Goal: Task Accomplishment & Management: Manage account settings

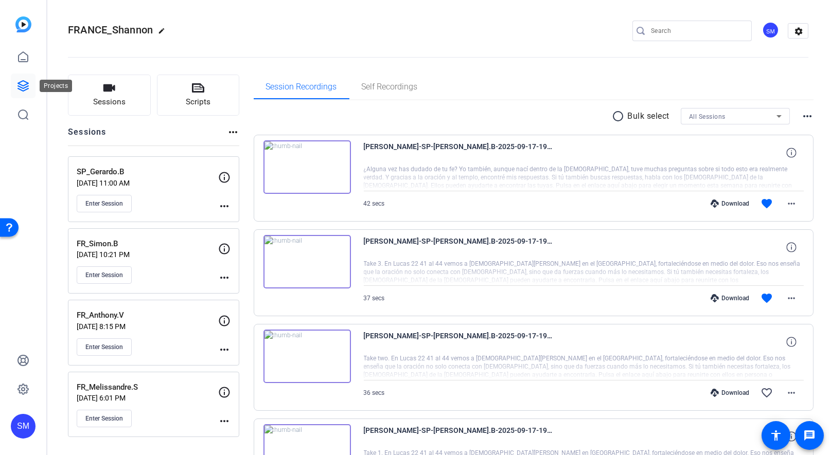
click at [26, 84] on icon at bounding box center [23, 86] width 10 height 10
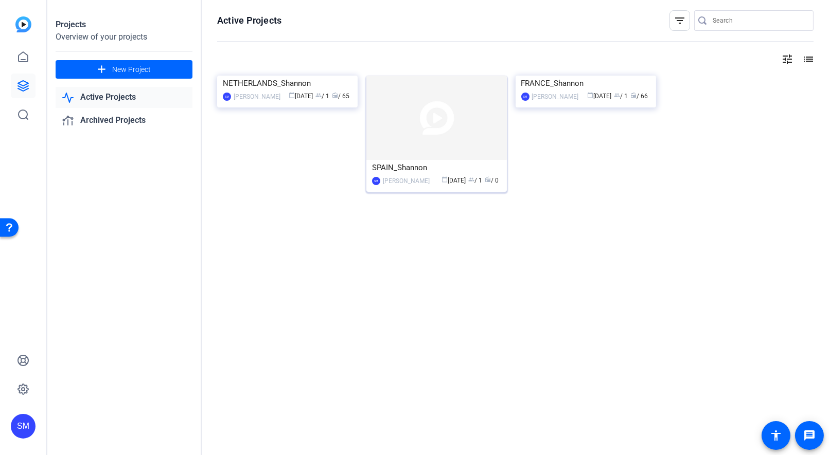
click at [409, 179] on div "[PERSON_NAME]" at bounding box center [406, 181] width 47 height 10
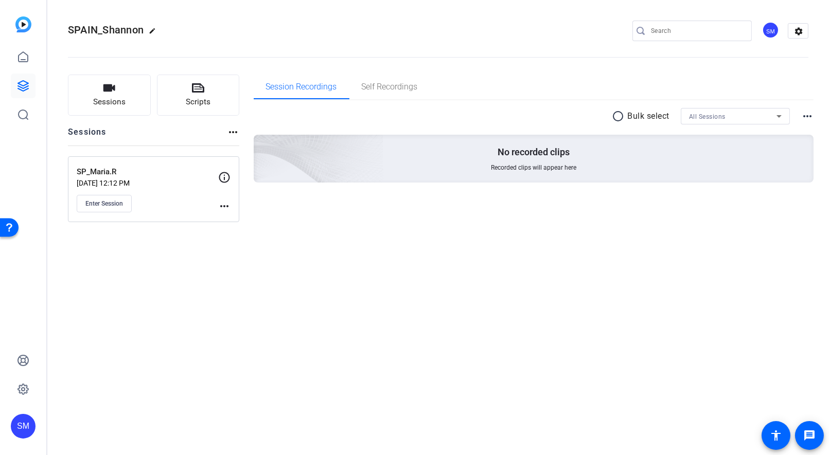
click at [224, 206] on mat-icon "more_horiz" at bounding box center [224, 206] width 12 height 12
click at [242, 220] on span "Edit Session" at bounding box center [249, 220] width 47 height 12
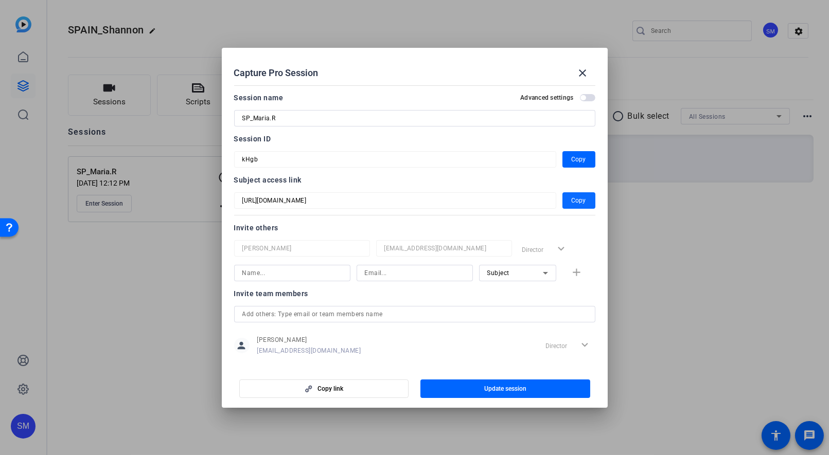
click at [568, 197] on span "button" at bounding box center [579, 200] width 33 height 25
click at [573, 161] on span "Copy" at bounding box center [579, 159] width 14 height 12
click at [584, 75] on mat-icon "close" at bounding box center [583, 73] width 12 height 12
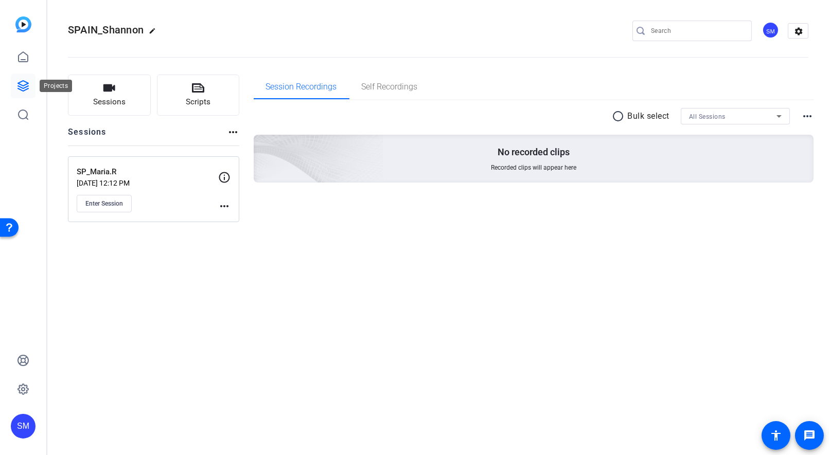
click at [23, 84] on icon at bounding box center [23, 86] width 12 height 12
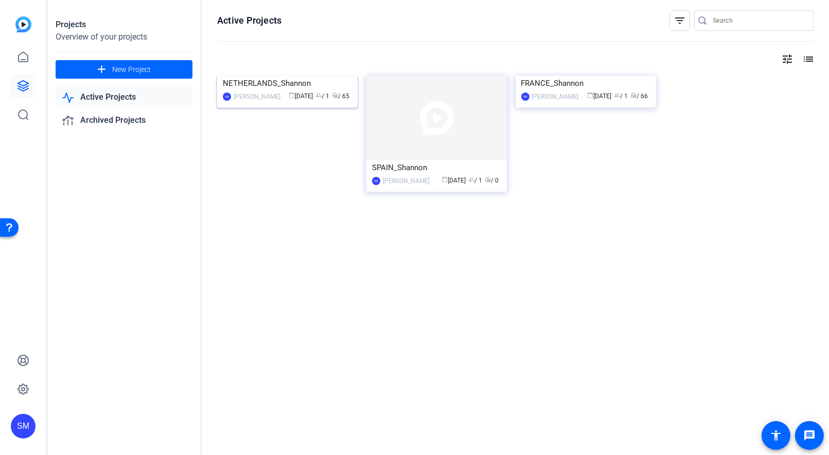
click at [269, 91] on div "NETHERLANDS_Shannon" at bounding box center [287, 83] width 129 height 15
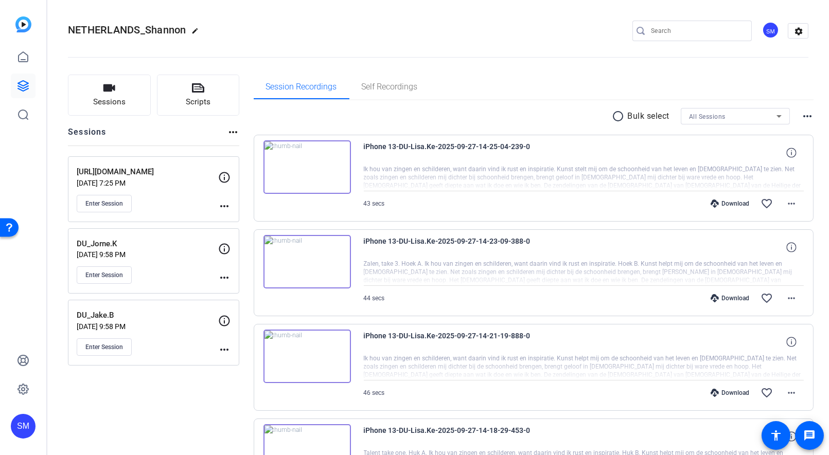
click at [169, 206] on div "Enter Session" at bounding box center [148, 203] width 142 height 17
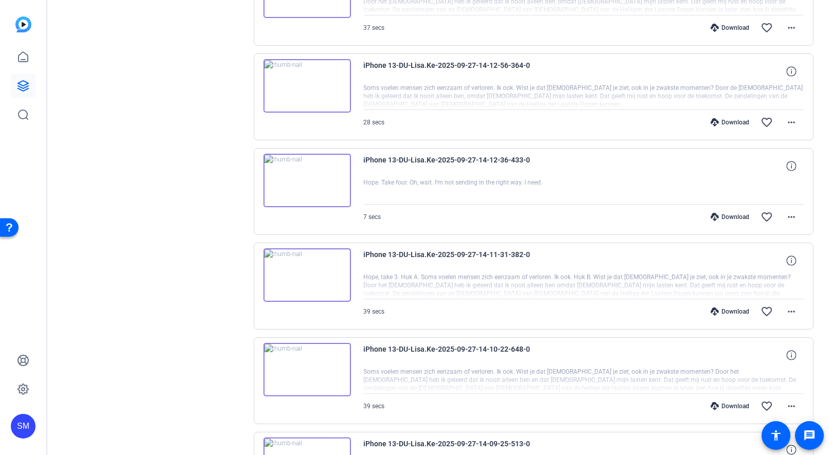
scroll to position [679, 0]
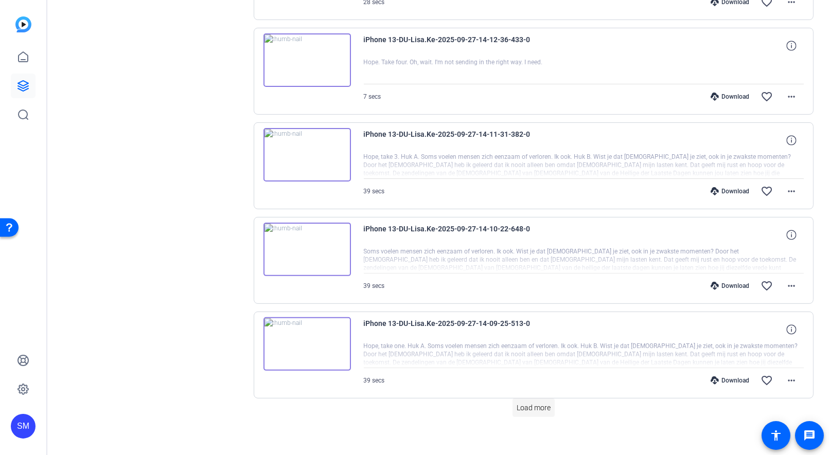
click at [542, 403] on span "Load more" at bounding box center [534, 408] width 34 height 11
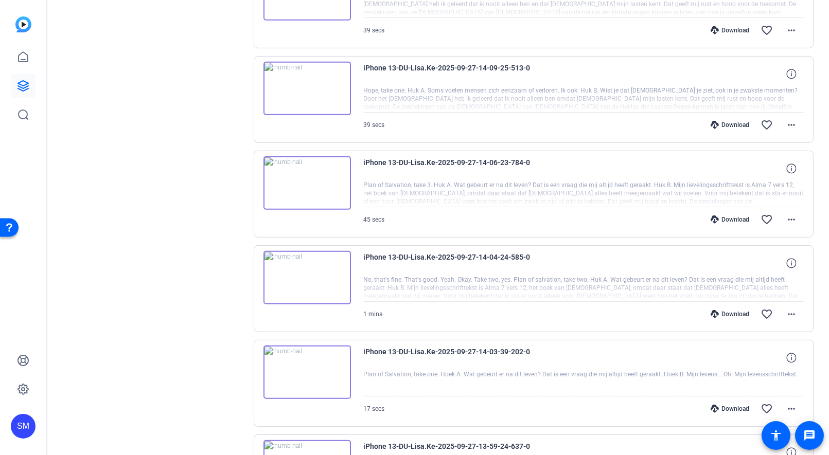
scroll to position [1319, 0]
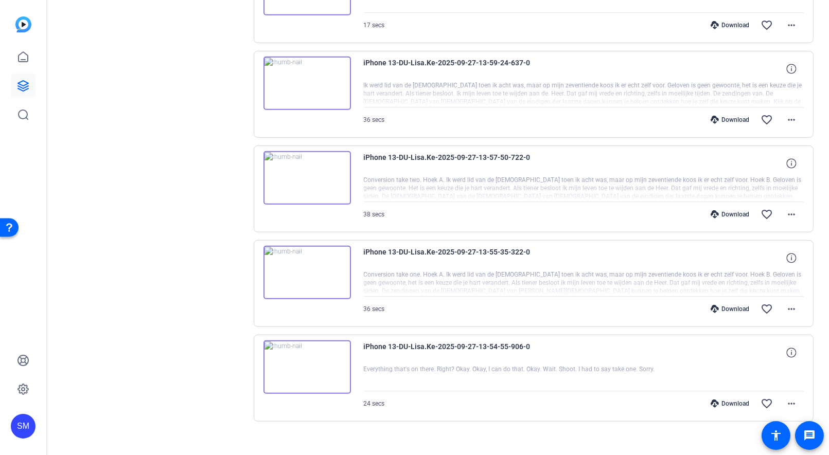
click at [301, 352] on img at bounding box center [306, 368] width 87 height 54
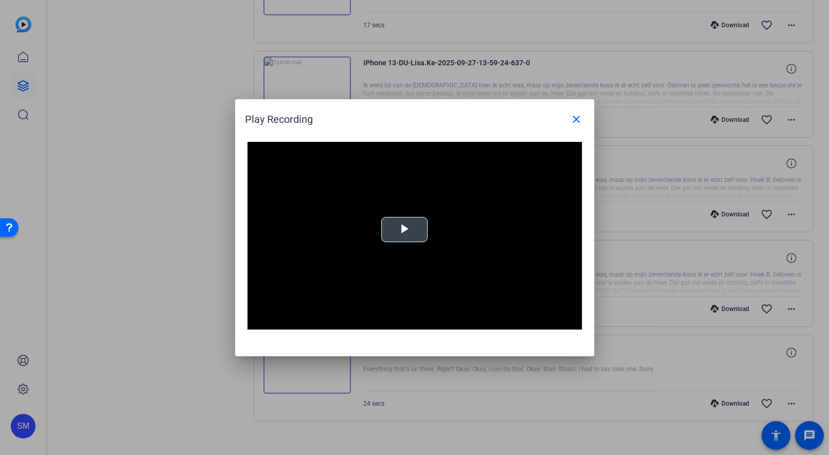
click at [405, 230] on span "Video Player" at bounding box center [405, 230] width 0 height 0
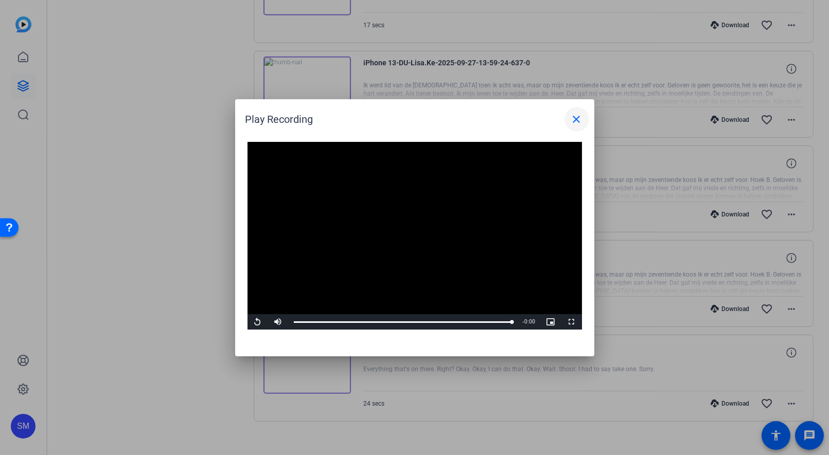
click at [575, 122] on mat-icon "close" at bounding box center [577, 119] width 12 height 12
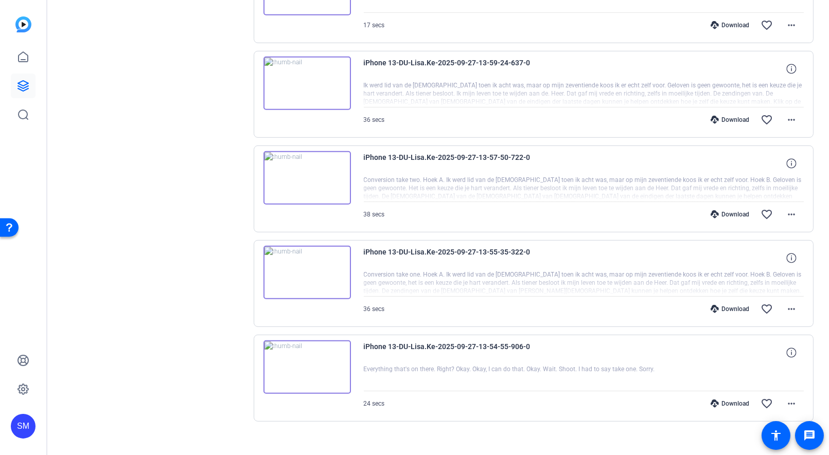
click at [304, 255] on img at bounding box center [306, 273] width 87 height 54
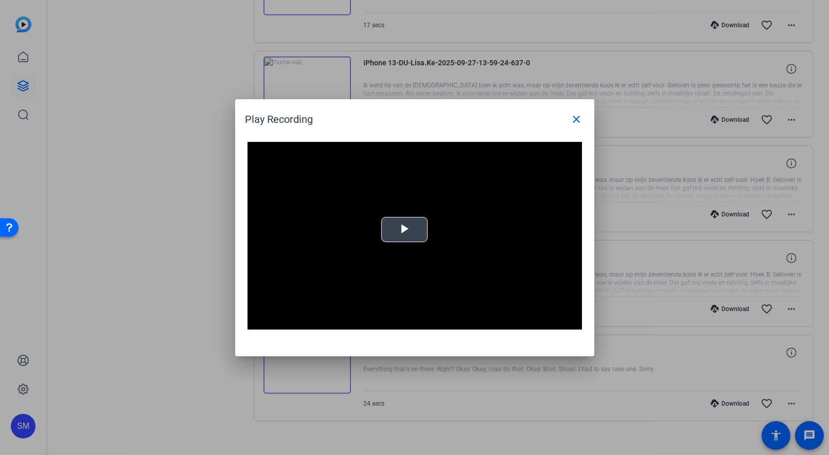
click at [405, 230] on span "Video Player" at bounding box center [405, 230] width 0 height 0
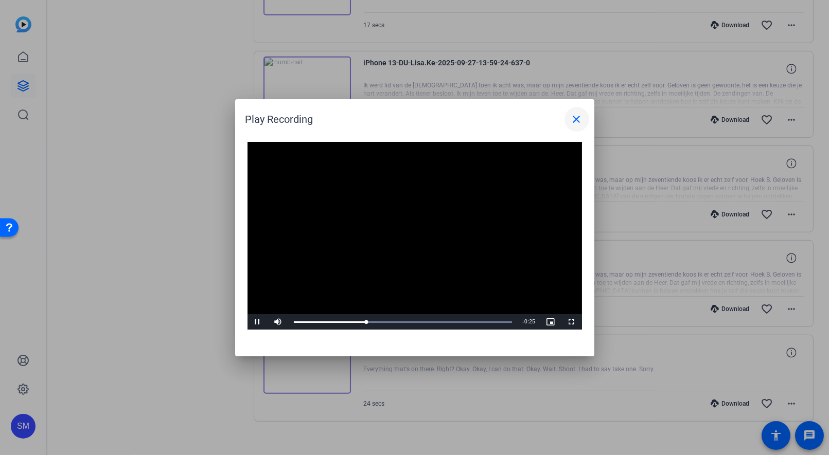
click at [575, 120] on mat-icon "close" at bounding box center [577, 119] width 12 height 12
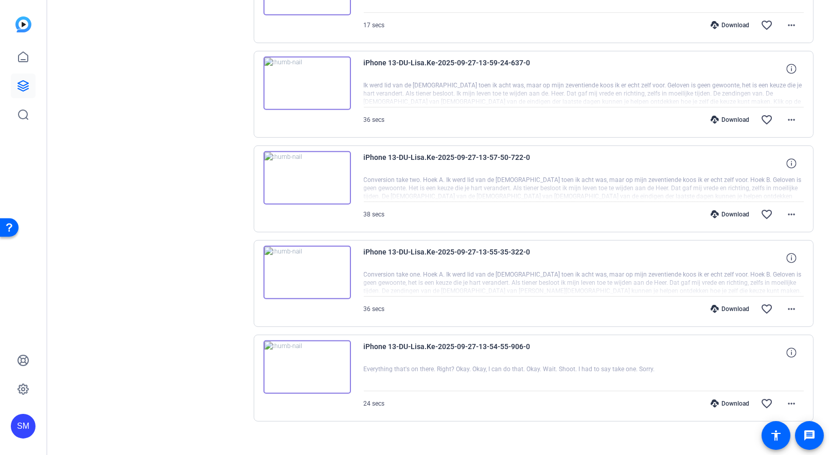
click at [306, 161] on img at bounding box center [306, 178] width 87 height 54
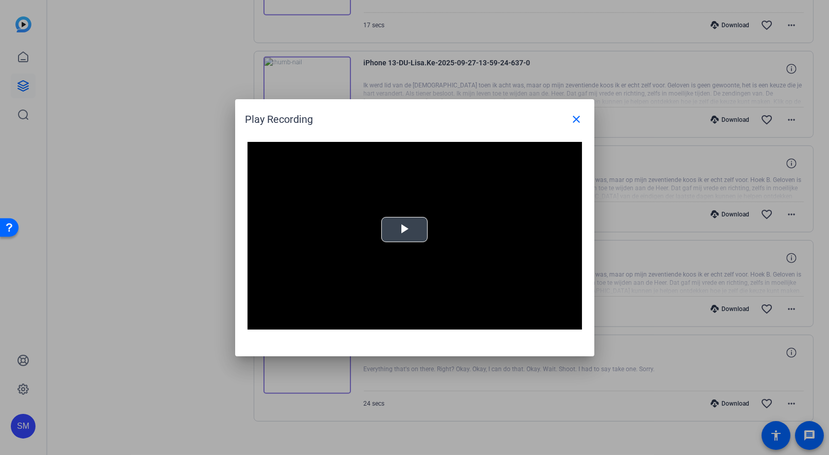
click at [405, 230] on span "Video Player" at bounding box center [405, 230] width 0 height 0
click at [572, 122] on mat-icon "close" at bounding box center [577, 119] width 12 height 12
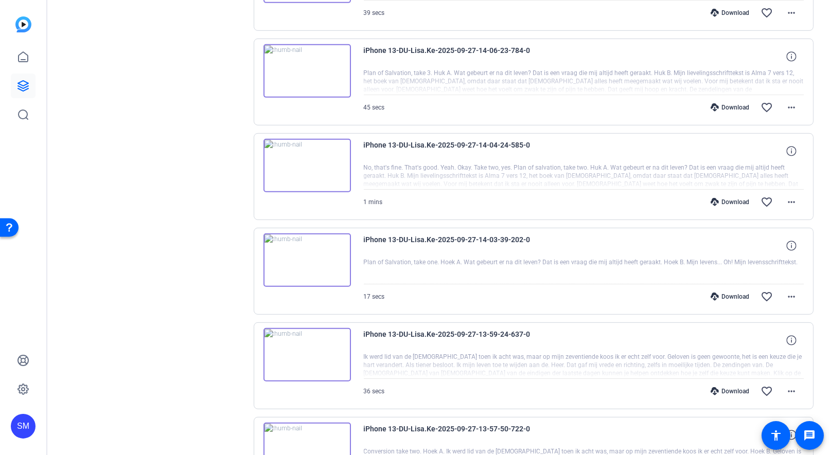
scroll to position [1046, 0]
click at [302, 347] on img at bounding box center [306, 356] width 87 height 54
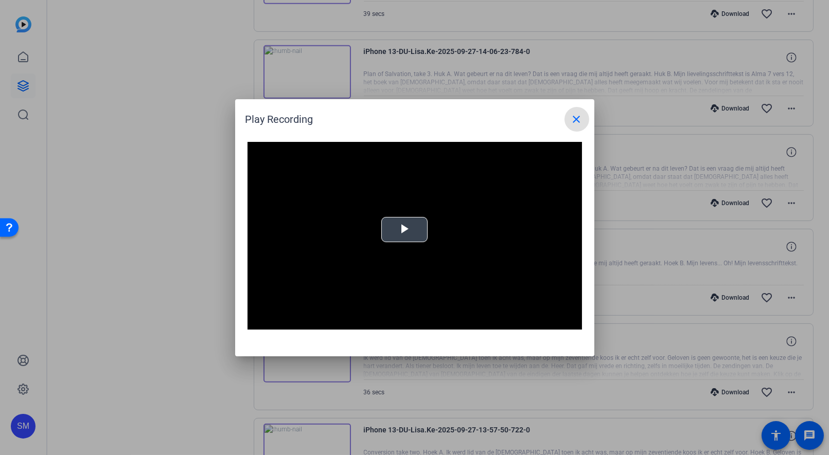
click at [380, 239] on video "Video Player" at bounding box center [415, 236] width 335 height 188
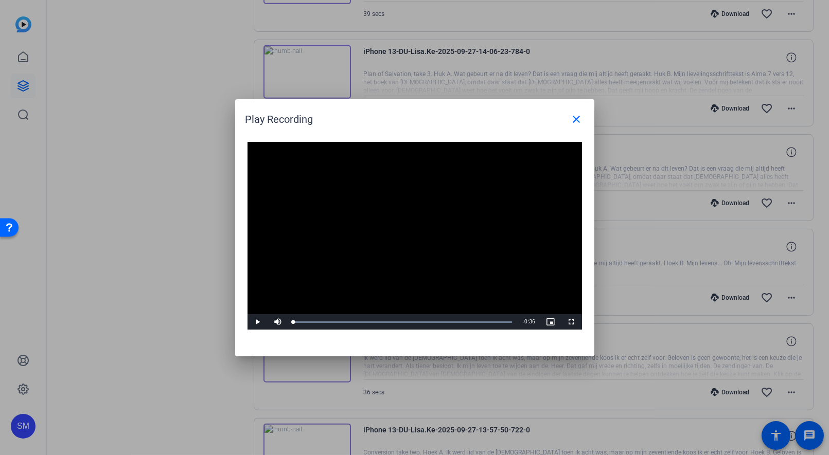
click at [273, 275] on video "Video Player" at bounding box center [415, 236] width 335 height 188
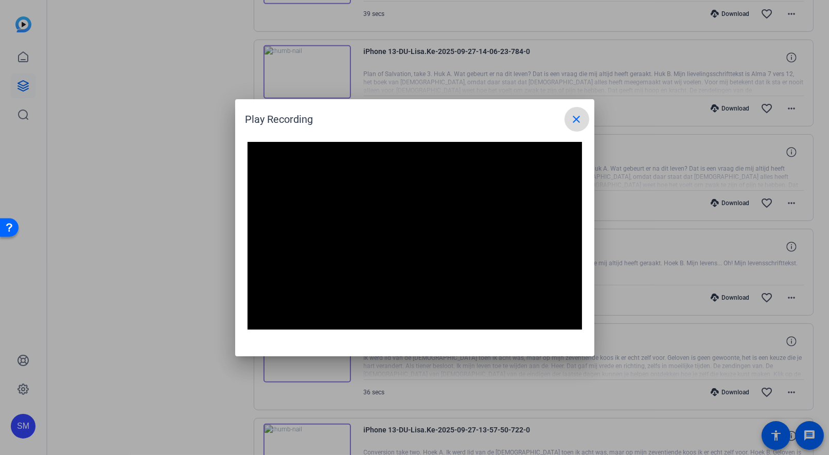
click at [575, 120] on mat-icon "close" at bounding box center [577, 119] width 12 height 12
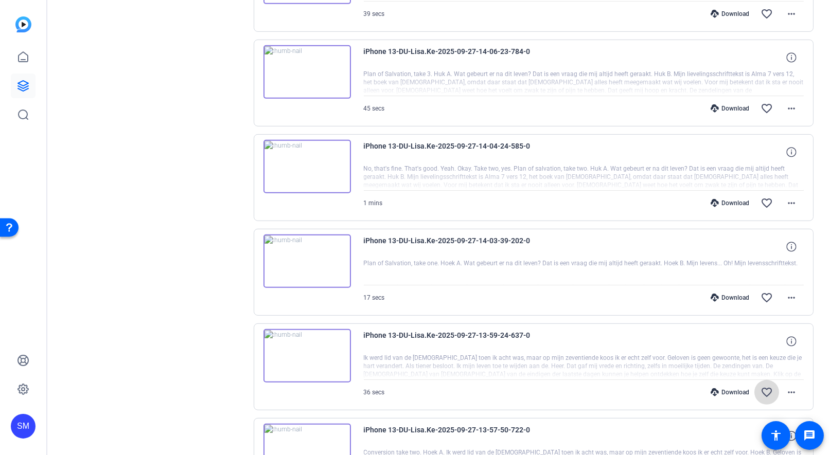
click at [769, 386] on mat-icon "favorite_border" at bounding box center [767, 392] width 12 height 12
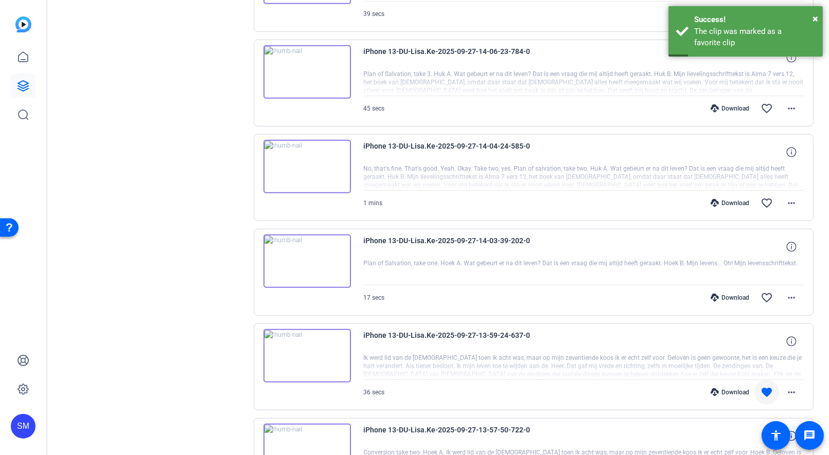
click at [306, 249] on img at bounding box center [306, 262] width 87 height 54
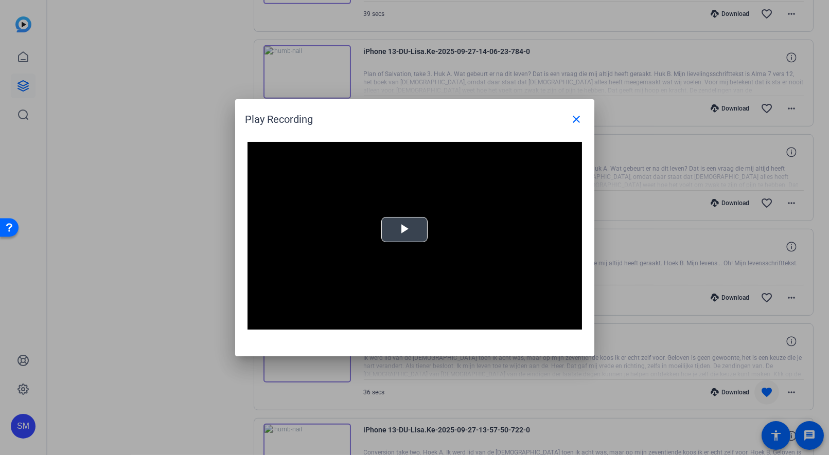
click at [405, 230] on span "Video Player" at bounding box center [405, 230] width 0 height 0
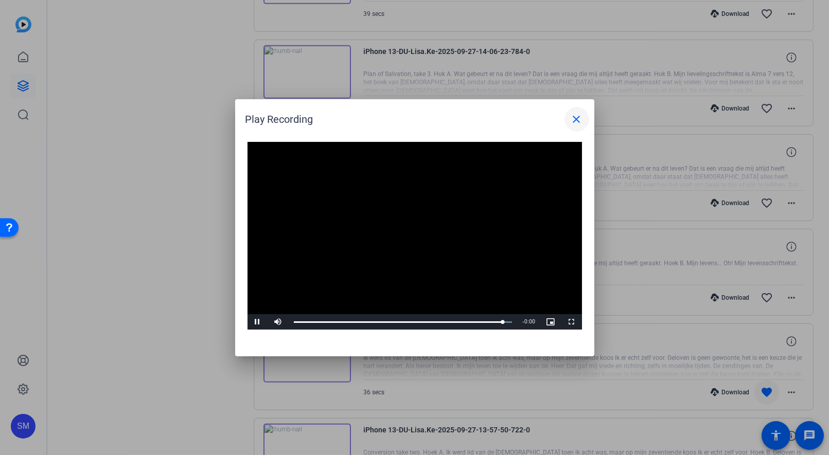
click at [581, 121] on mat-icon "close" at bounding box center [577, 119] width 12 height 12
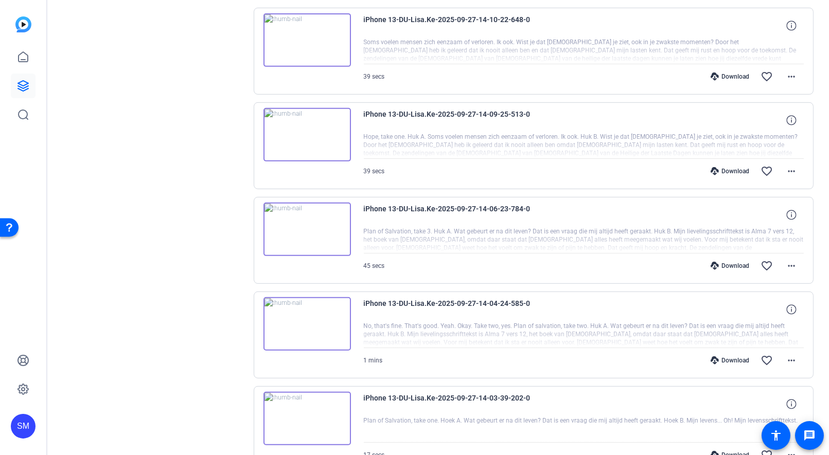
scroll to position [876, 0]
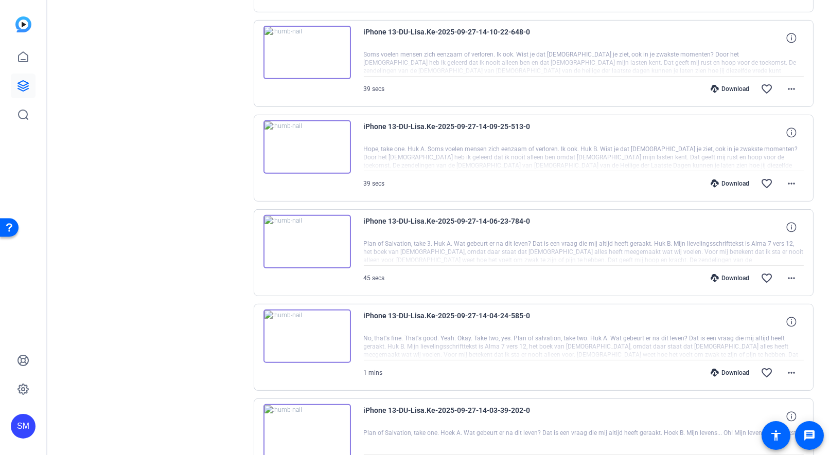
click at [306, 331] on img at bounding box center [306, 337] width 87 height 54
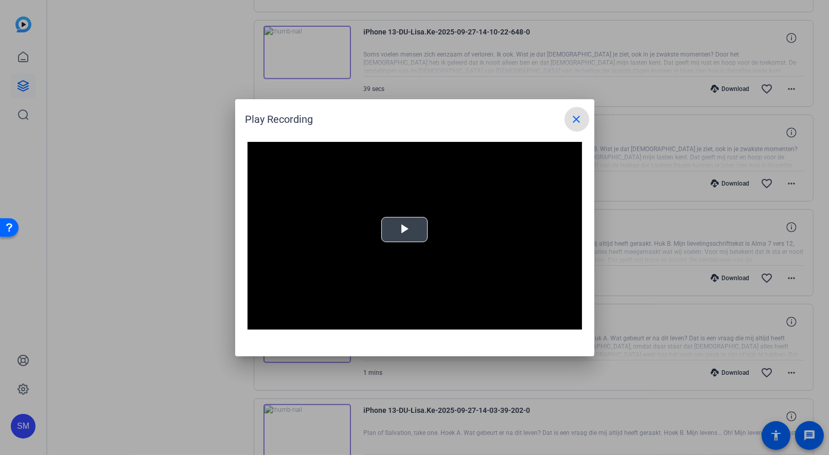
click at [405, 230] on span "Video Player" at bounding box center [405, 230] width 0 height 0
click at [579, 119] on mat-icon "close" at bounding box center [577, 119] width 12 height 12
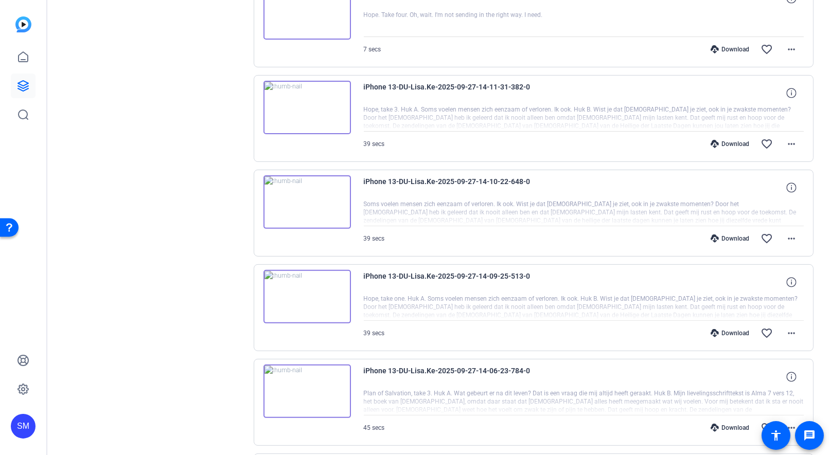
scroll to position [717, 0]
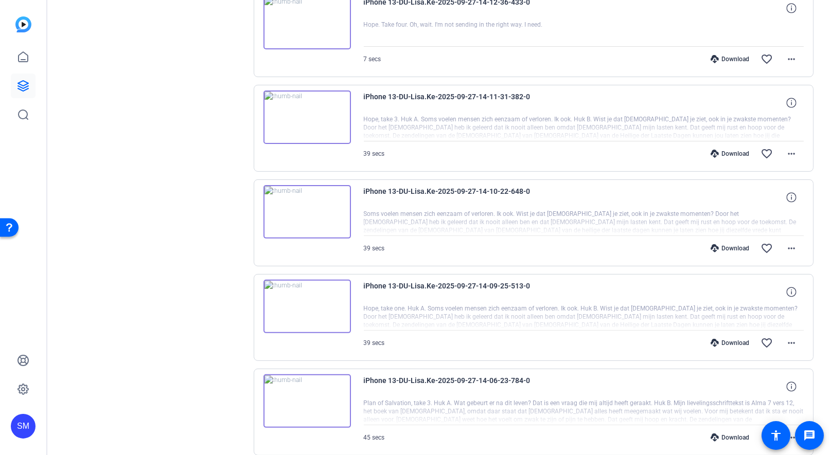
click at [304, 391] on img at bounding box center [306, 402] width 87 height 54
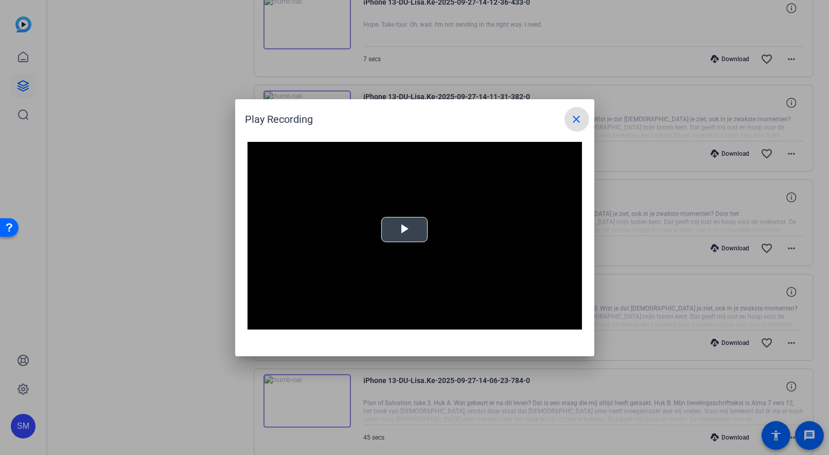
click at [405, 230] on span "Video Player" at bounding box center [405, 230] width 0 height 0
click at [571, 124] on mat-icon "close" at bounding box center [577, 119] width 12 height 12
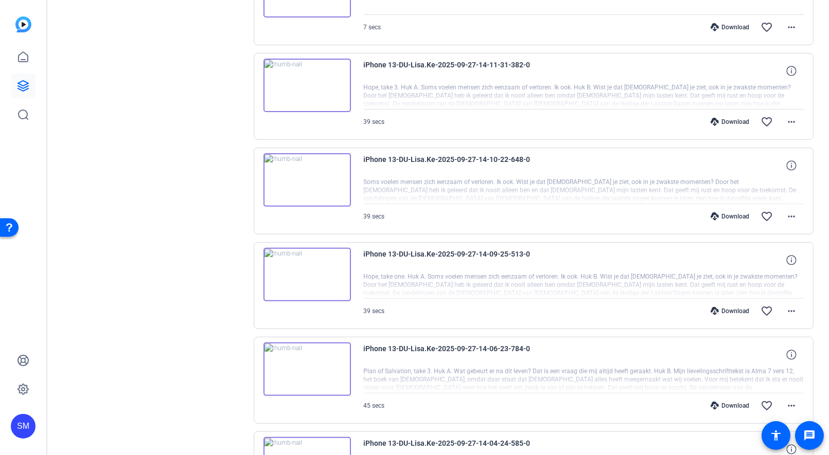
scroll to position [753, 0]
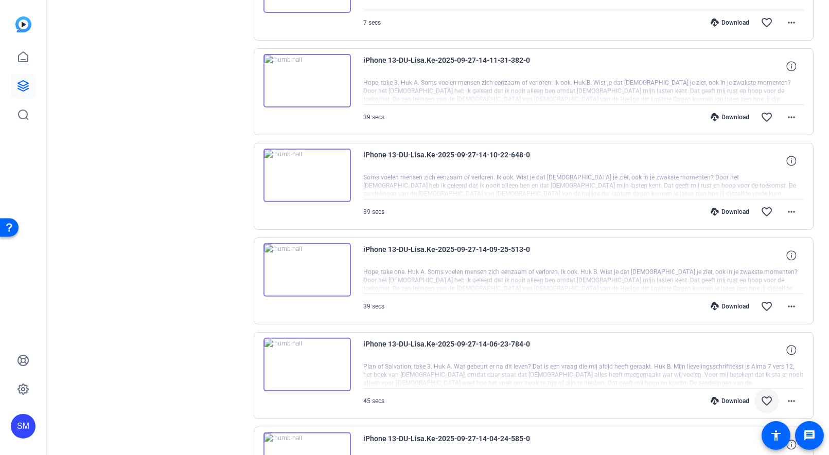
click at [764, 395] on mat-icon "favorite_border" at bounding box center [767, 401] width 12 height 12
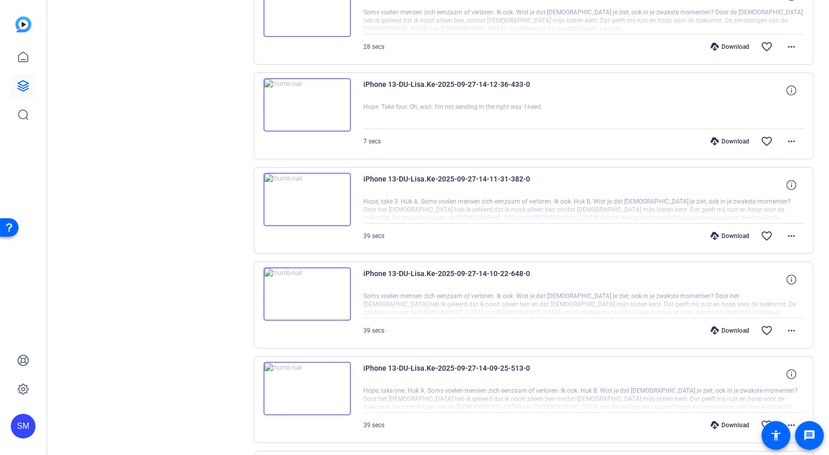
scroll to position [623, 0]
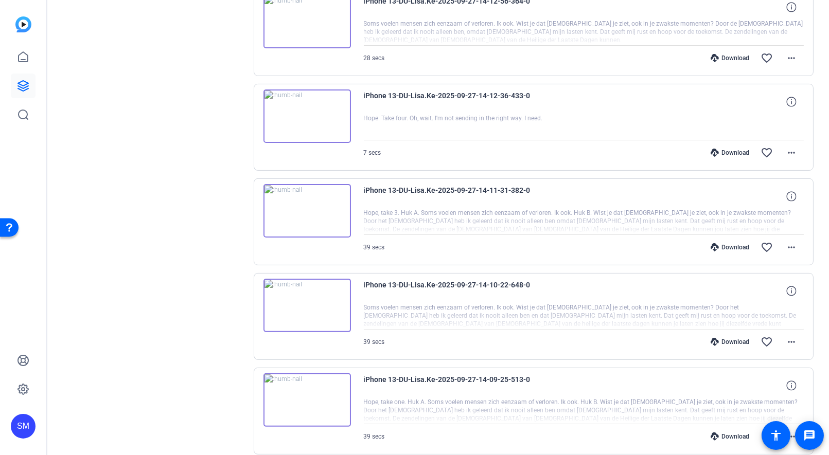
click at [305, 388] on img at bounding box center [306, 401] width 87 height 54
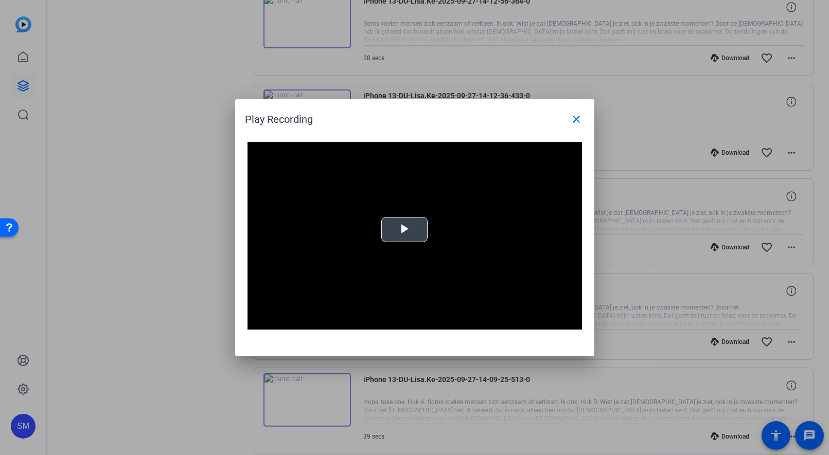
click at [405, 230] on span "Video Player" at bounding box center [405, 230] width 0 height 0
click at [575, 121] on mat-icon "close" at bounding box center [577, 119] width 12 height 12
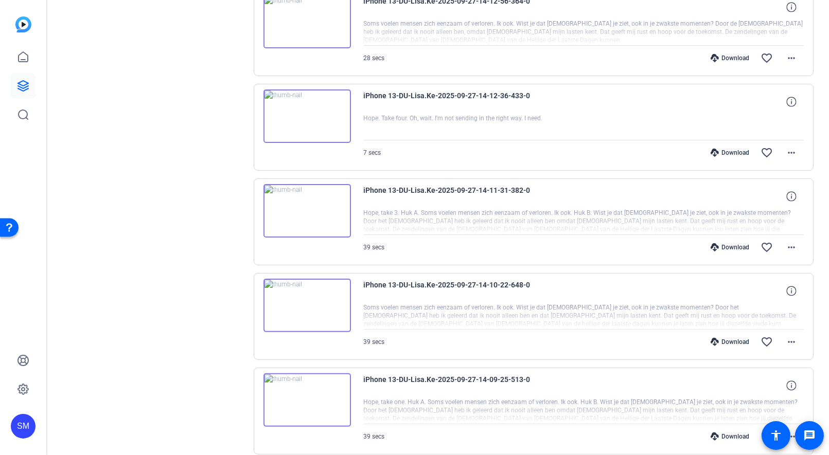
click at [302, 300] on img at bounding box center [306, 306] width 87 height 54
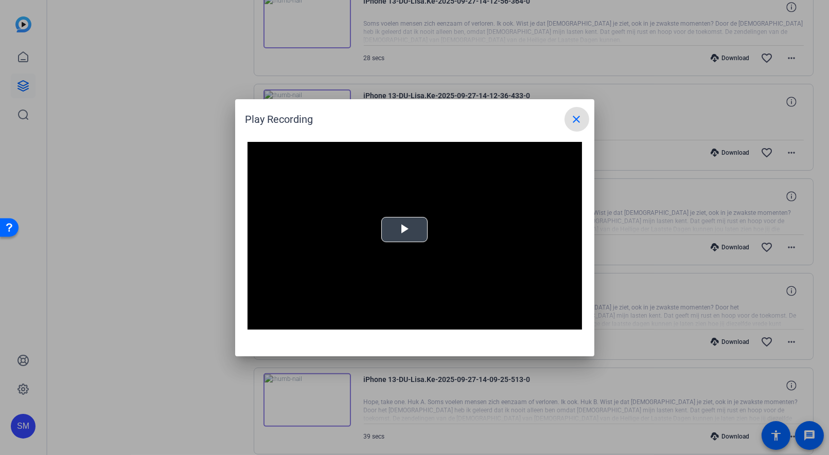
click at [405, 230] on span "Video Player" at bounding box center [405, 230] width 0 height 0
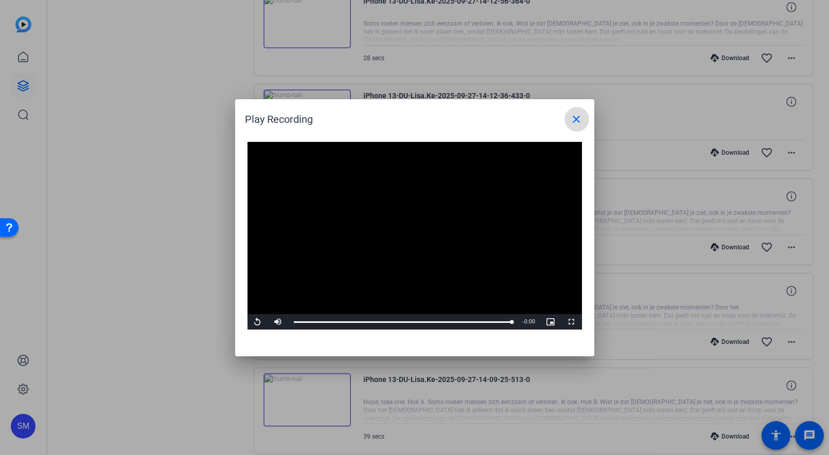
click at [573, 120] on mat-icon "close" at bounding box center [577, 119] width 12 height 12
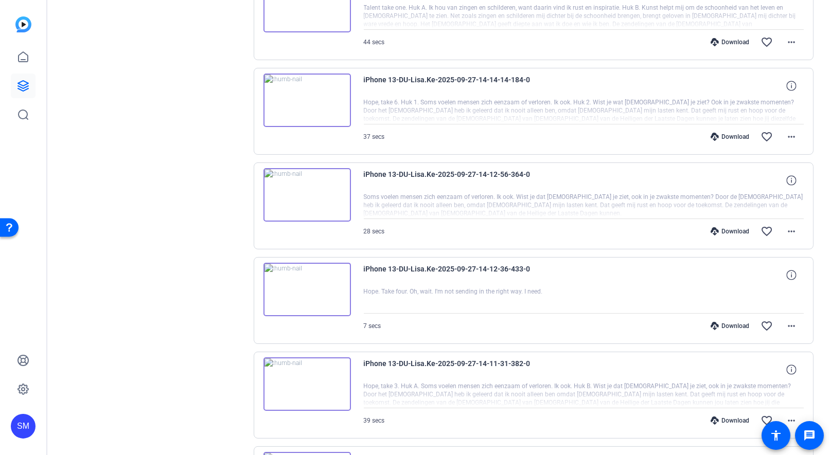
scroll to position [449, 0]
click at [306, 377] on img at bounding box center [306, 385] width 87 height 54
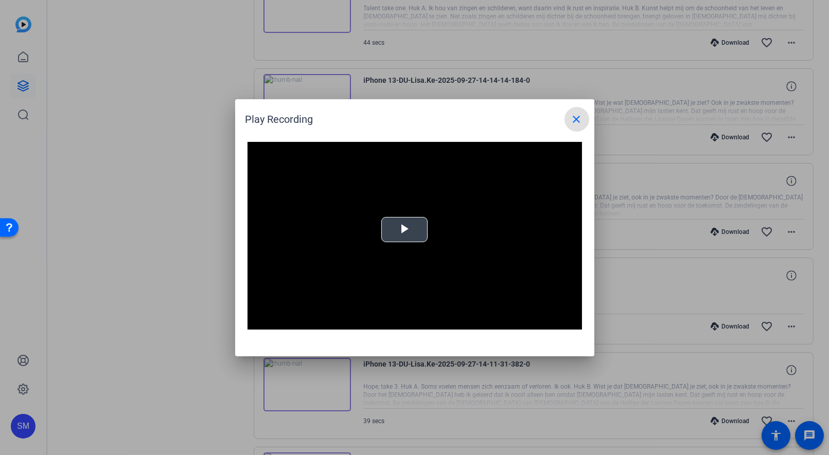
click at [405, 230] on span "Video Player" at bounding box center [405, 230] width 0 height 0
click at [579, 120] on mat-icon "close" at bounding box center [577, 119] width 12 height 12
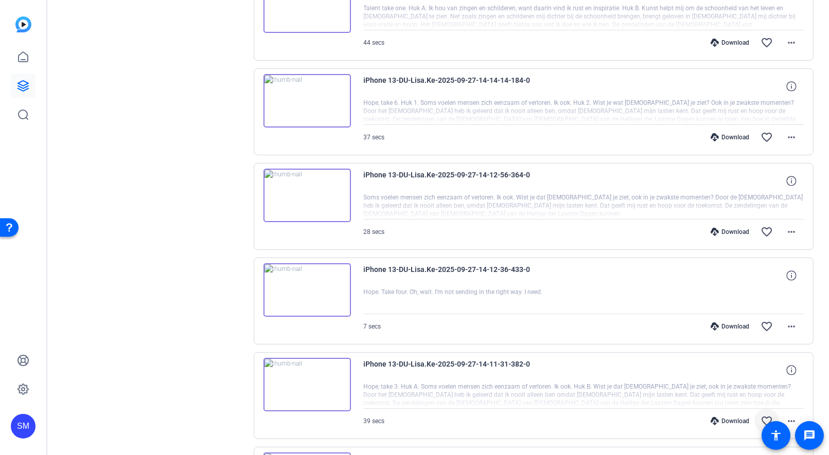
click at [765, 415] on mat-icon "favorite_border" at bounding box center [767, 421] width 12 height 12
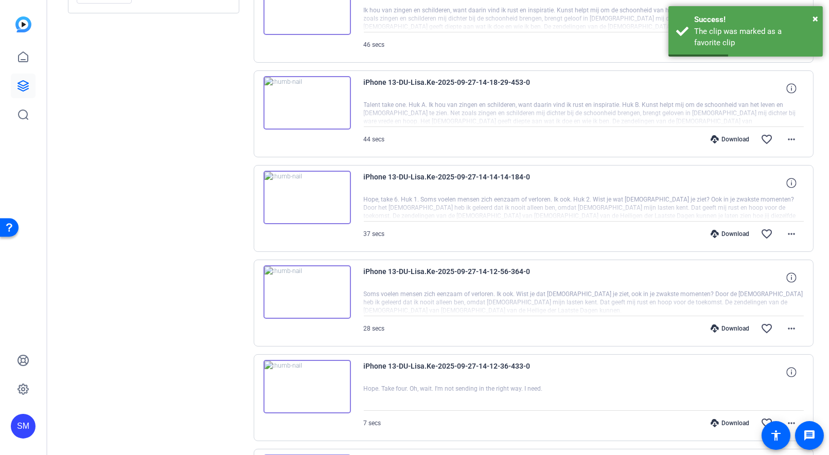
scroll to position [352, 0]
click at [309, 381] on img at bounding box center [306, 388] width 87 height 54
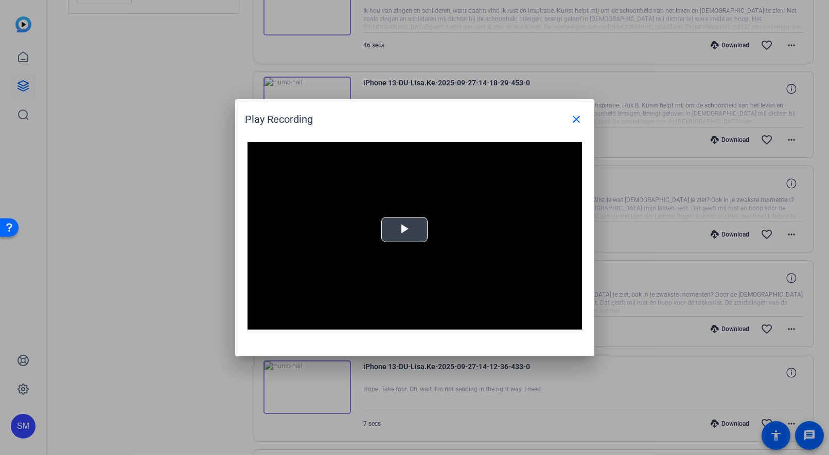
click at [405, 230] on span "Video Player" at bounding box center [405, 230] width 0 height 0
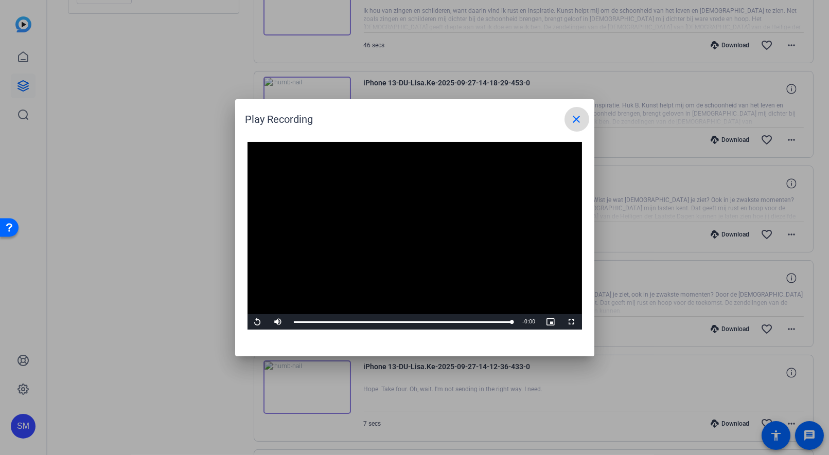
click at [579, 120] on mat-icon "close" at bounding box center [577, 119] width 12 height 12
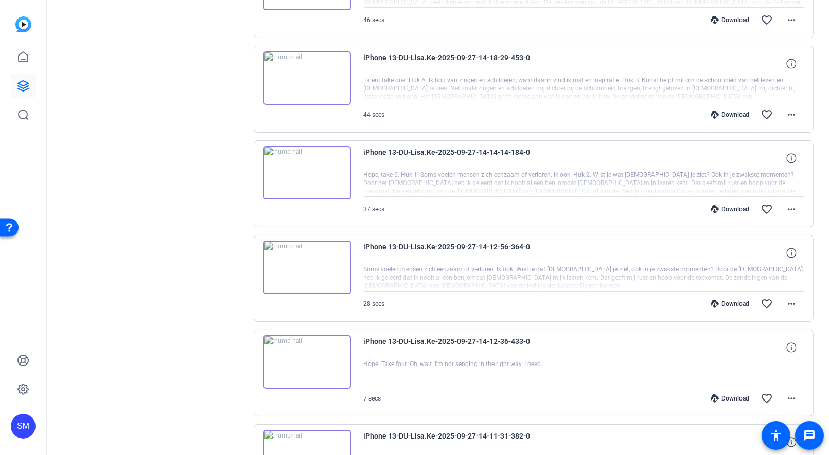
scroll to position [378, 0]
click at [795, 395] on mat-icon "more_horiz" at bounding box center [791, 398] width 12 height 12
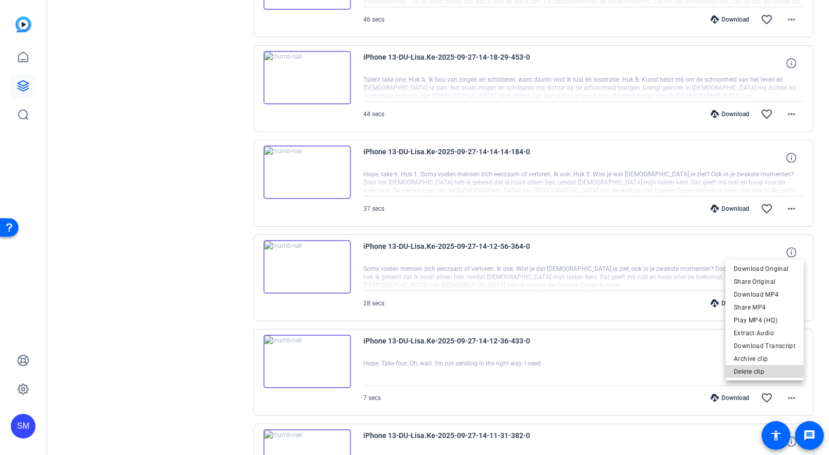
click at [766, 372] on span "Delete clip" at bounding box center [765, 372] width 62 height 12
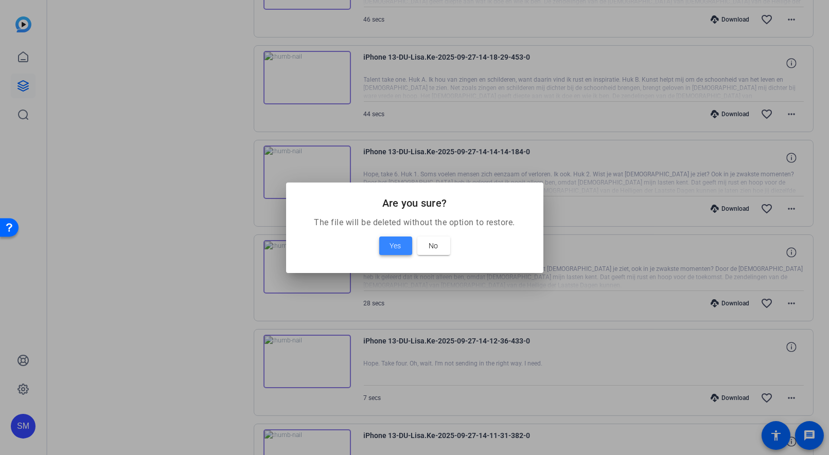
click at [401, 248] on span "Yes" at bounding box center [395, 246] width 11 height 12
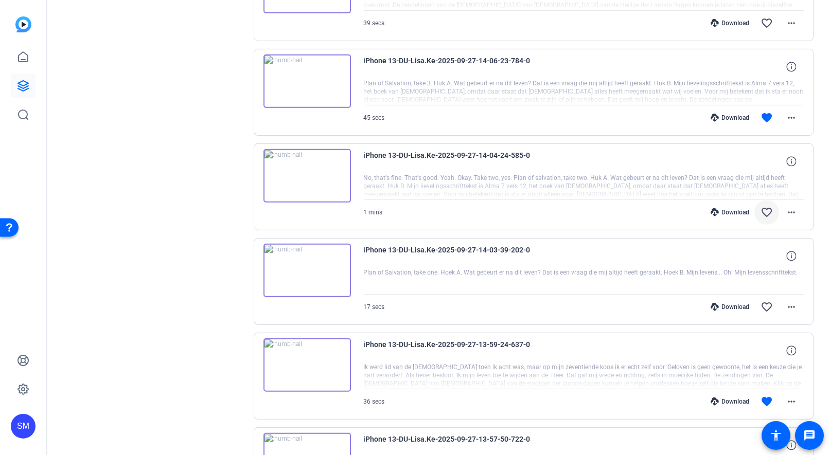
scroll to position [926, 0]
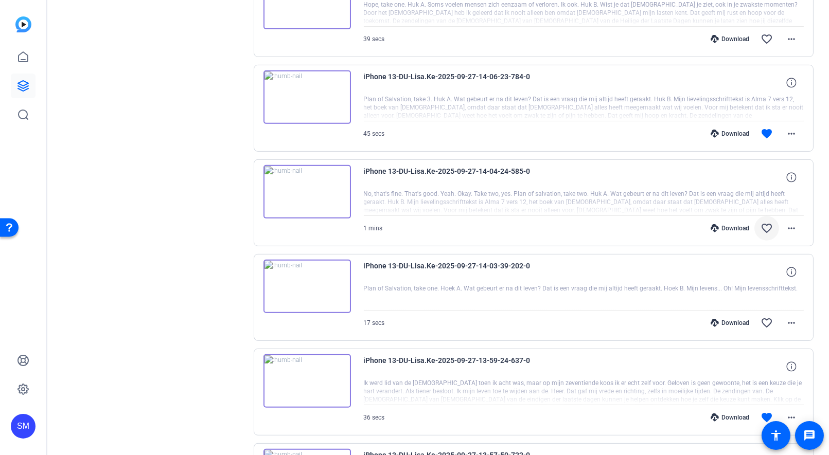
click at [305, 276] on img at bounding box center [306, 287] width 87 height 54
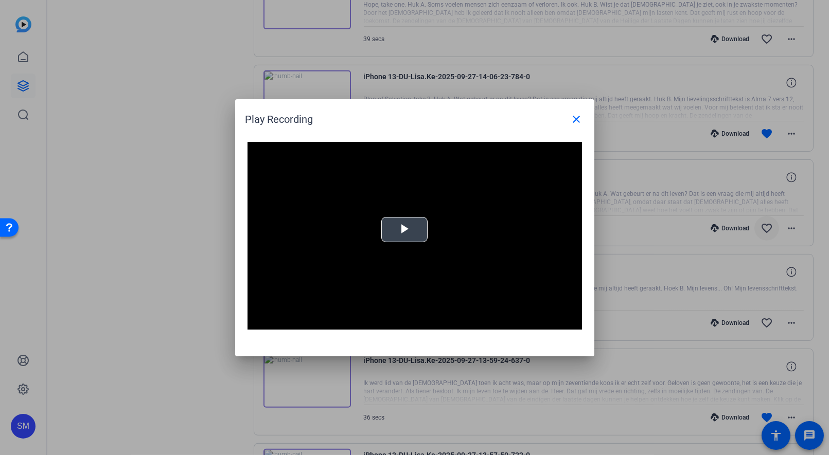
click at [405, 230] on span "Video Player" at bounding box center [405, 230] width 0 height 0
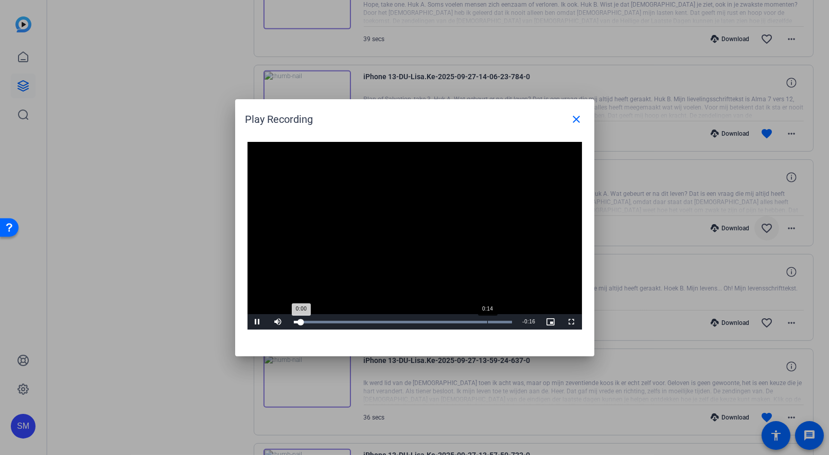
click at [486, 321] on div "Loaded : 100.00% 0:14 0:00" at bounding box center [403, 321] width 229 height 15
click at [576, 124] on mat-icon "close" at bounding box center [577, 119] width 12 height 12
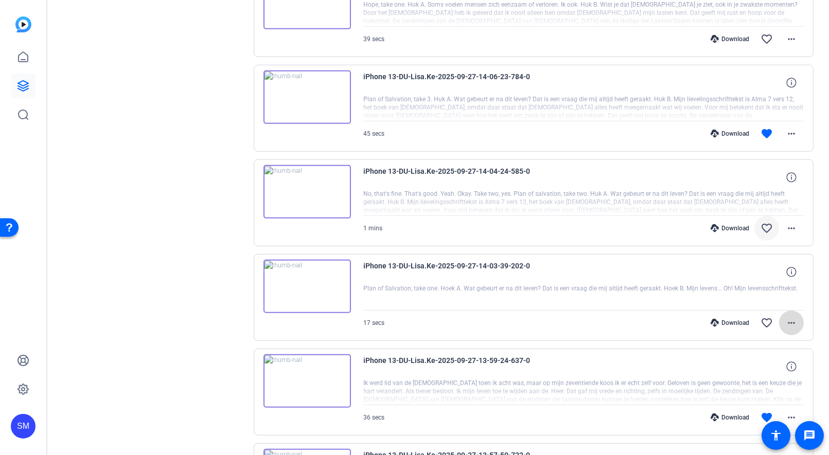
click at [795, 317] on mat-icon "more_horiz" at bounding box center [791, 323] width 12 height 12
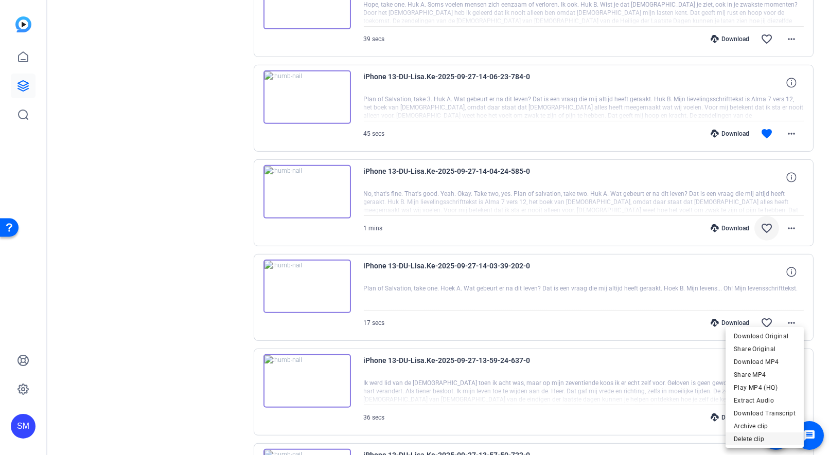
click at [751, 440] on span "Delete clip" at bounding box center [765, 439] width 62 height 12
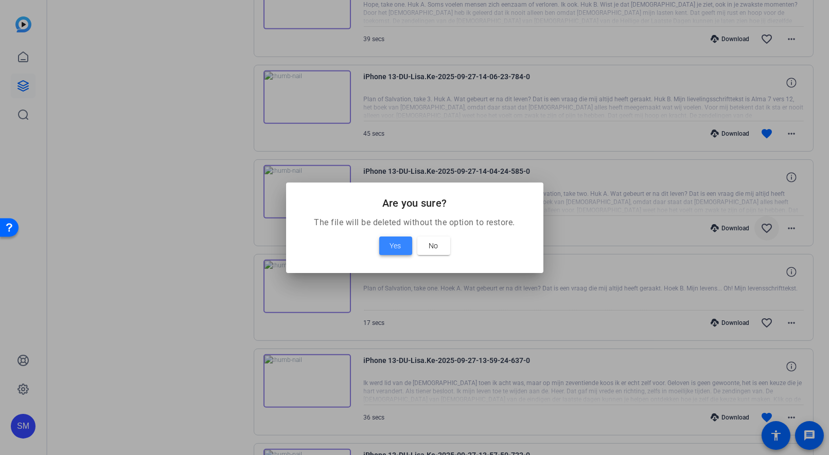
click at [391, 246] on span "Yes" at bounding box center [395, 246] width 11 height 12
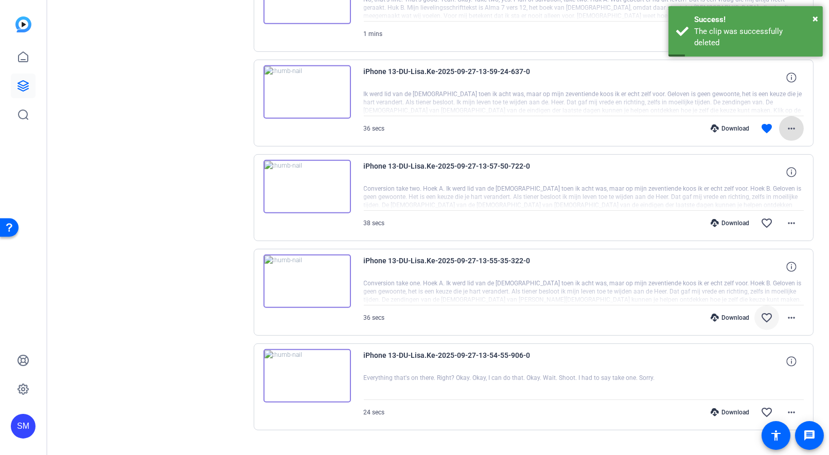
scroll to position [1118, 0]
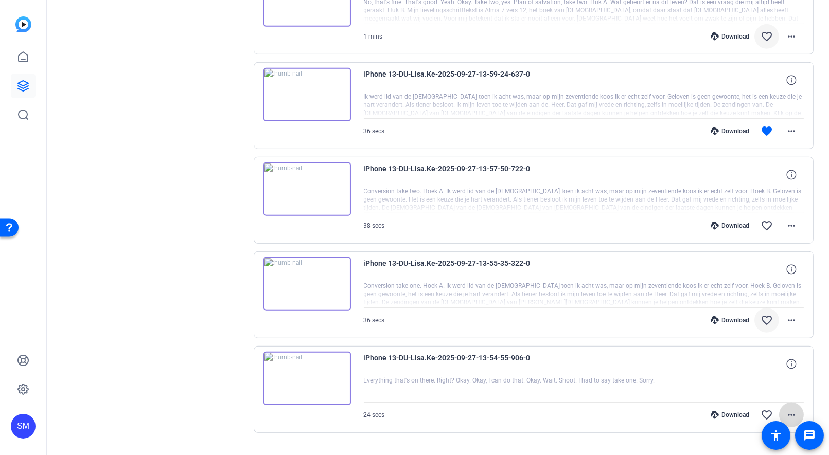
click at [792, 409] on mat-icon "more_horiz" at bounding box center [791, 415] width 12 height 12
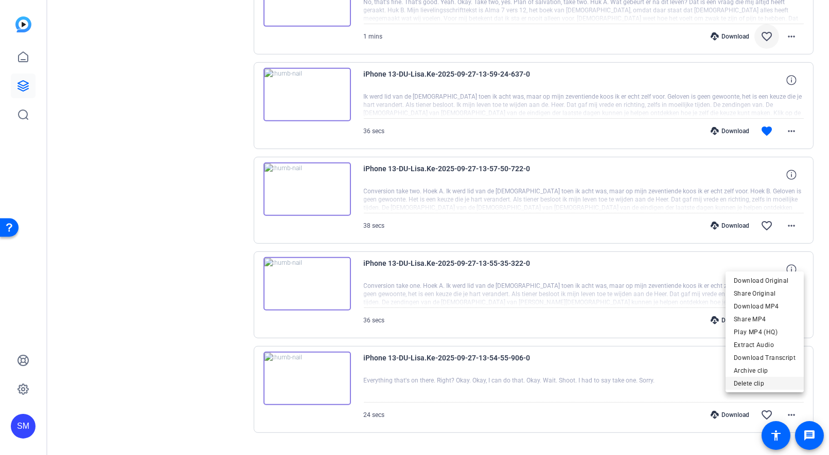
click at [739, 385] on span "Delete clip" at bounding box center [765, 383] width 62 height 12
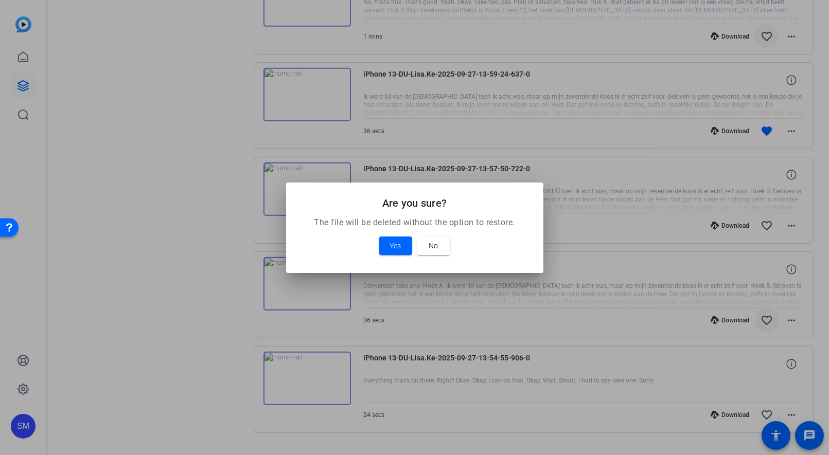
click at [377, 244] on div "Yes No" at bounding box center [414, 246] width 233 height 19
click at [391, 247] on span "Yes" at bounding box center [395, 246] width 11 height 12
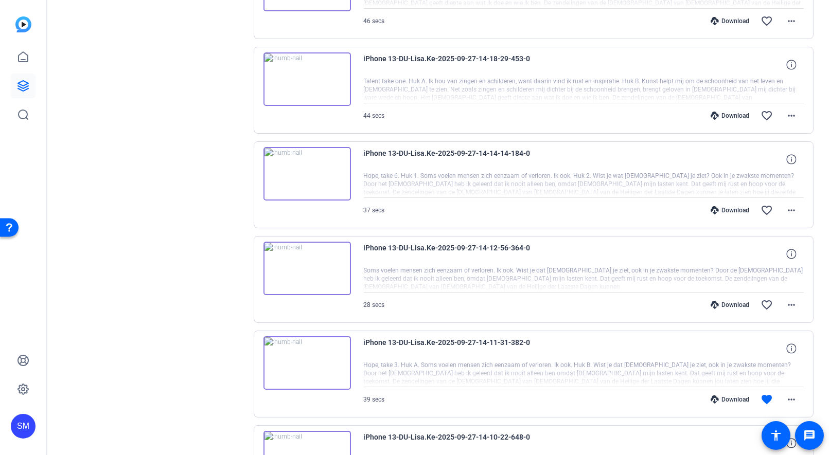
scroll to position [373, 0]
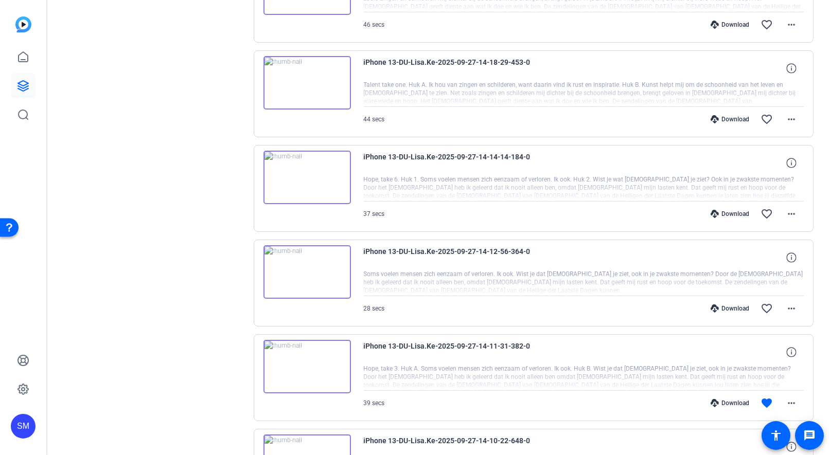
click at [300, 269] on img at bounding box center [306, 272] width 87 height 54
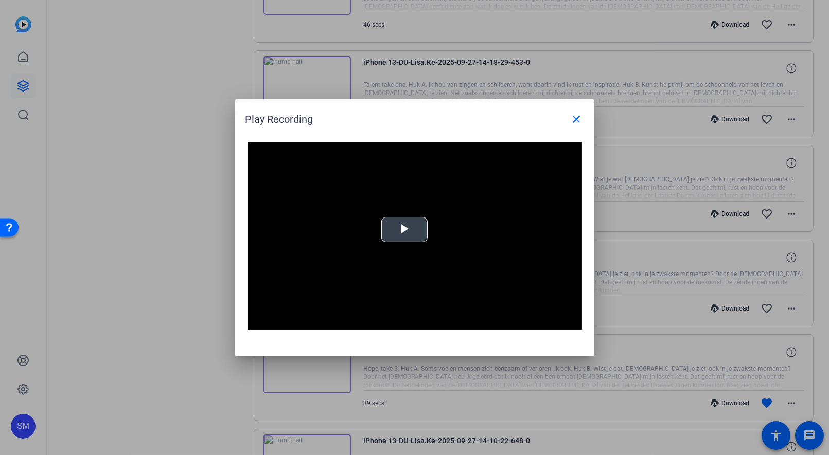
click at [405, 230] on span "Video Player" at bounding box center [405, 230] width 0 height 0
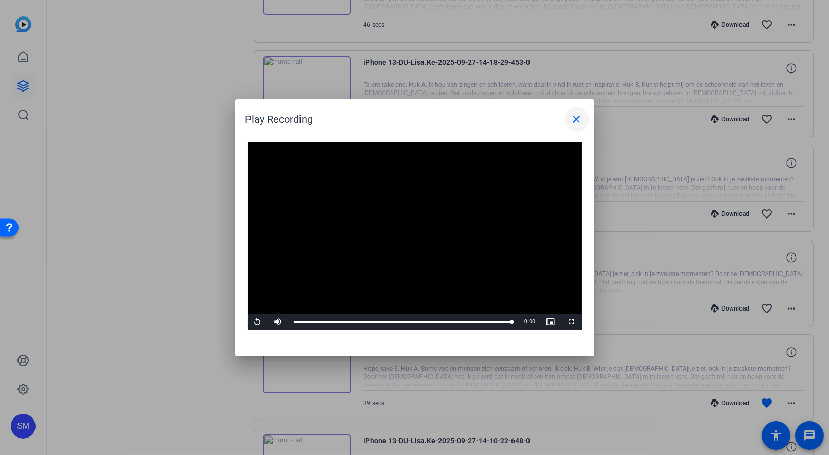
click at [574, 120] on mat-icon "close" at bounding box center [577, 119] width 12 height 12
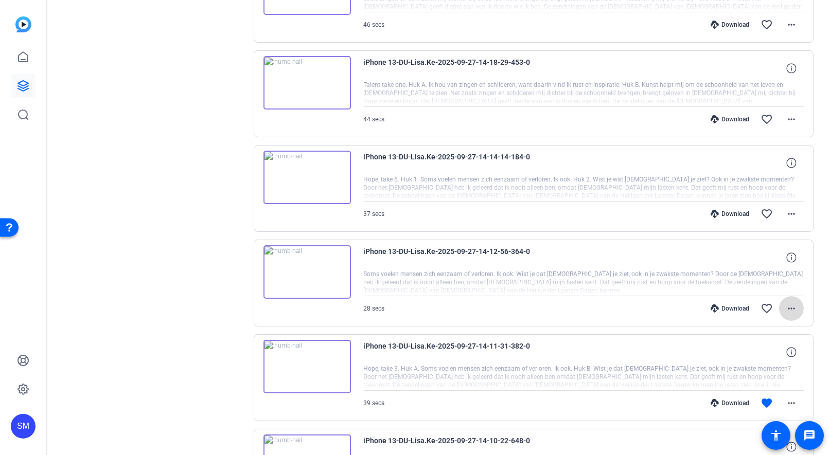
click at [792, 305] on mat-icon "more_horiz" at bounding box center [791, 309] width 12 height 12
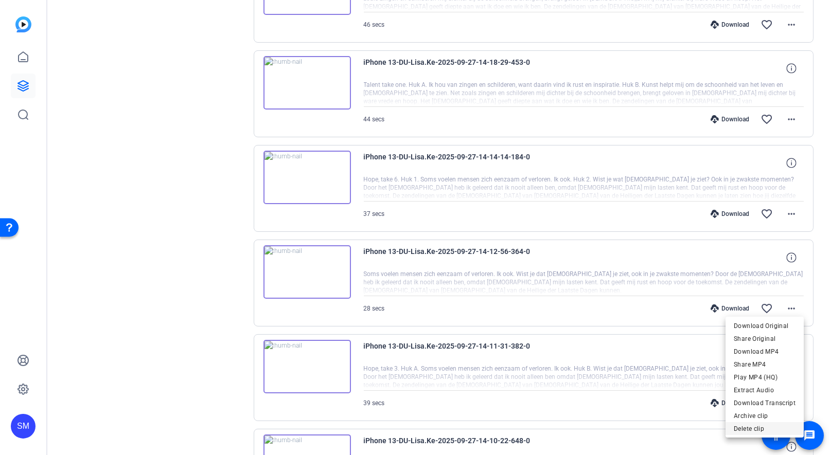
click at [746, 427] on span "Delete clip" at bounding box center [765, 429] width 62 height 12
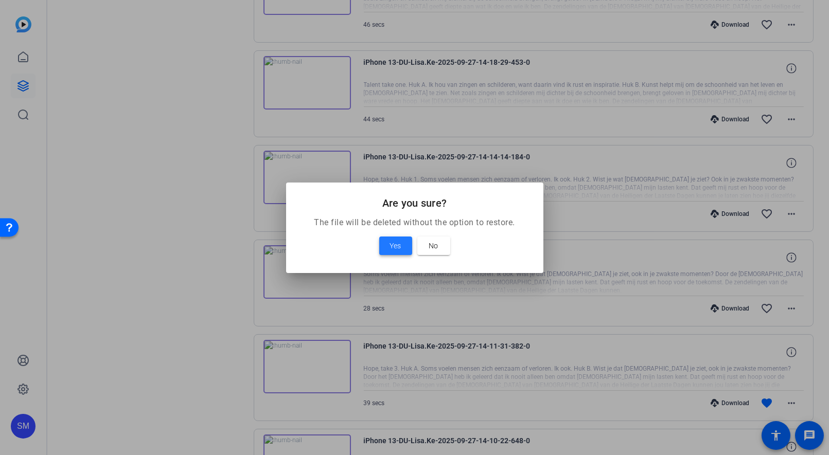
click at [393, 246] on span "Yes" at bounding box center [395, 246] width 11 height 12
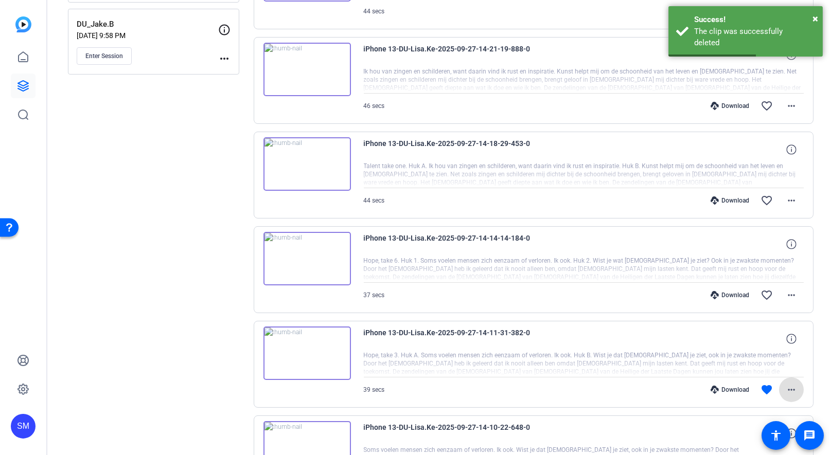
scroll to position [287, 0]
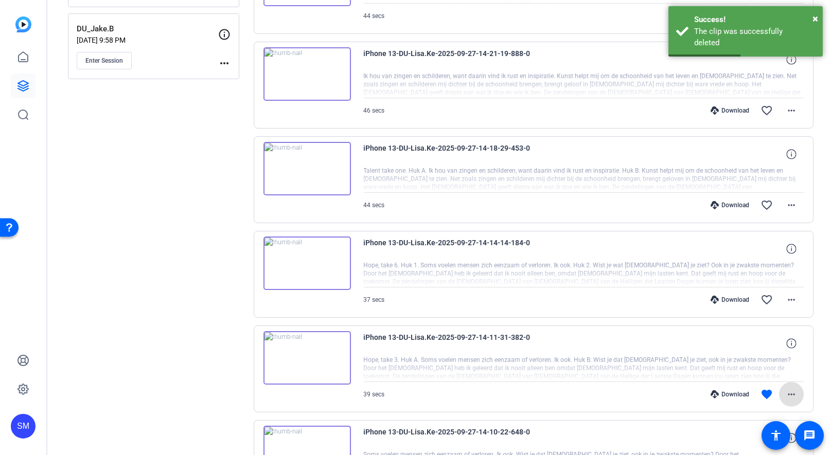
click at [305, 255] on img at bounding box center [306, 264] width 87 height 54
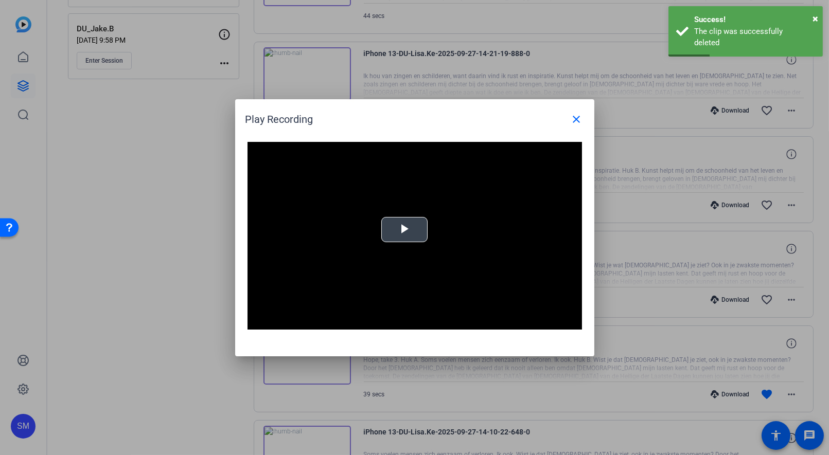
click at [405, 230] on span "Video Player" at bounding box center [405, 230] width 0 height 0
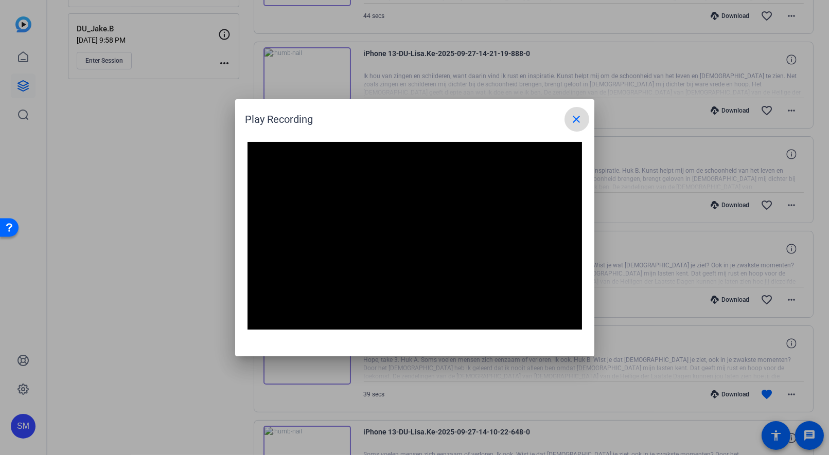
click at [578, 118] on mat-icon "close" at bounding box center [577, 119] width 12 height 12
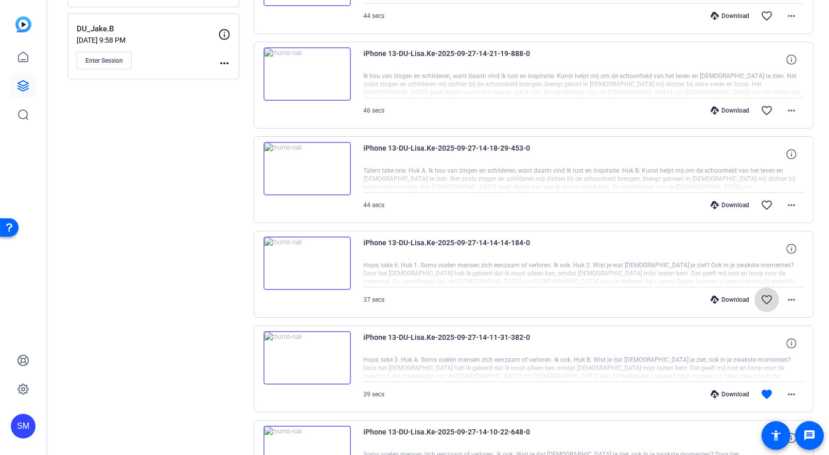
click at [764, 297] on mat-icon "favorite_border" at bounding box center [767, 300] width 12 height 12
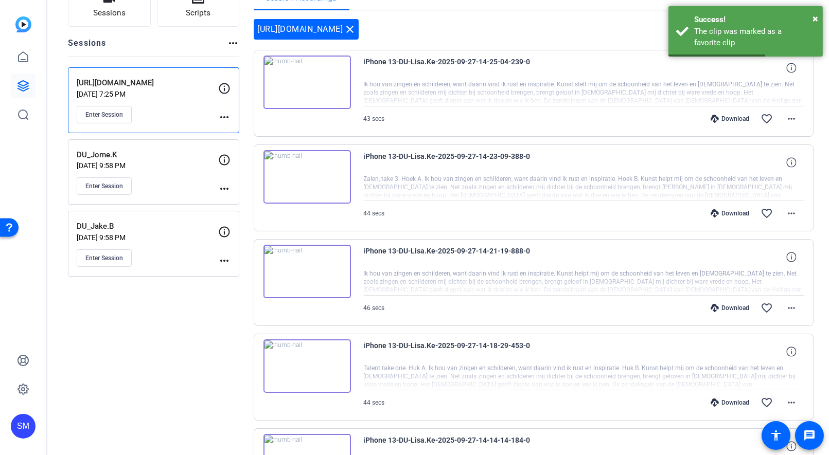
scroll to position [88, 0]
click at [305, 362] on img at bounding box center [306, 368] width 87 height 54
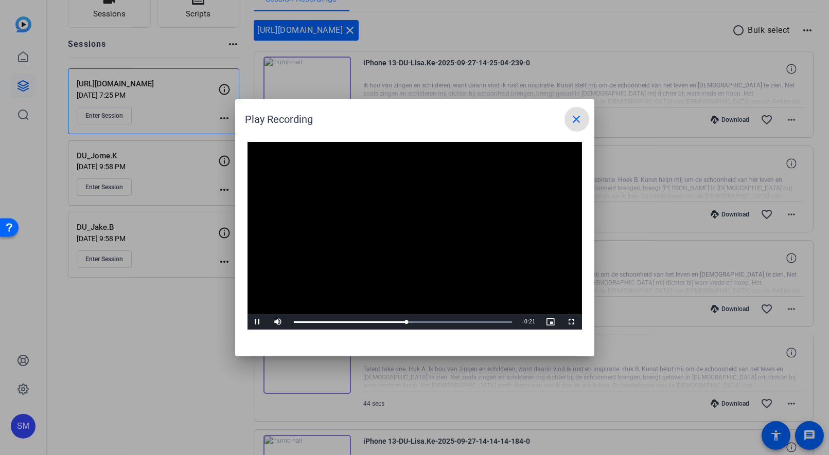
click at [577, 124] on mat-icon "close" at bounding box center [577, 119] width 12 height 12
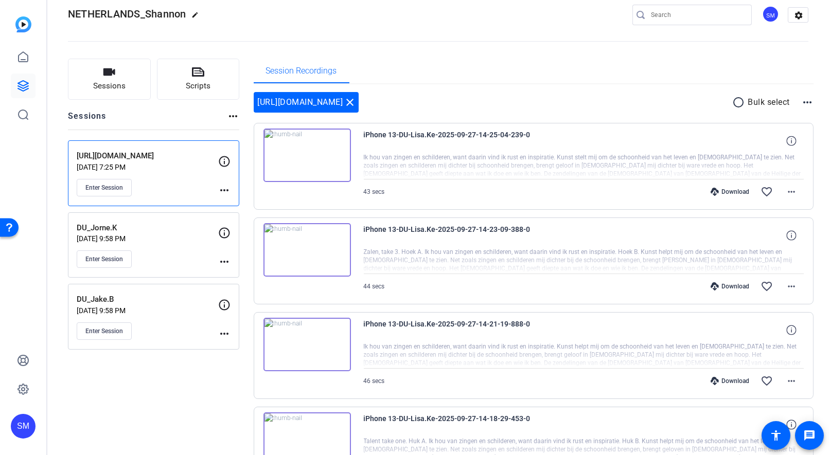
scroll to position [0, 0]
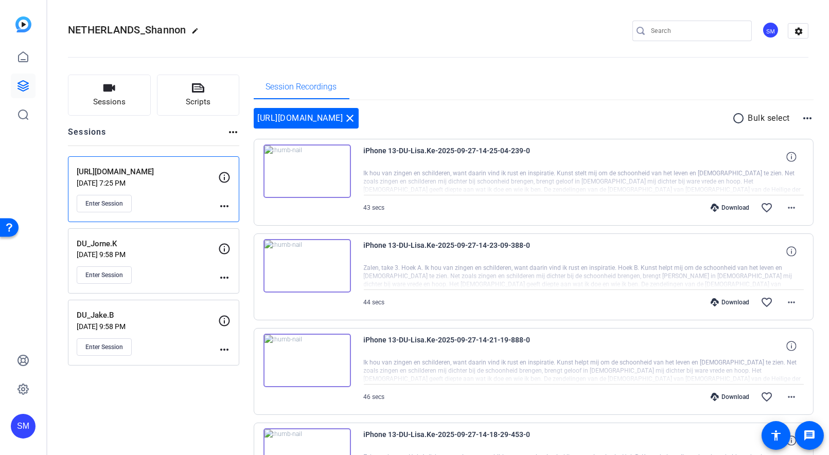
click at [295, 359] on img at bounding box center [306, 361] width 87 height 54
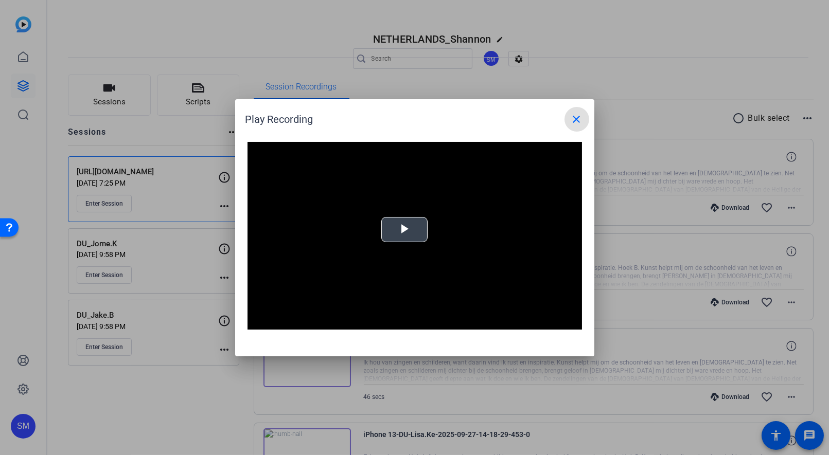
click at [405, 230] on span "Video Player" at bounding box center [405, 230] width 0 height 0
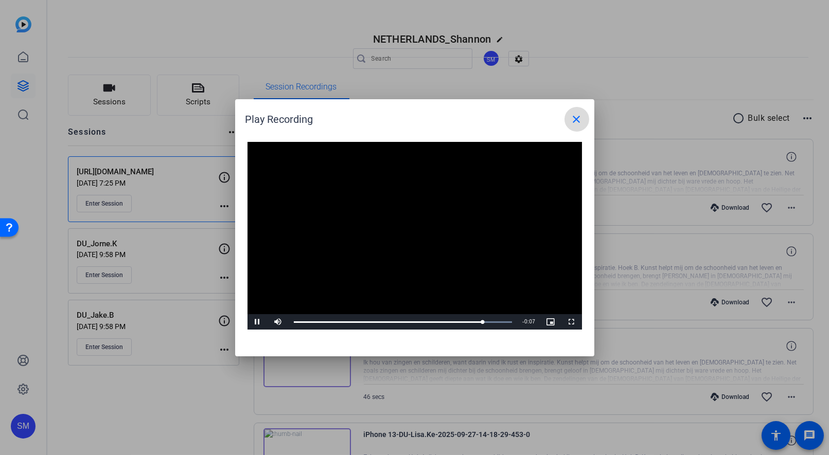
click at [572, 119] on mat-icon "close" at bounding box center [577, 119] width 12 height 12
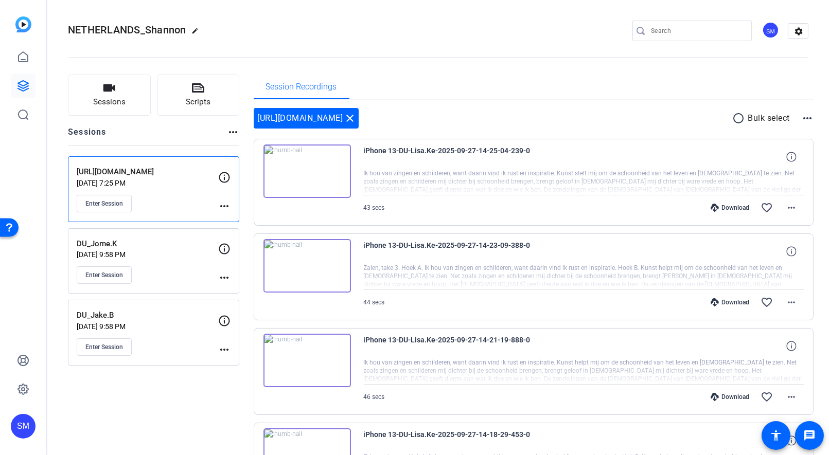
click at [309, 264] on img at bounding box center [306, 266] width 87 height 54
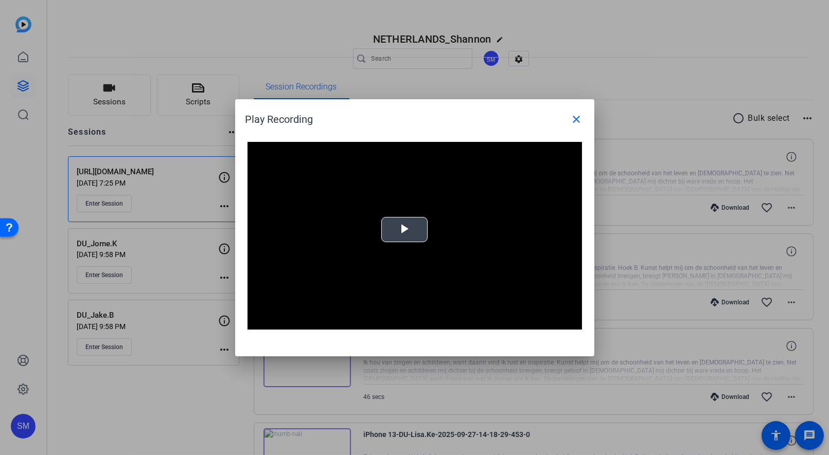
click at [405, 230] on span "Video Player" at bounding box center [405, 230] width 0 height 0
click at [583, 117] on mat-icon "close" at bounding box center [577, 119] width 12 height 12
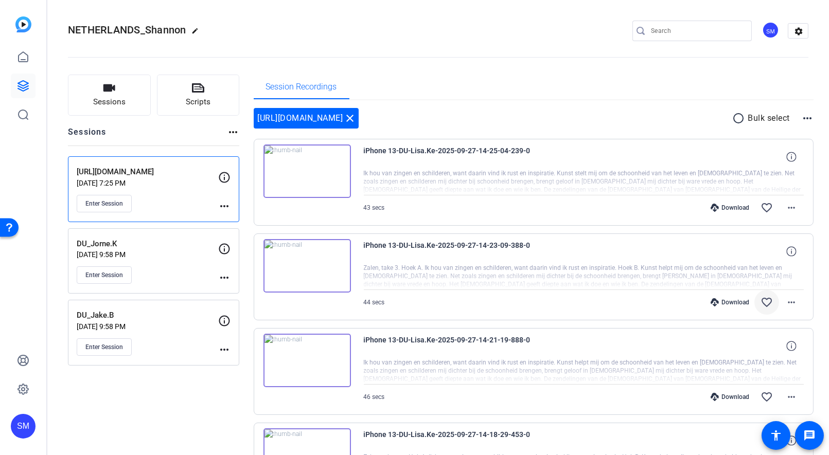
click at [766, 301] on mat-icon "favorite_border" at bounding box center [767, 302] width 12 height 12
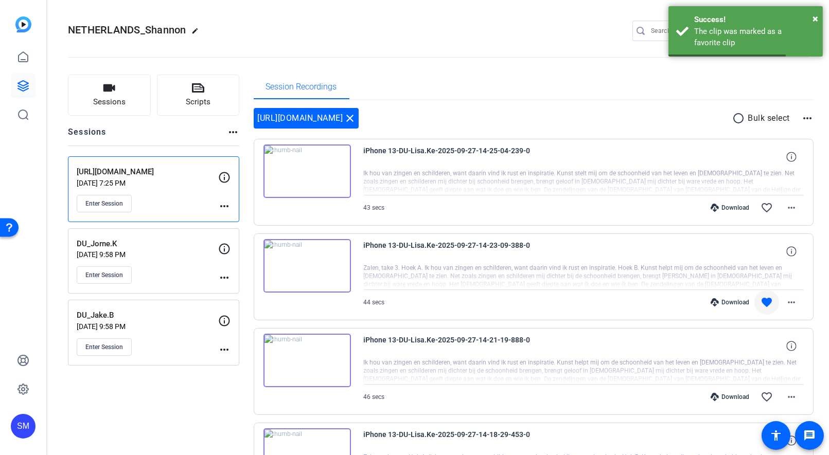
click at [308, 170] on img at bounding box center [306, 172] width 87 height 54
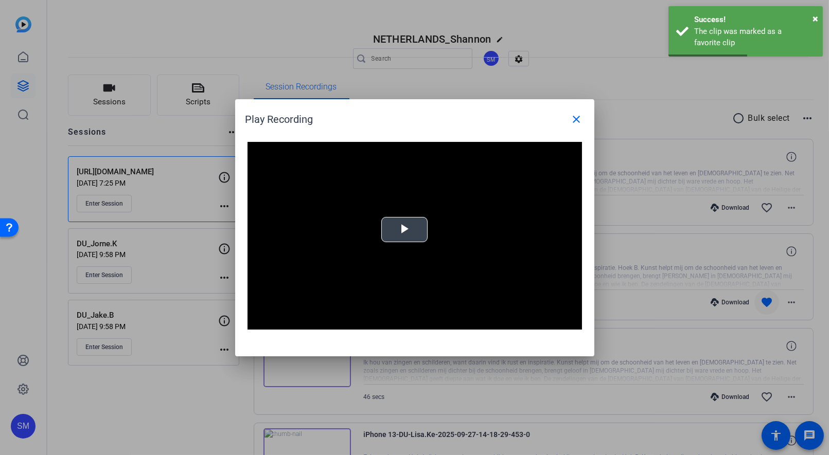
click at [429, 226] on video "Video Player" at bounding box center [415, 236] width 335 height 188
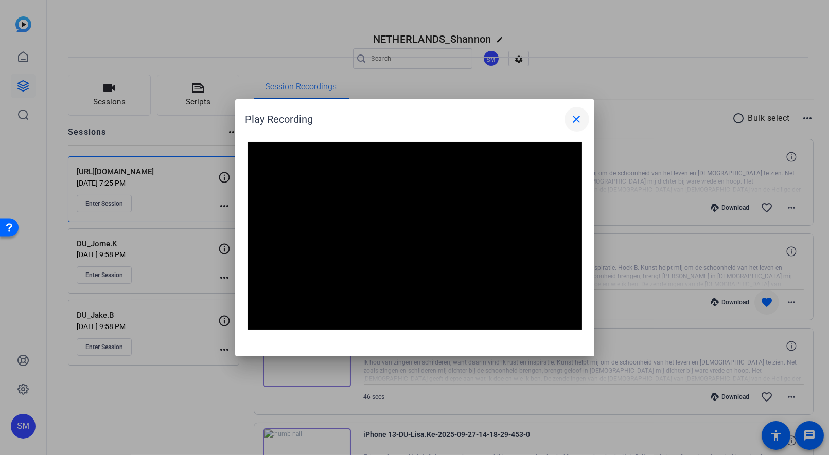
click at [577, 125] on mat-icon "close" at bounding box center [577, 119] width 12 height 12
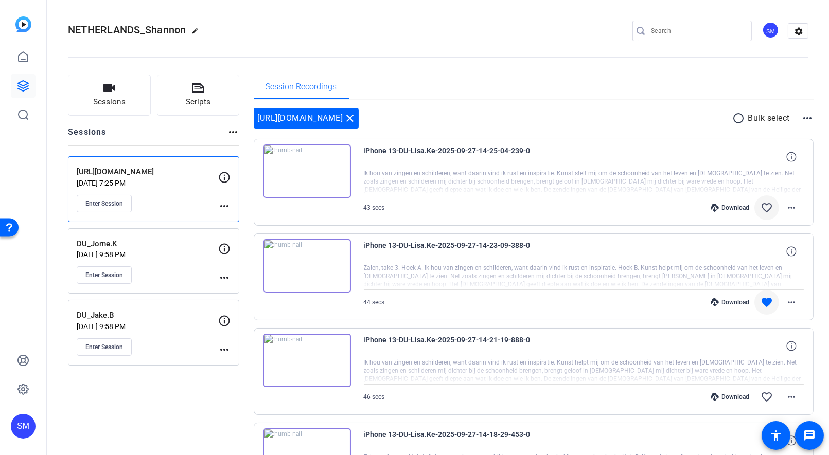
click at [764, 207] on mat-icon "favorite_border" at bounding box center [767, 208] width 12 height 12
click at [163, 238] on p "DU_Jorne.K" at bounding box center [148, 244] width 142 height 12
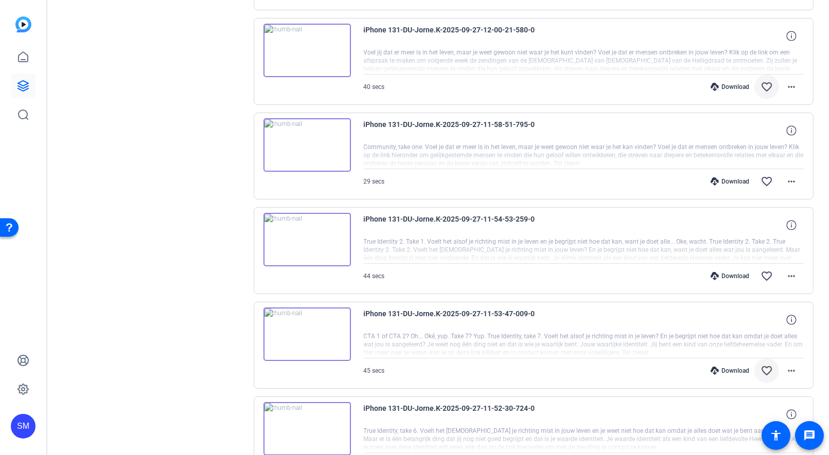
scroll to position [679, 0]
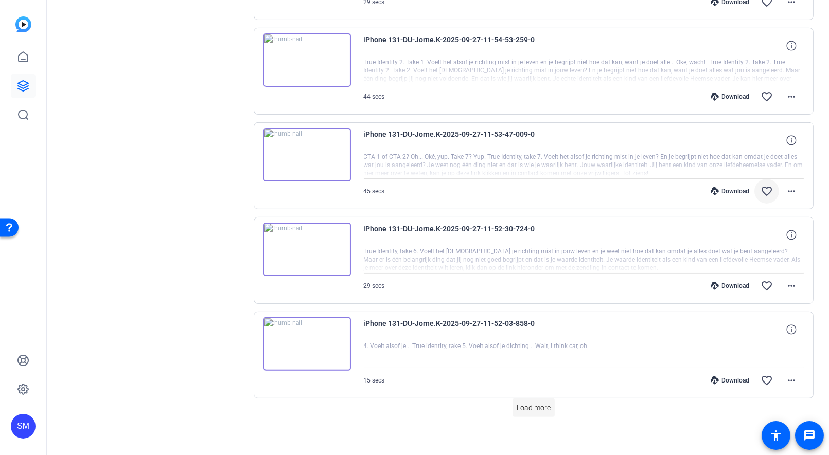
click at [532, 403] on span "Load more" at bounding box center [534, 408] width 34 height 11
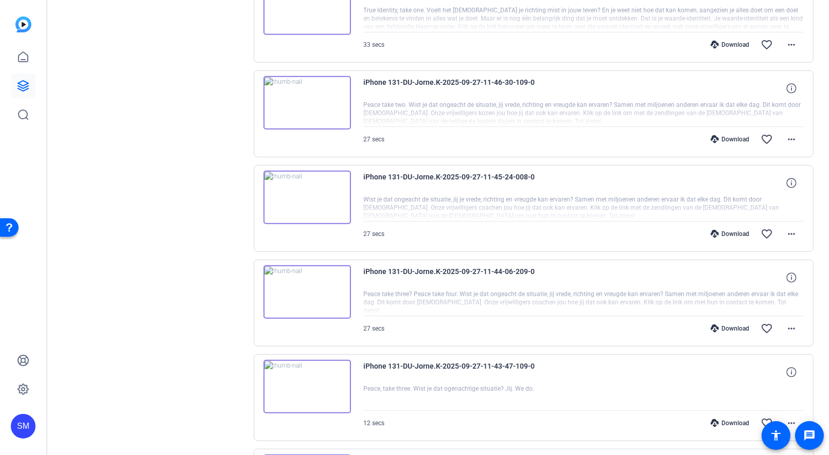
scroll to position [1620, 0]
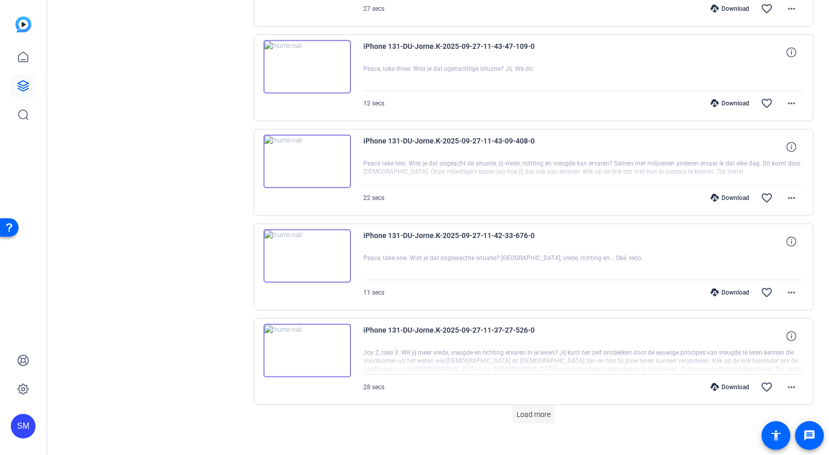
click at [532, 412] on span at bounding box center [534, 414] width 42 height 25
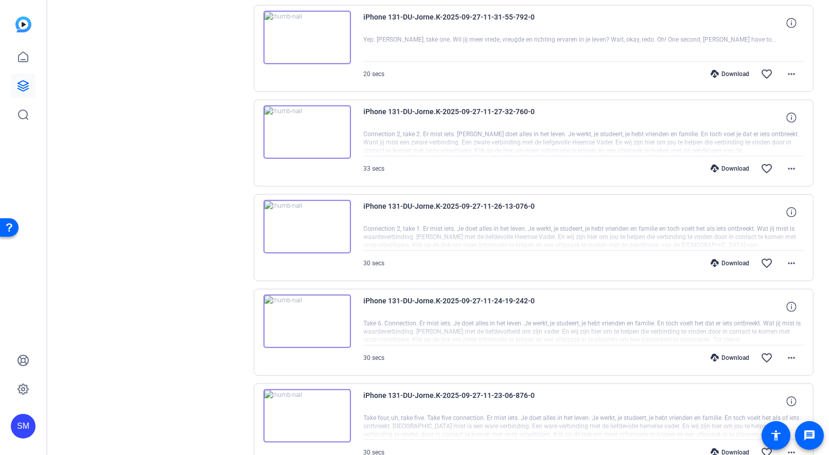
scroll to position [2559, 0]
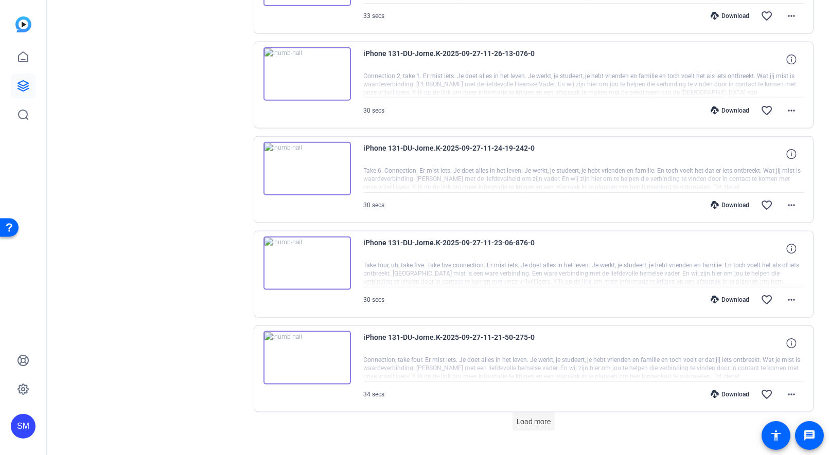
click at [532, 417] on span "Load more" at bounding box center [534, 422] width 34 height 11
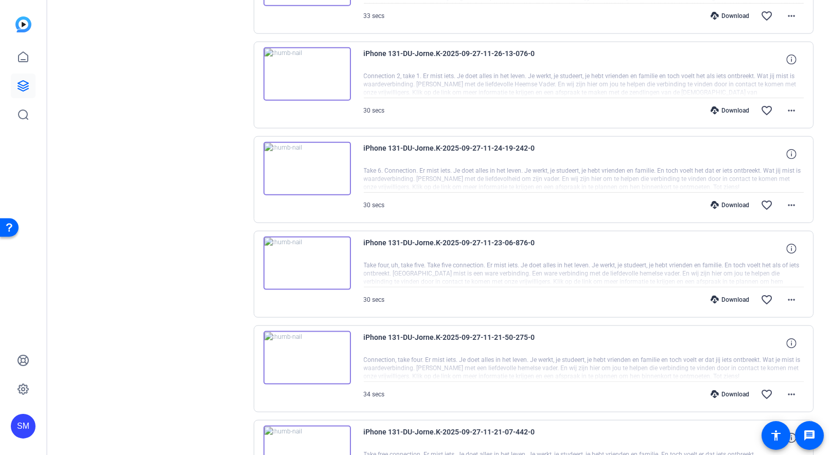
scroll to position [2917, 0]
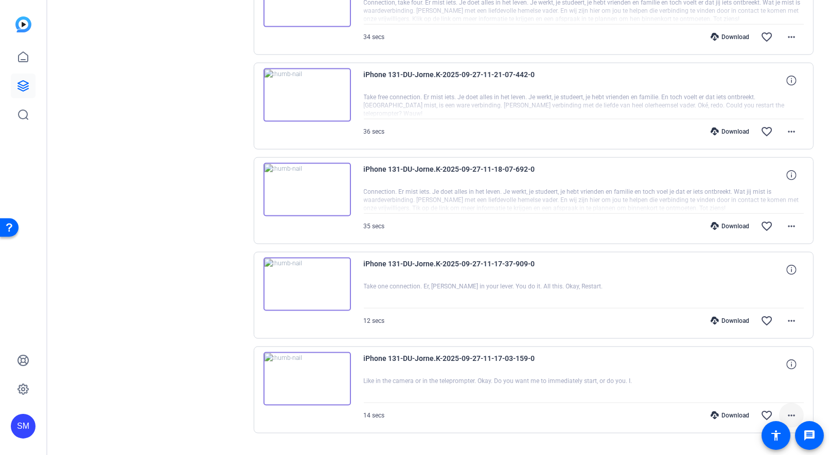
click at [795, 410] on mat-icon "more_horiz" at bounding box center [791, 416] width 12 height 12
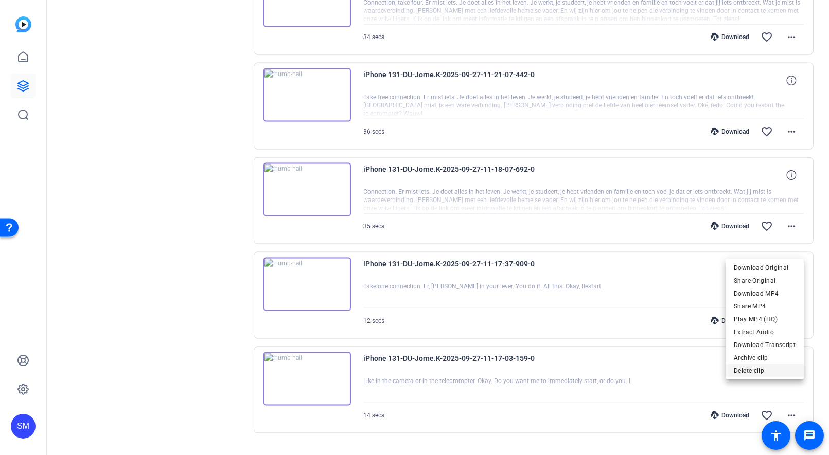
click at [752, 372] on span "Delete clip" at bounding box center [765, 371] width 62 height 12
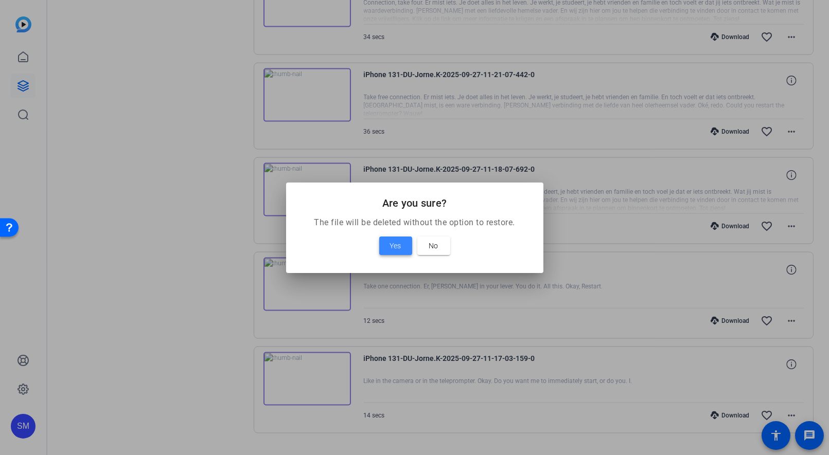
click at [392, 246] on span "Yes" at bounding box center [395, 246] width 11 height 12
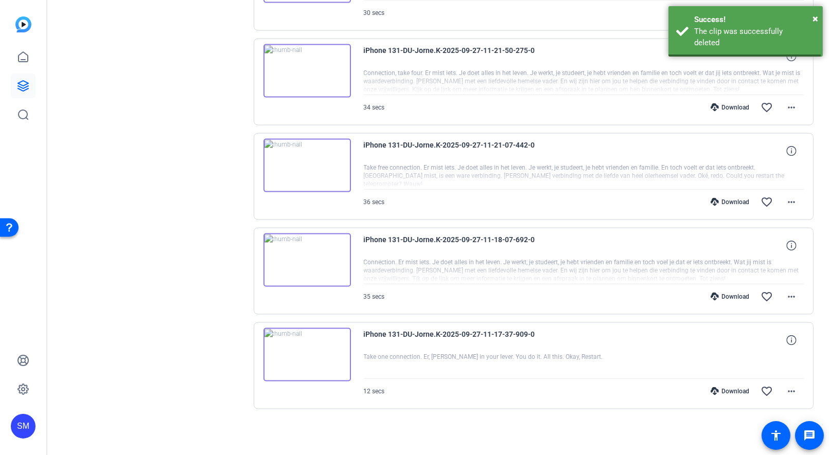
scroll to position [2823, 0]
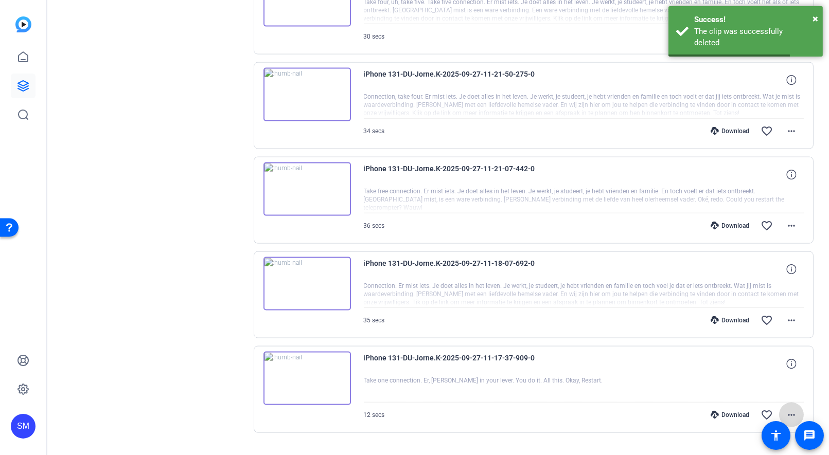
click at [787, 403] on span at bounding box center [791, 415] width 25 height 25
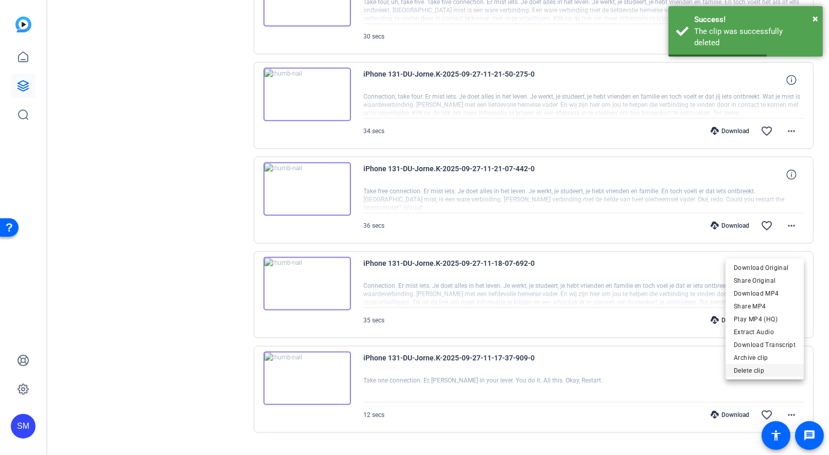
click at [737, 373] on span "Delete clip" at bounding box center [765, 371] width 62 height 12
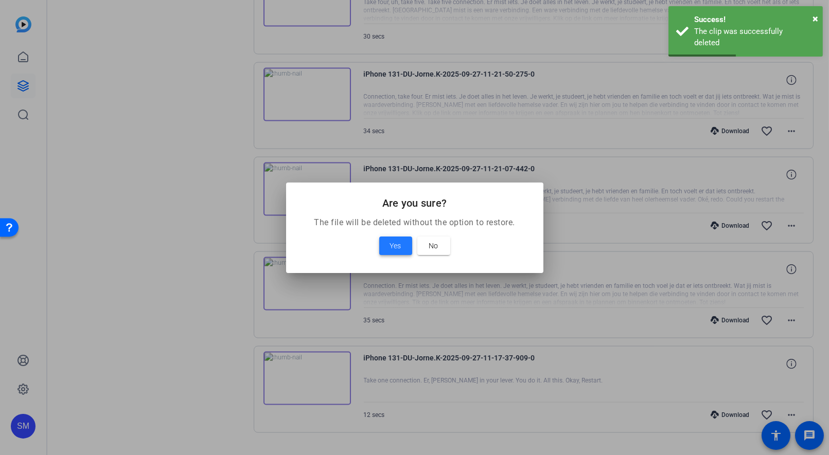
click at [390, 249] on span "Yes" at bounding box center [395, 246] width 11 height 12
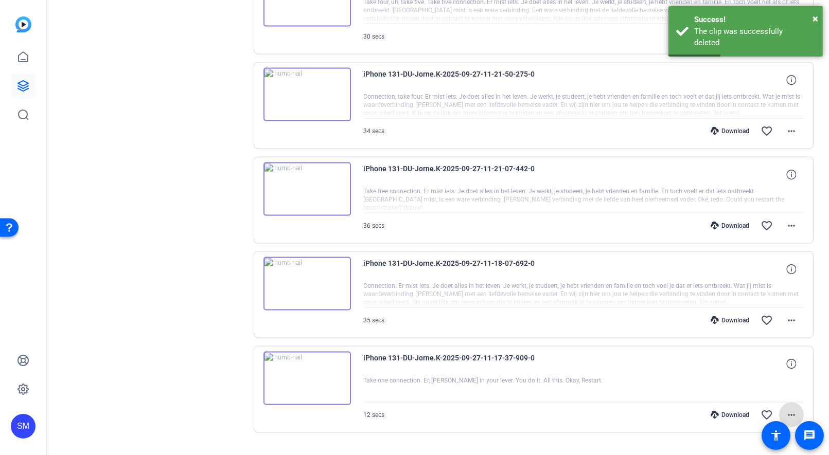
scroll to position [2729, 0]
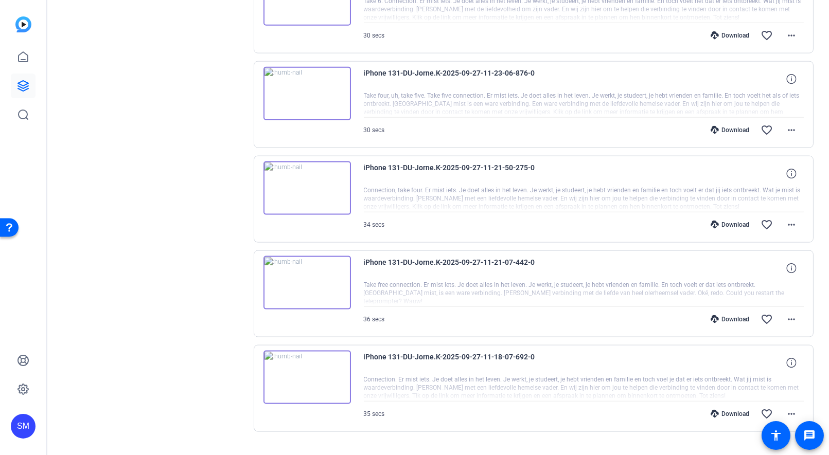
click at [309, 354] on img at bounding box center [306, 378] width 87 height 54
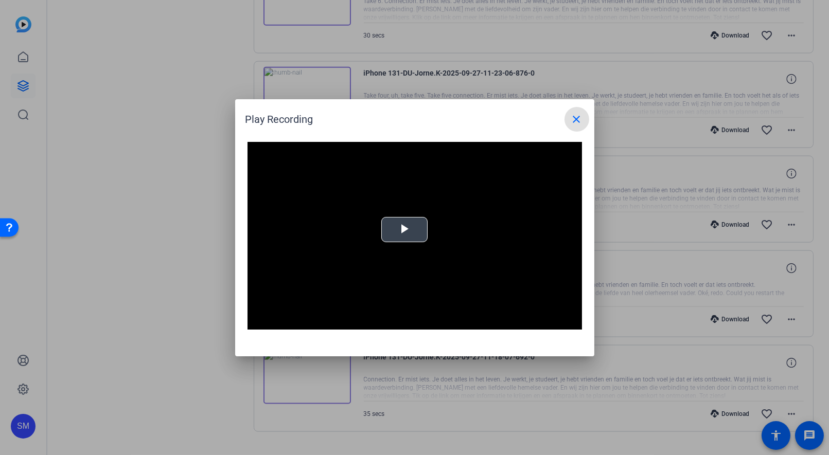
click at [405, 230] on span "Video Player" at bounding box center [405, 230] width 0 height 0
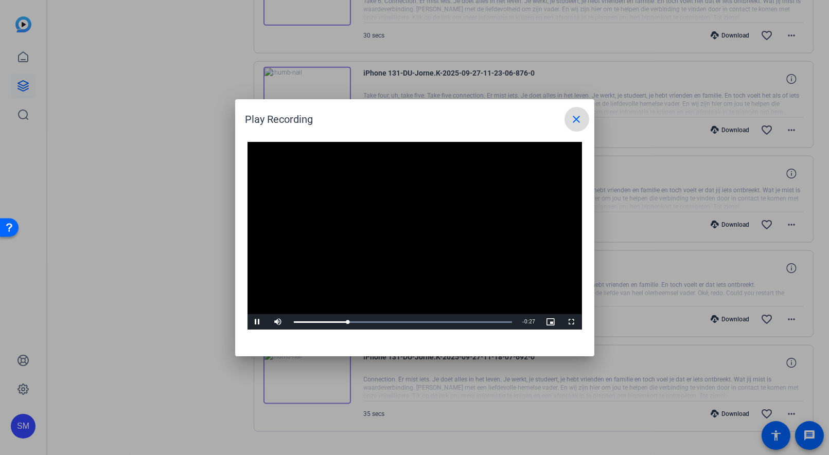
click at [577, 120] on mat-icon "close" at bounding box center [577, 119] width 12 height 12
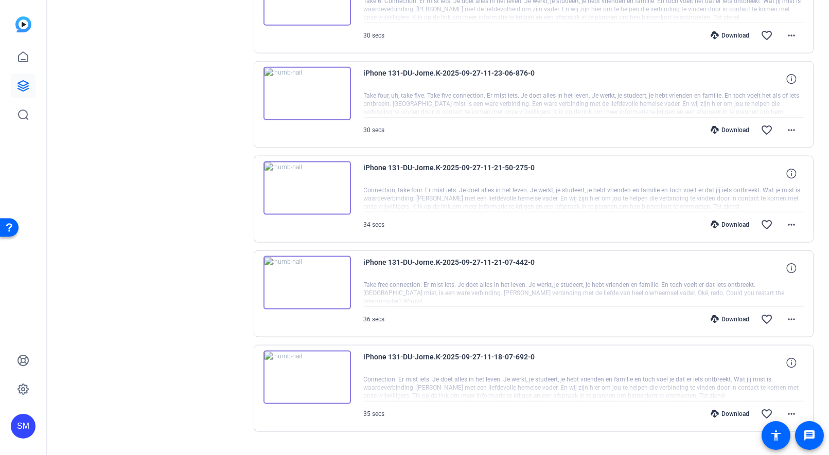
click at [309, 261] on img at bounding box center [306, 283] width 87 height 54
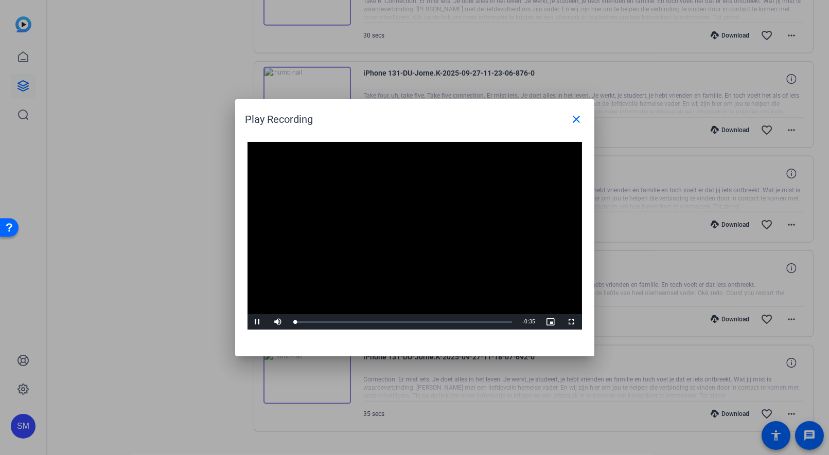
click at [395, 231] on video "Video Player" at bounding box center [415, 236] width 335 height 188
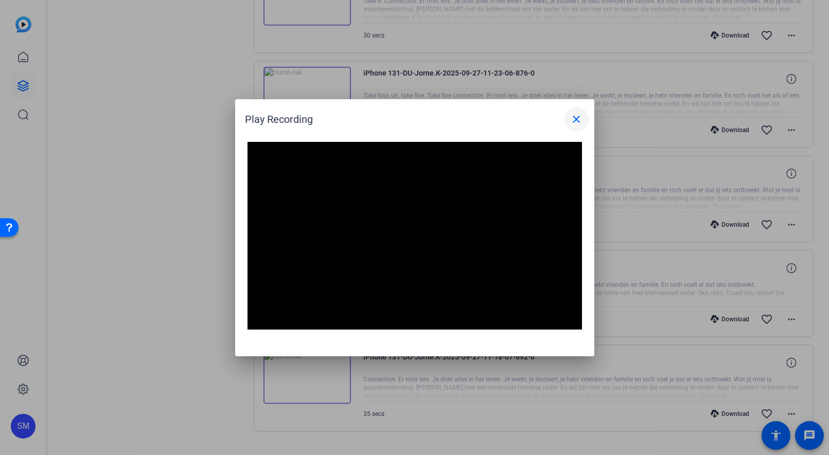
click at [574, 120] on mat-icon "close" at bounding box center [577, 119] width 12 height 12
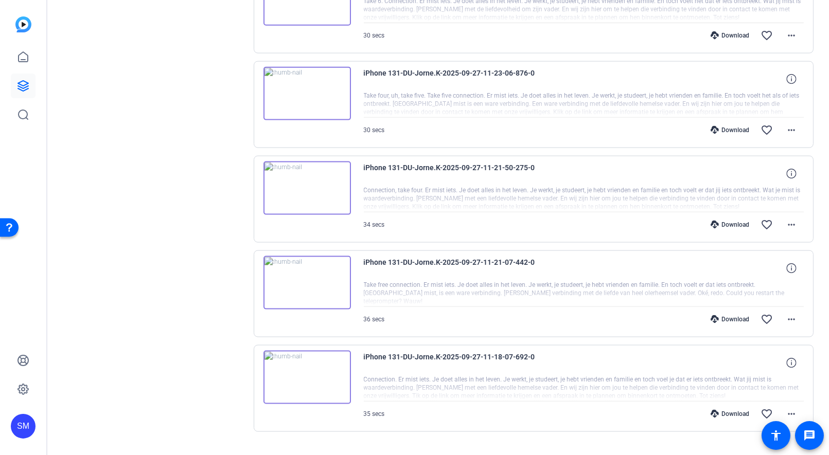
click at [305, 162] on img at bounding box center [306, 189] width 87 height 54
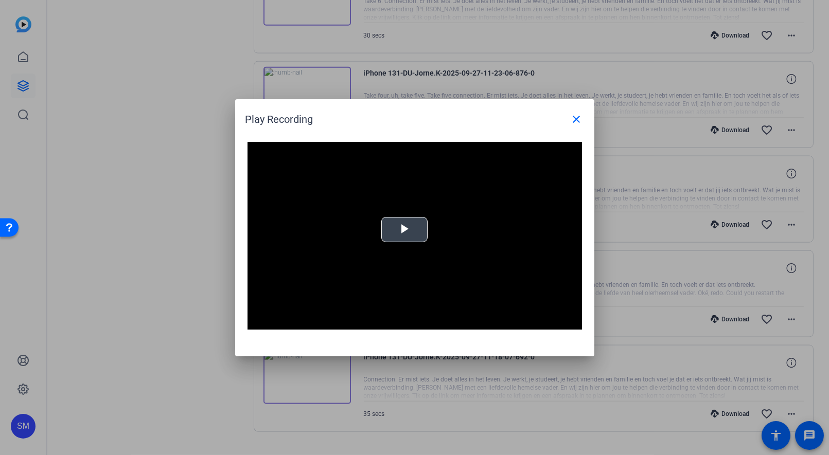
click at [405, 230] on span "Video Player" at bounding box center [405, 230] width 0 height 0
click at [578, 117] on mat-icon "close" at bounding box center [577, 119] width 12 height 12
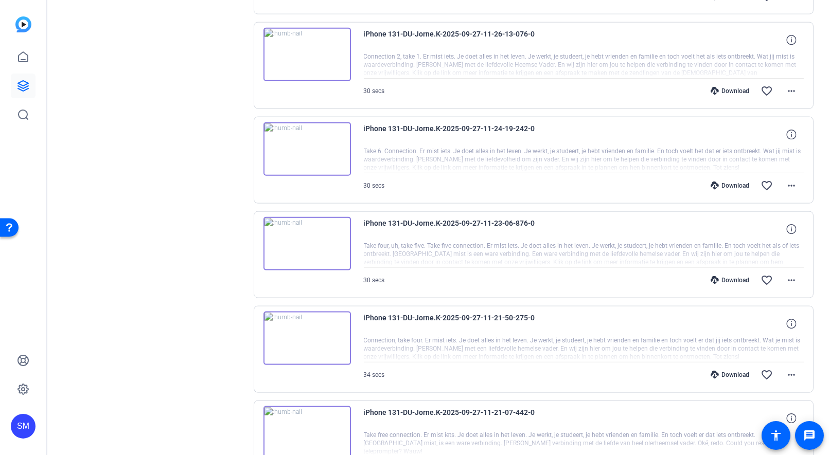
scroll to position [2577, 0]
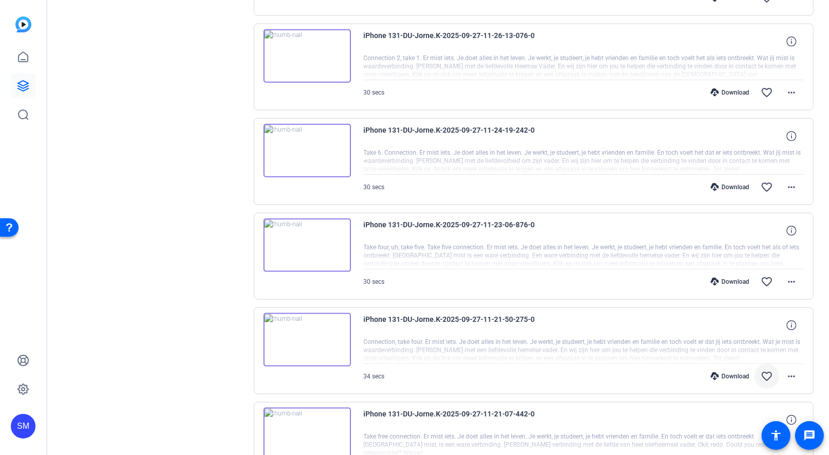
click at [767, 371] on mat-icon "favorite_border" at bounding box center [767, 377] width 12 height 12
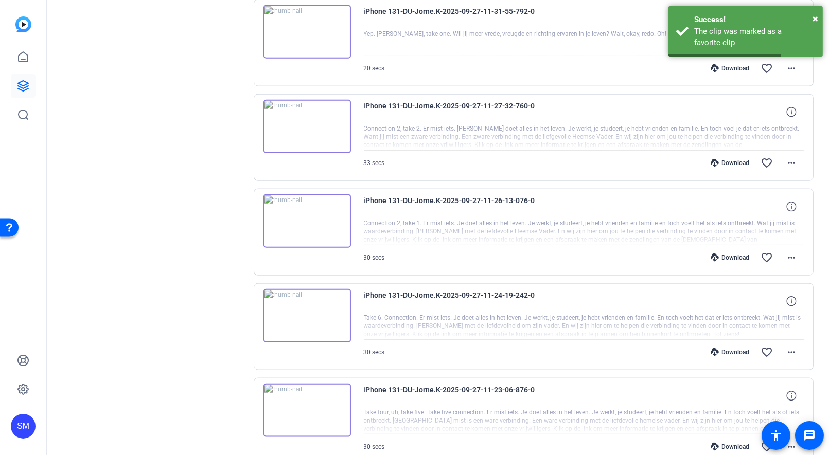
scroll to position [2412, 0]
click at [303, 389] on img at bounding box center [306, 411] width 87 height 54
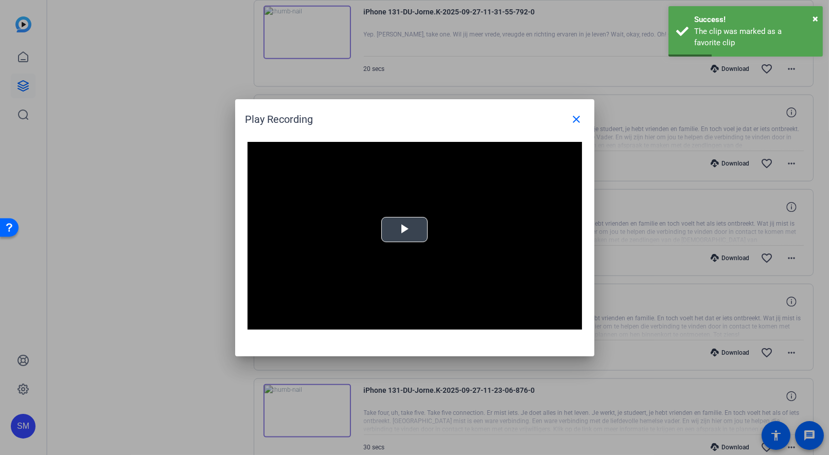
click at [405, 230] on span "Video Player" at bounding box center [405, 230] width 0 height 0
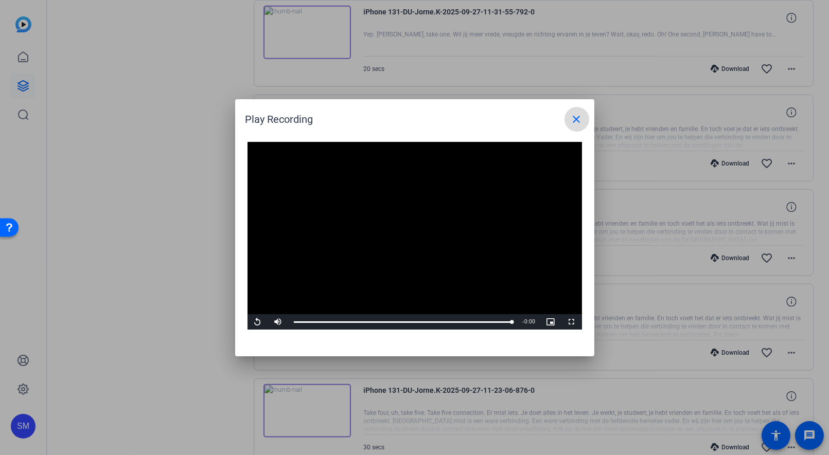
click at [575, 120] on mat-icon "close" at bounding box center [577, 119] width 12 height 12
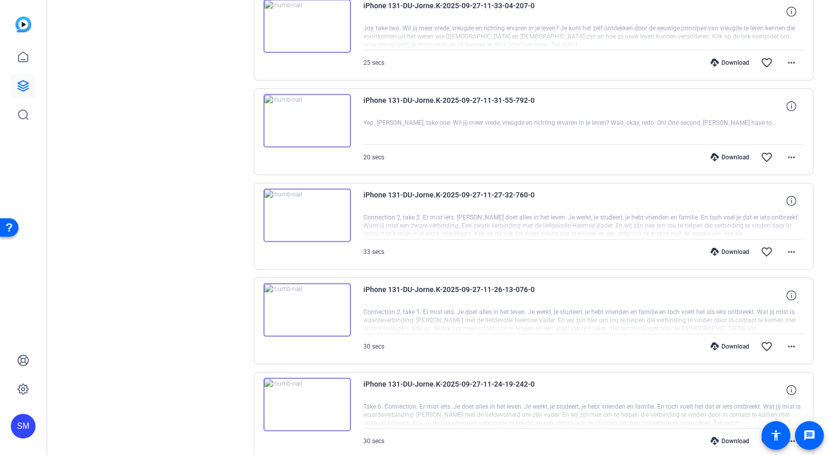
scroll to position [2324, 0]
click at [301, 389] on img at bounding box center [306, 405] width 87 height 54
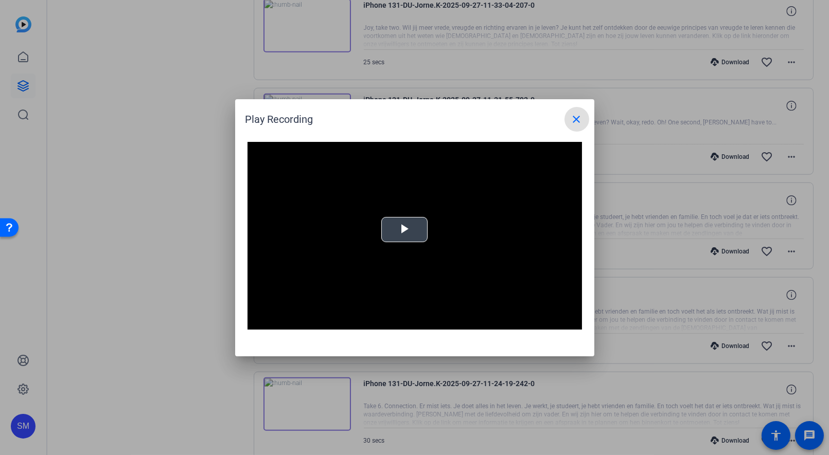
click at [405, 230] on span "Video Player" at bounding box center [405, 230] width 0 height 0
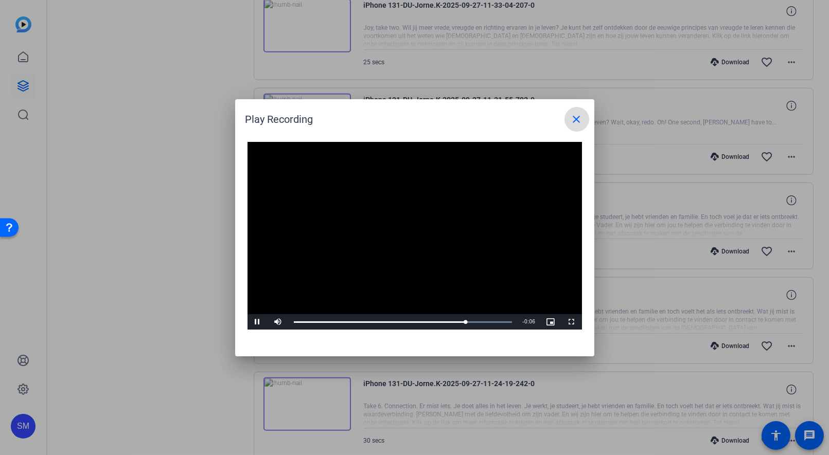
click at [579, 118] on mat-icon "close" at bounding box center [577, 119] width 12 height 12
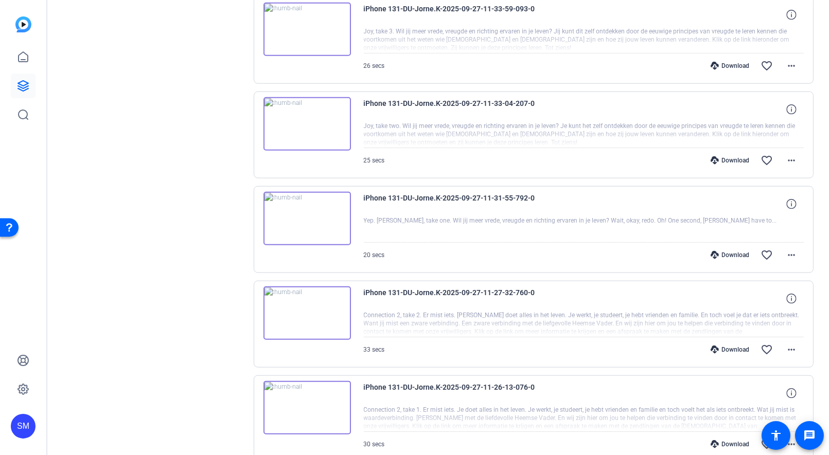
scroll to position [2223, 0]
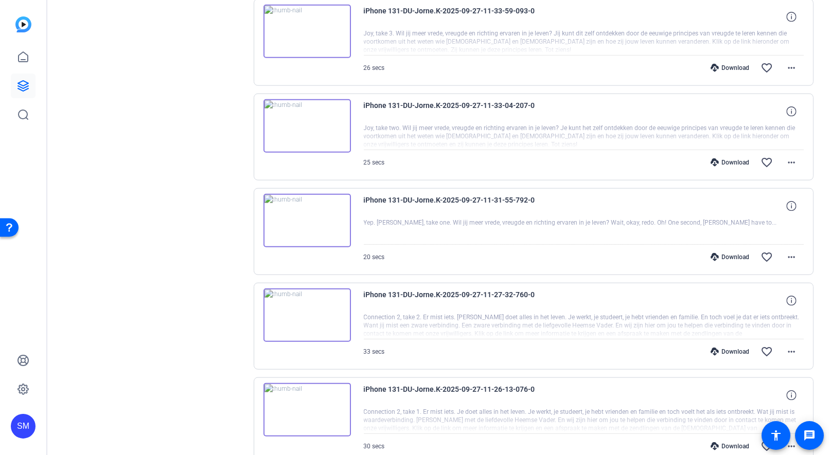
click at [308, 386] on img at bounding box center [306, 410] width 87 height 54
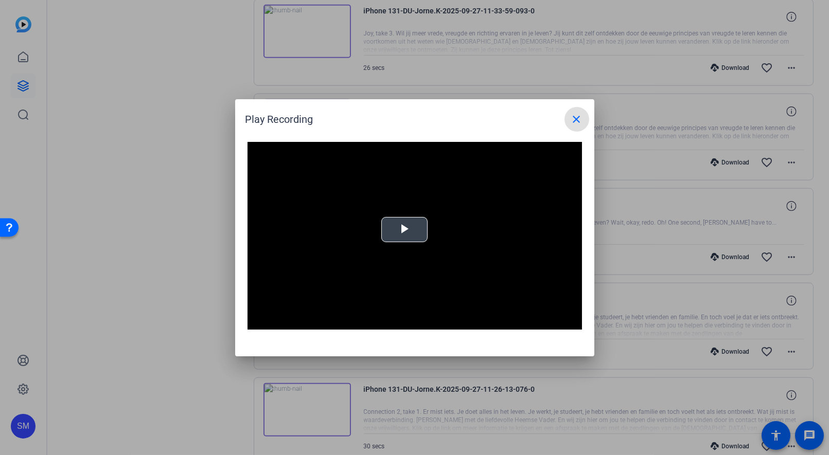
click at [405, 230] on span "Video Player" at bounding box center [405, 230] width 0 height 0
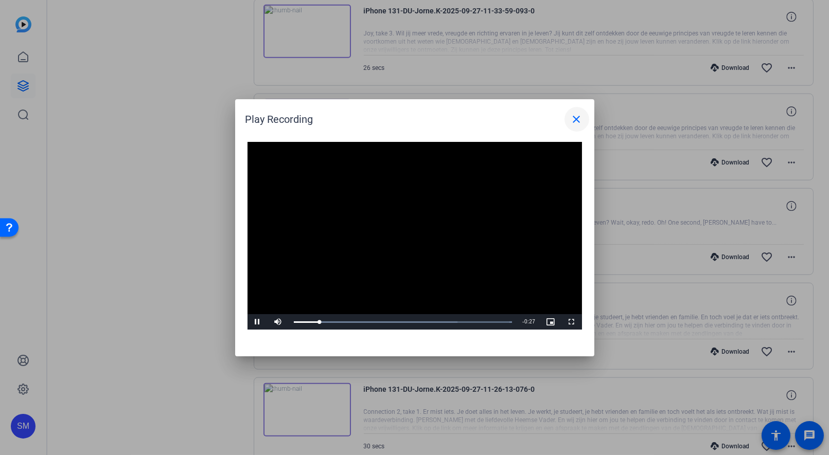
click at [580, 113] on span at bounding box center [577, 119] width 25 height 25
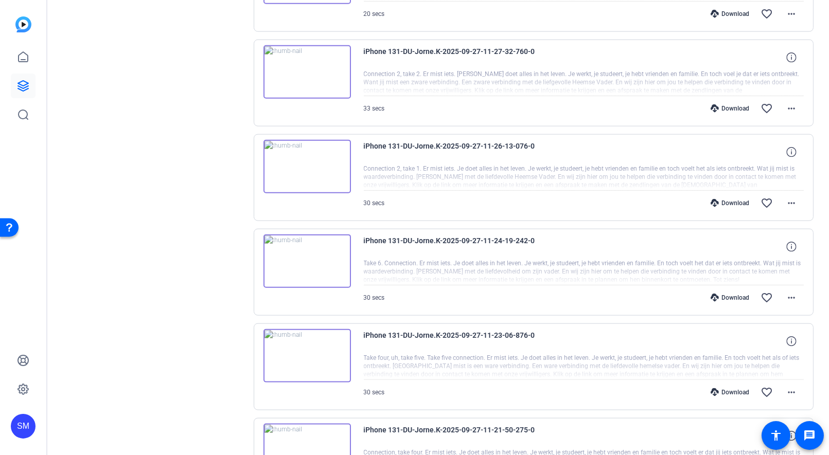
scroll to position [2471, 0]
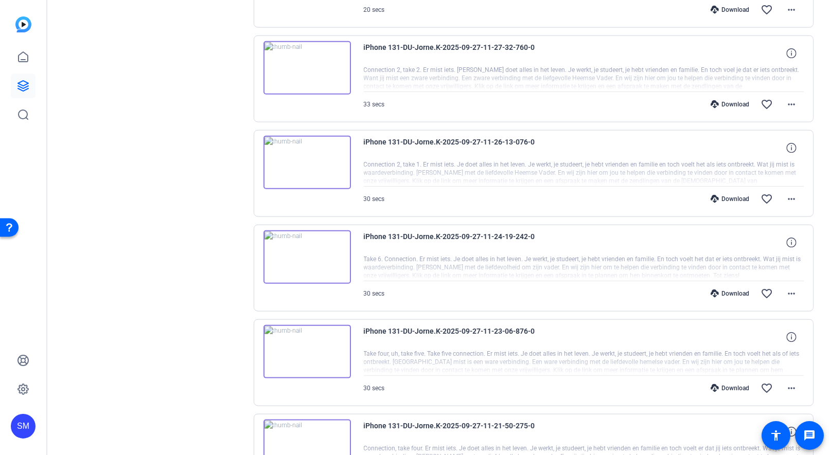
click at [307, 328] on img at bounding box center [306, 352] width 87 height 54
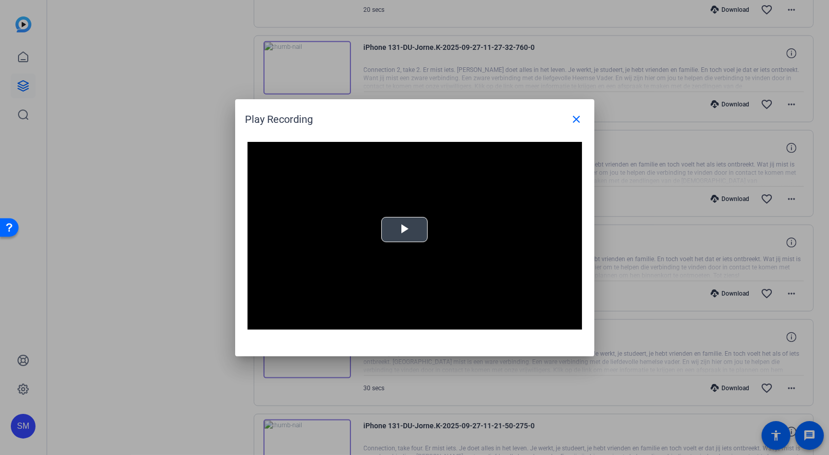
click at [405, 230] on span "Video Player" at bounding box center [405, 230] width 0 height 0
click at [578, 122] on mat-icon "close" at bounding box center [577, 119] width 12 height 12
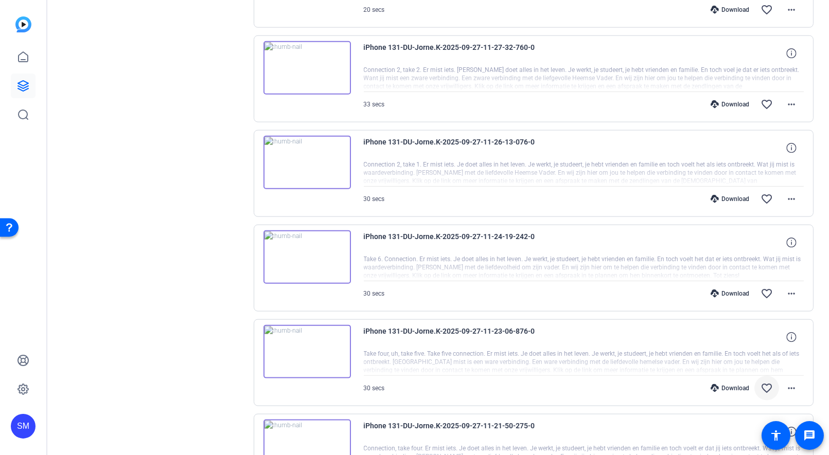
click at [768, 382] on mat-icon "favorite_border" at bounding box center [767, 388] width 12 height 12
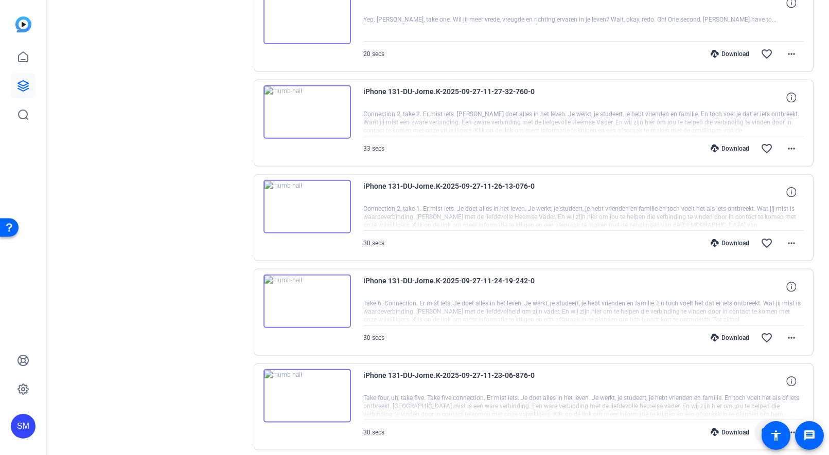
scroll to position [2401, 0]
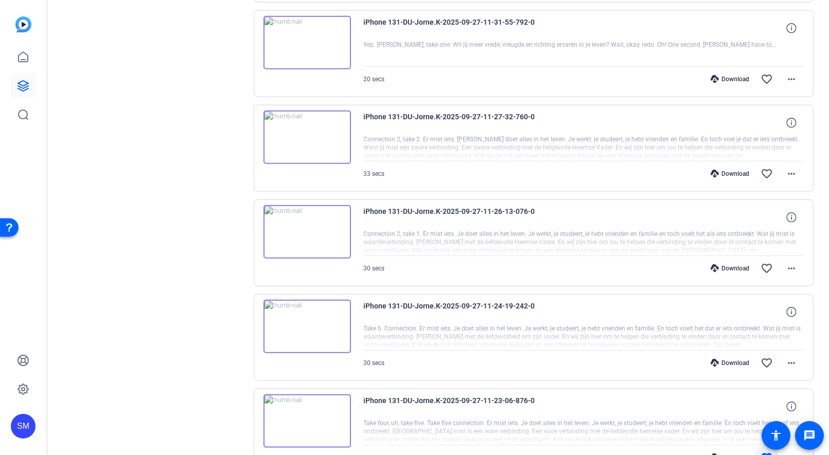
click at [306, 218] on img at bounding box center [306, 232] width 87 height 54
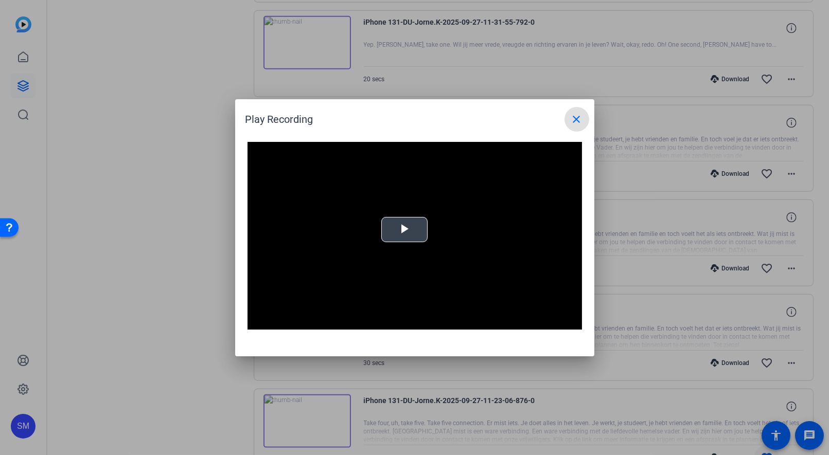
click at [405, 230] on span "Video Player" at bounding box center [405, 230] width 0 height 0
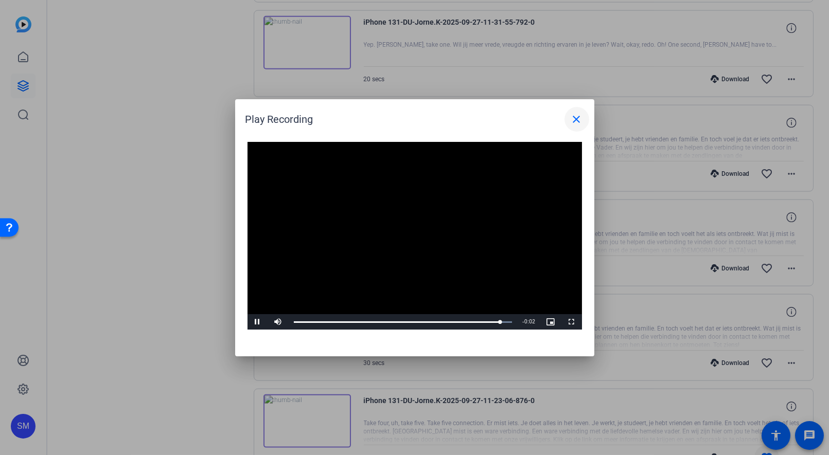
click at [574, 120] on mat-icon "close" at bounding box center [577, 119] width 12 height 12
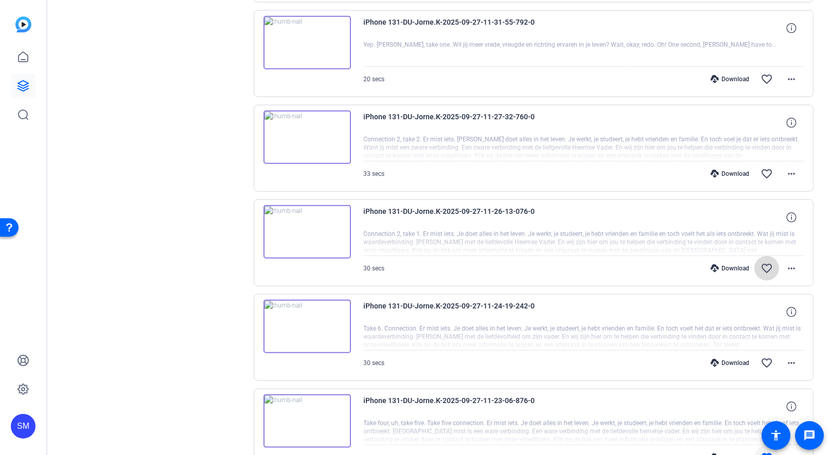
click at [768, 262] on mat-icon "favorite_border" at bounding box center [767, 268] width 12 height 12
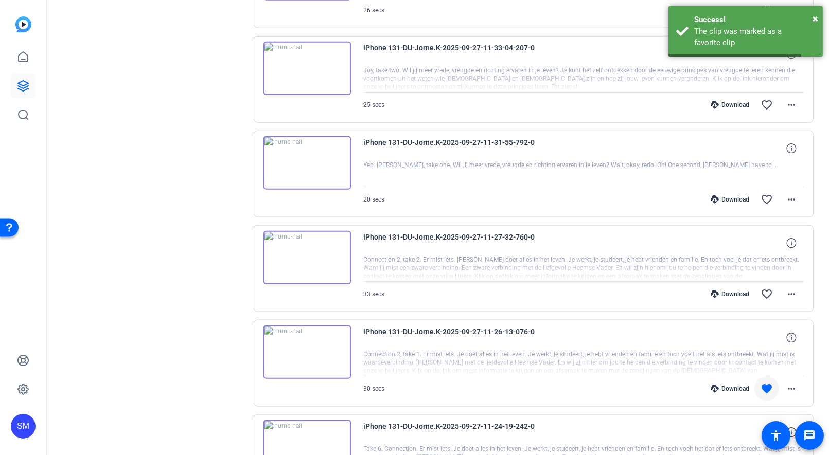
scroll to position [2257, 0]
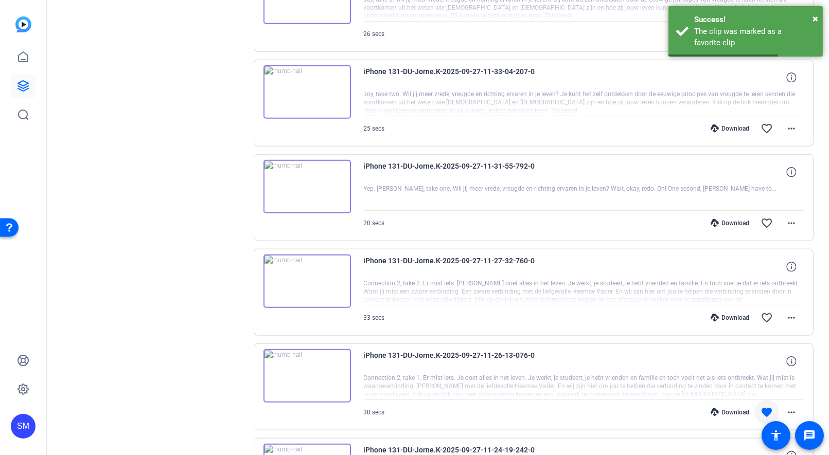
click at [309, 266] on img at bounding box center [306, 282] width 87 height 54
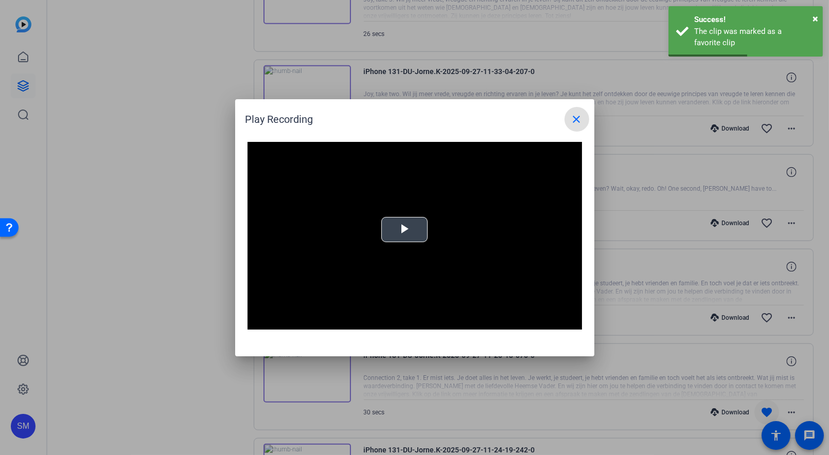
click at [405, 230] on span "Video Player" at bounding box center [405, 230] width 0 height 0
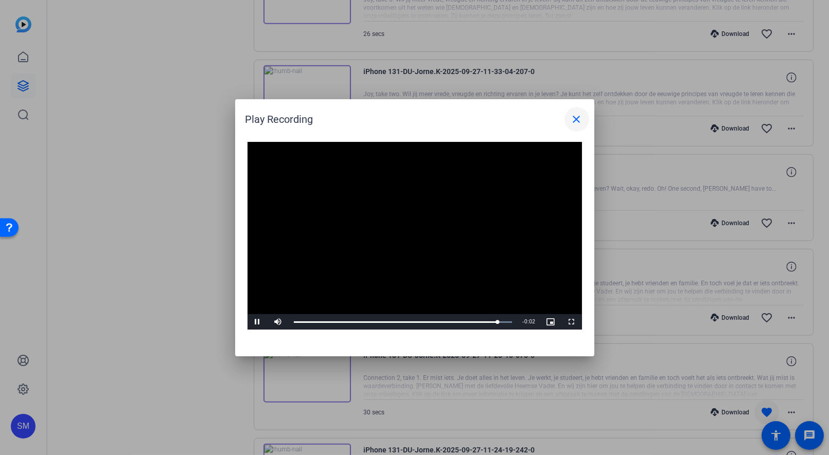
click at [578, 119] on mat-icon "close" at bounding box center [577, 119] width 12 height 12
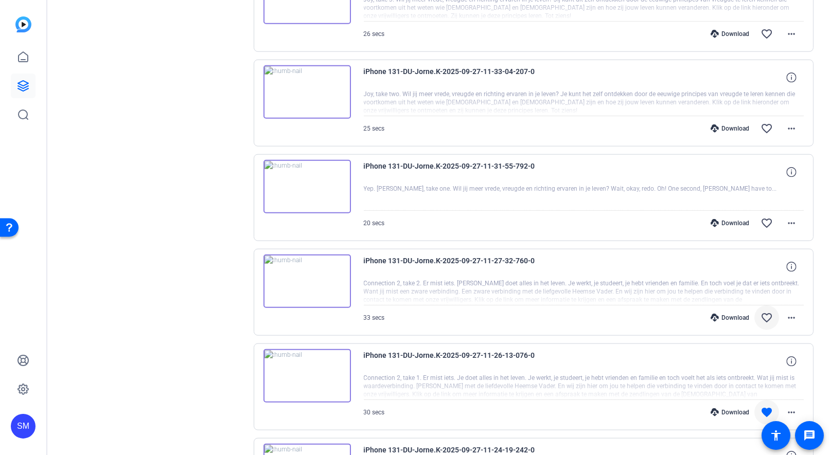
click at [767, 312] on mat-icon "favorite_border" at bounding box center [767, 318] width 12 height 12
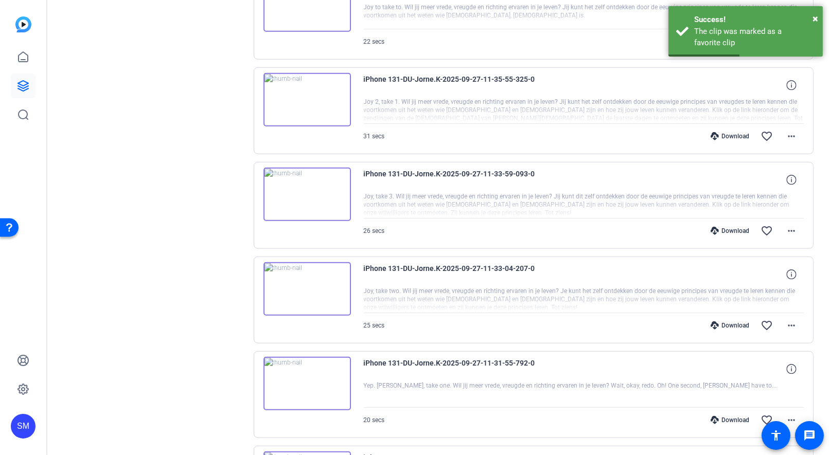
scroll to position [2046, 0]
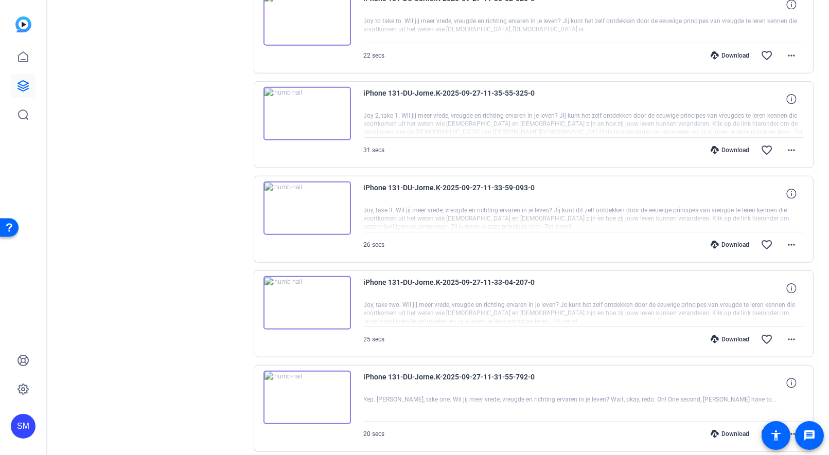
click at [300, 375] on img at bounding box center [306, 398] width 87 height 54
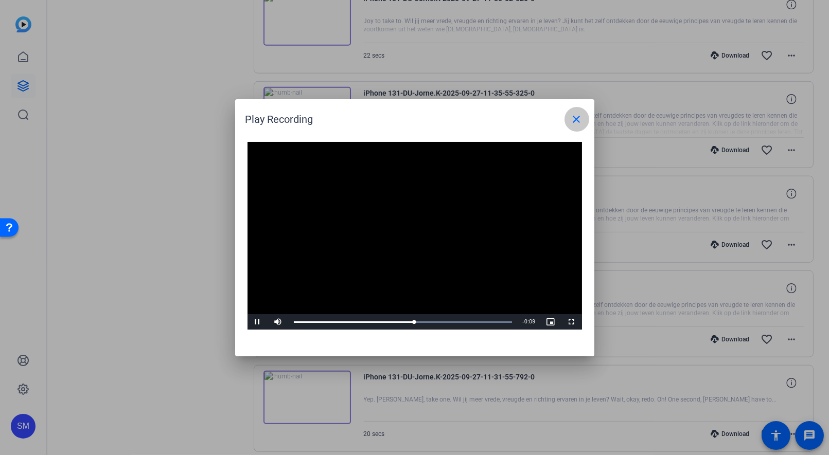
click at [574, 114] on mat-icon "close" at bounding box center [577, 119] width 12 height 12
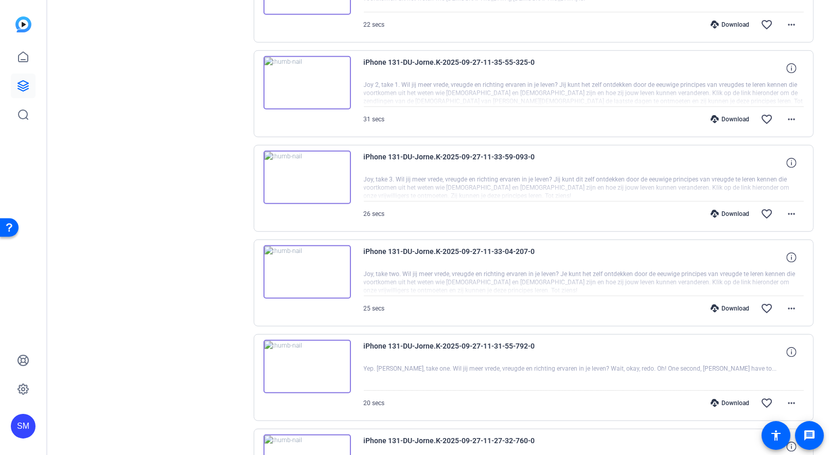
scroll to position [2082, 0]
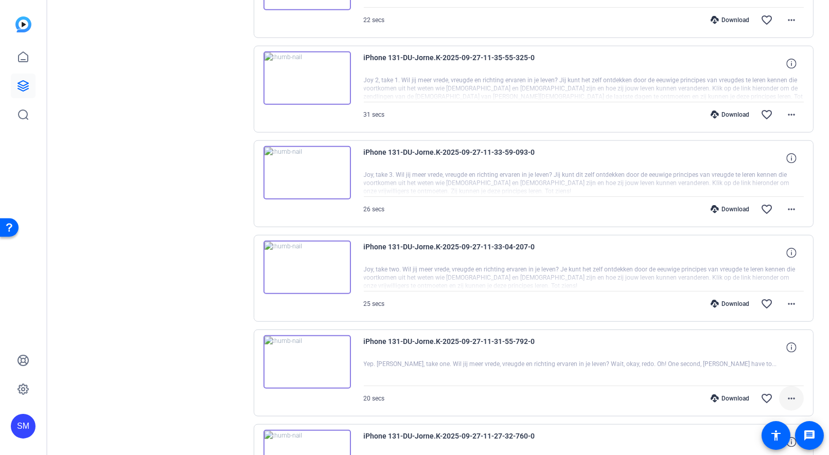
click at [794, 393] on mat-icon "more_horiz" at bounding box center [791, 399] width 12 height 12
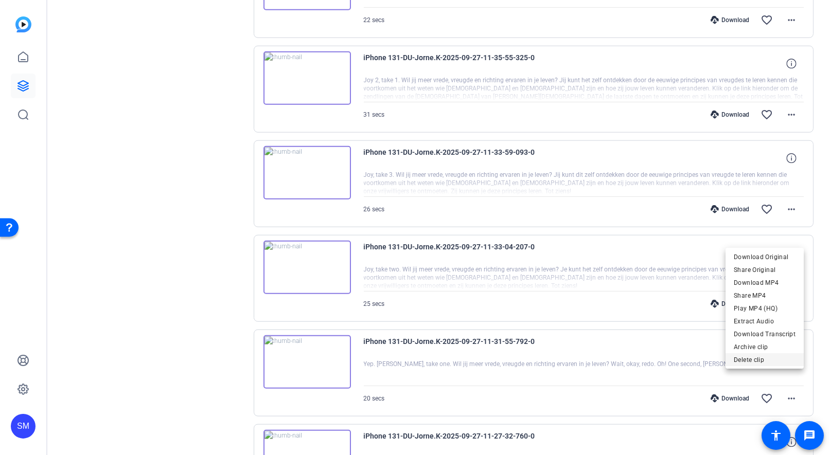
click at [757, 361] on span "Delete clip" at bounding box center [765, 360] width 62 height 12
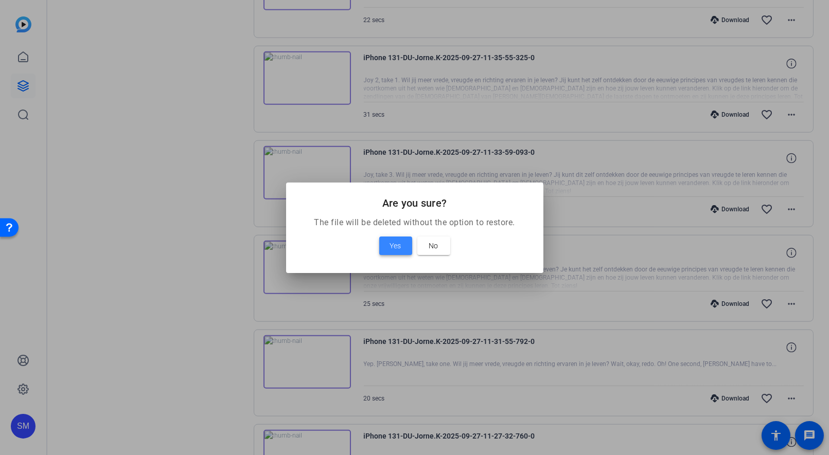
click at [397, 248] on span "Yes" at bounding box center [395, 246] width 11 height 12
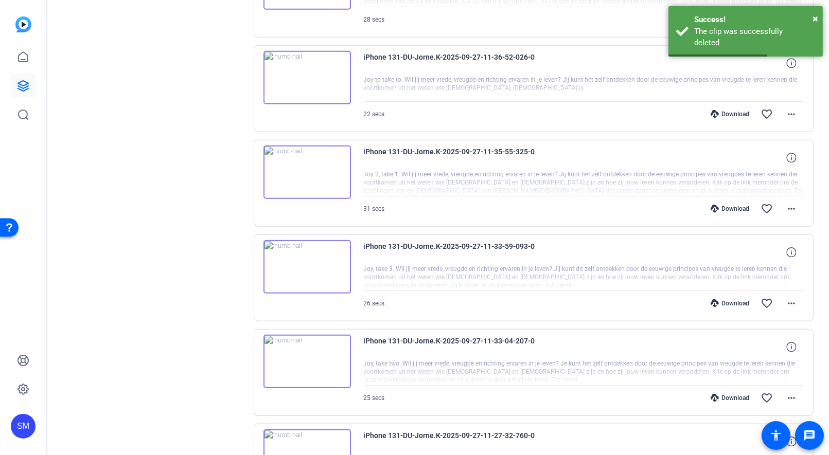
scroll to position [1984, 0]
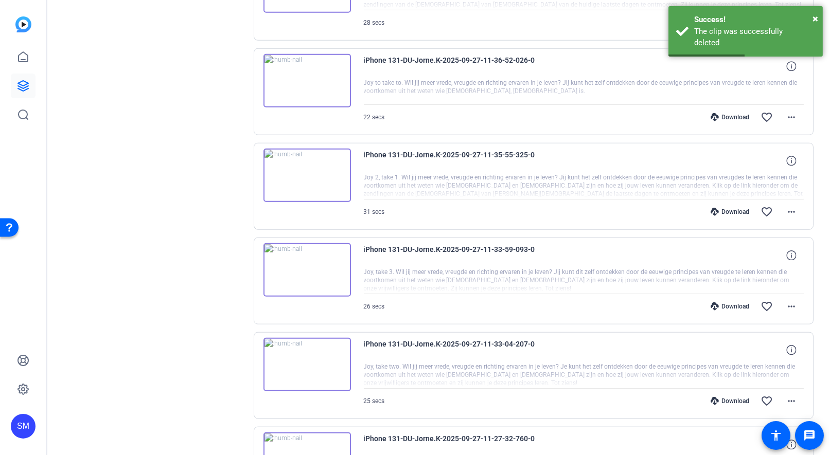
click at [304, 352] on img at bounding box center [306, 365] width 87 height 54
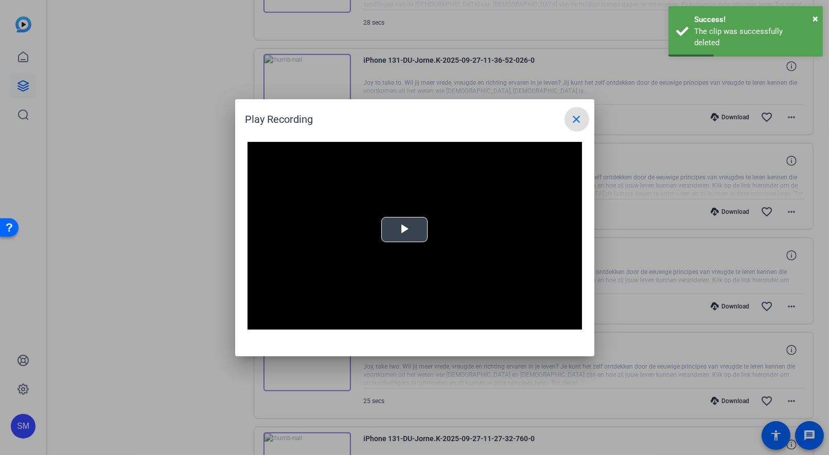
click at [405, 230] on span "Video Player" at bounding box center [405, 230] width 0 height 0
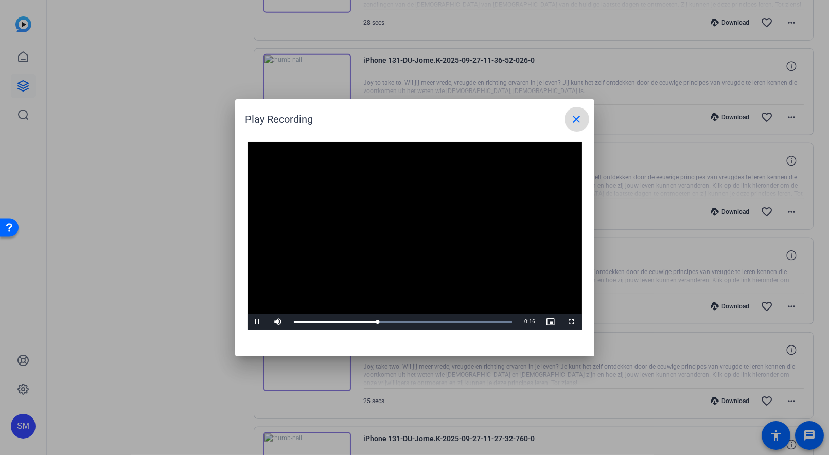
click at [574, 119] on mat-icon "close" at bounding box center [577, 119] width 12 height 12
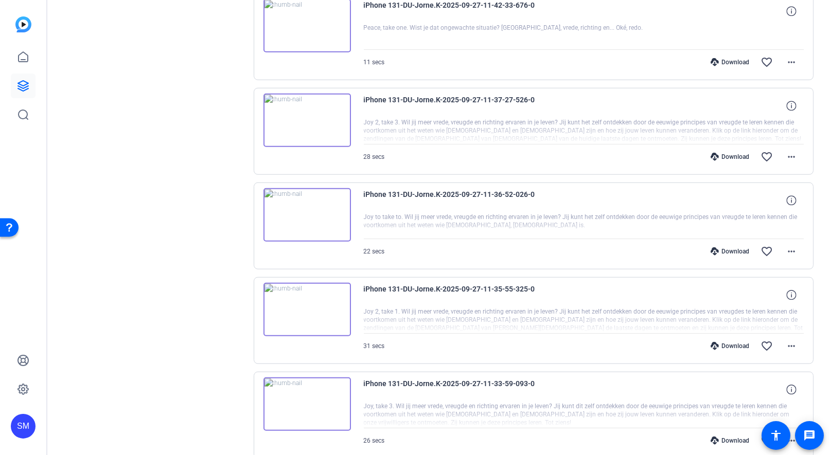
scroll to position [1844, 0]
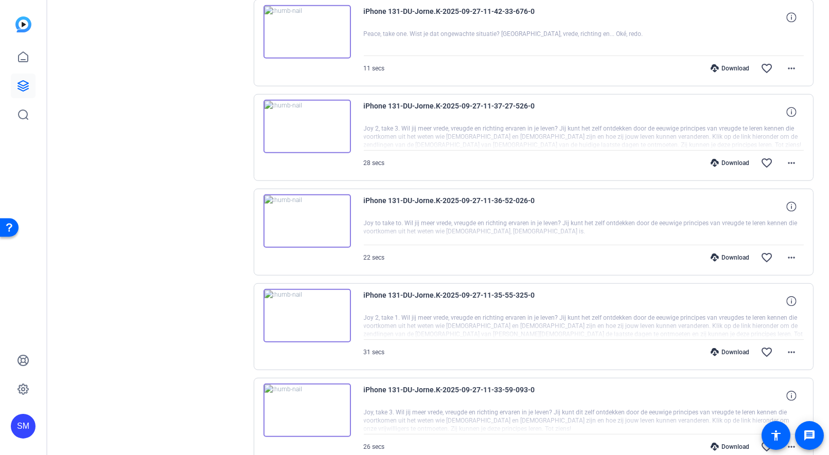
click at [304, 396] on img at bounding box center [306, 411] width 87 height 54
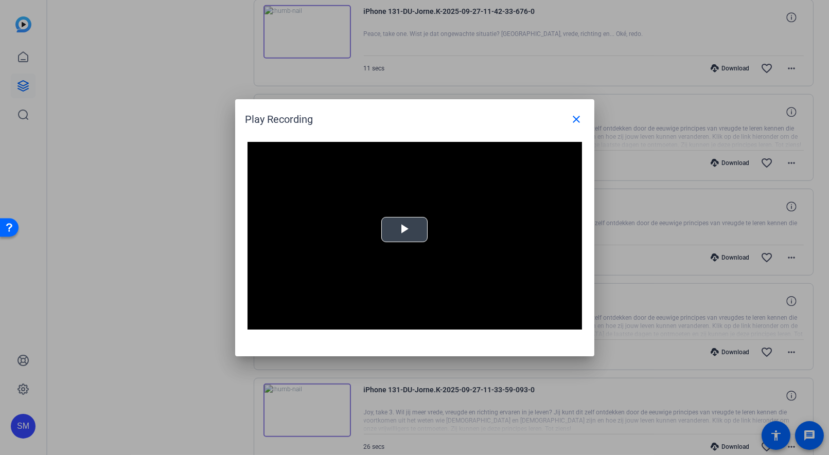
click at [405, 230] on span "Video Player" at bounding box center [405, 230] width 0 height 0
click at [573, 124] on mat-icon "close" at bounding box center [577, 119] width 12 height 12
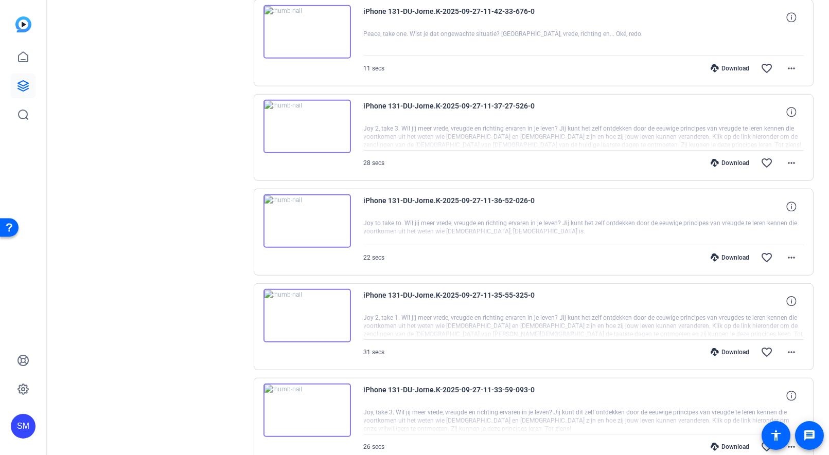
scroll to position [1867, 0]
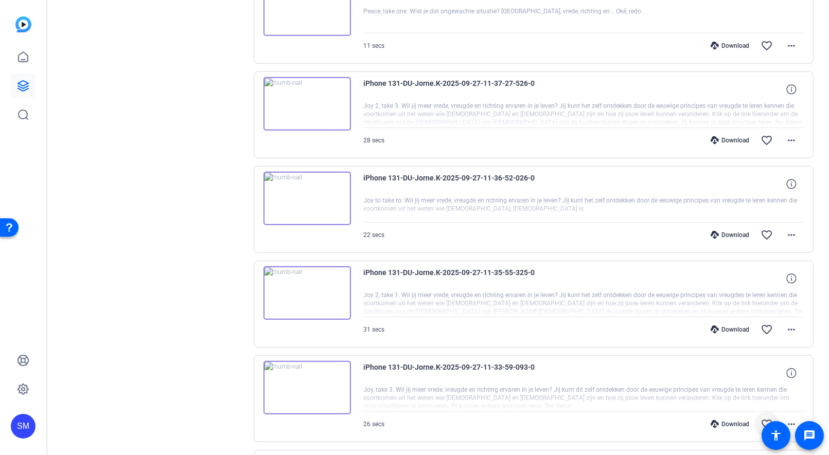
click at [769, 418] on mat-icon "favorite_border" at bounding box center [767, 424] width 12 height 12
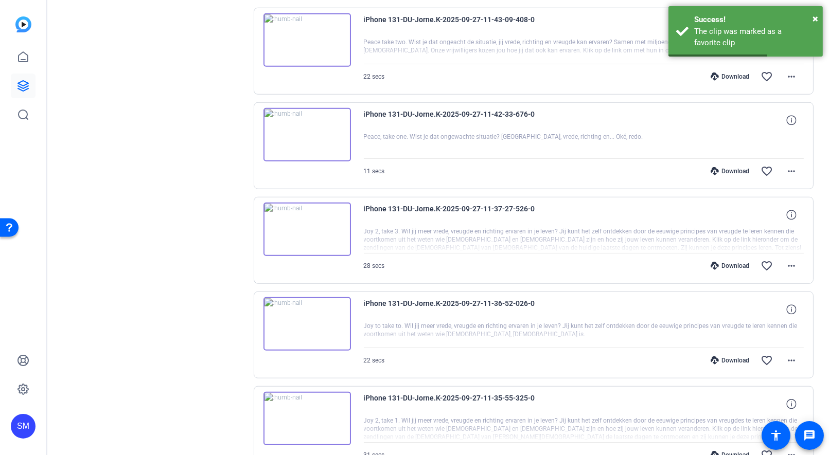
scroll to position [1742, 0]
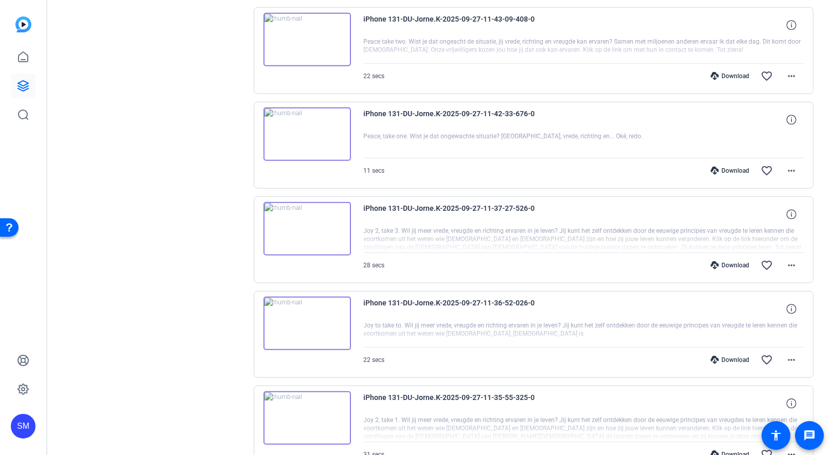
click at [308, 401] on img at bounding box center [306, 419] width 87 height 54
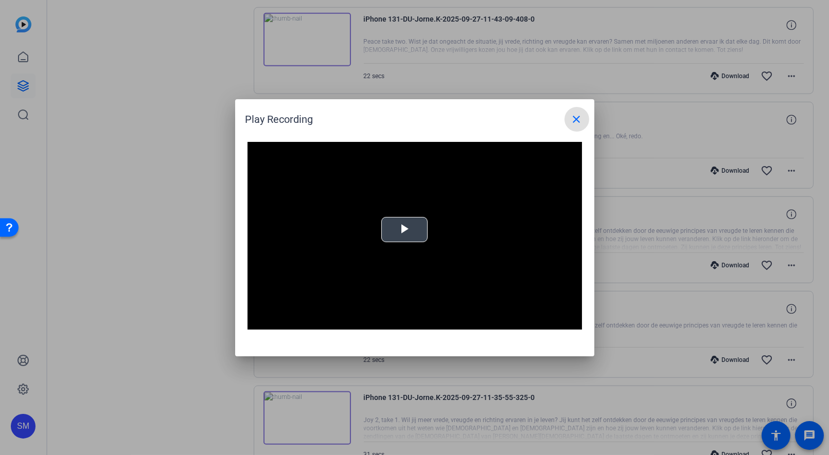
click at [412, 209] on video "Video Player" at bounding box center [415, 236] width 335 height 188
click at [574, 120] on mat-icon "close" at bounding box center [577, 119] width 12 height 12
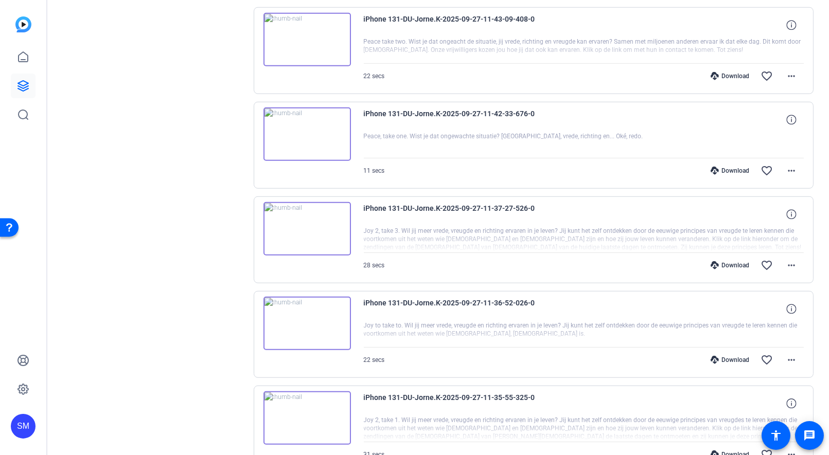
scroll to position [1772, 0]
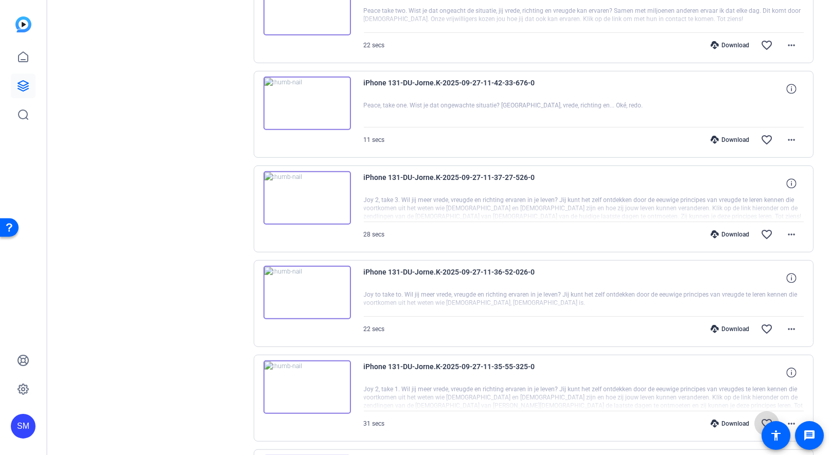
click at [767, 418] on mat-icon "favorite_border" at bounding box center [767, 424] width 12 height 12
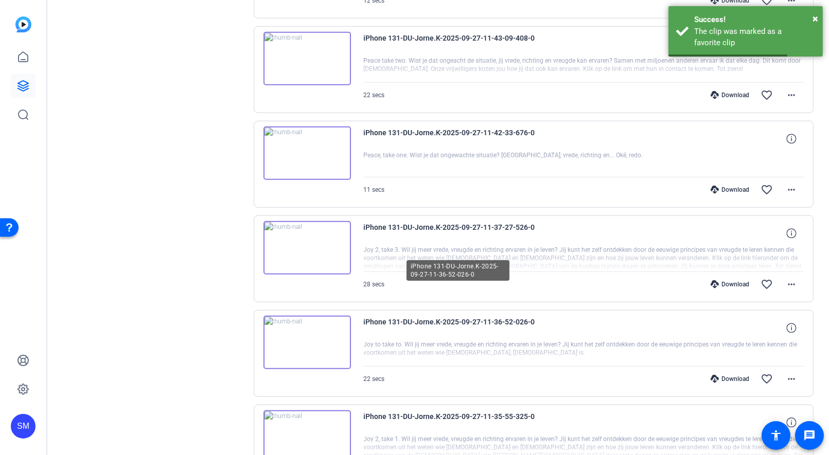
scroll to position [1725, 0]
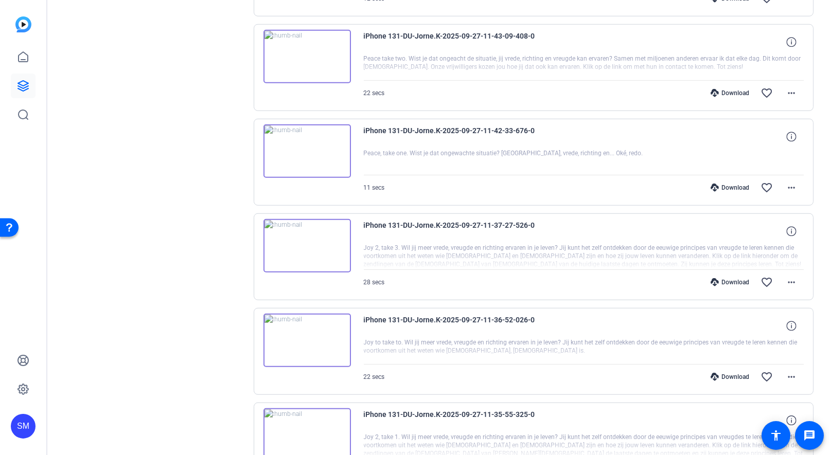
click at [300, 322] on img at bounding box center [306, 341] width 87 height 54
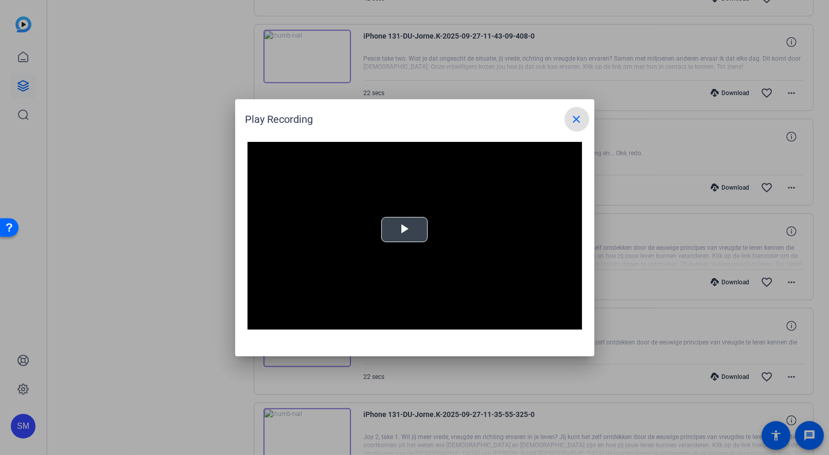
click at [405, 230] on span "Video Player" at bounding box center [405, 230] width 0 height 0
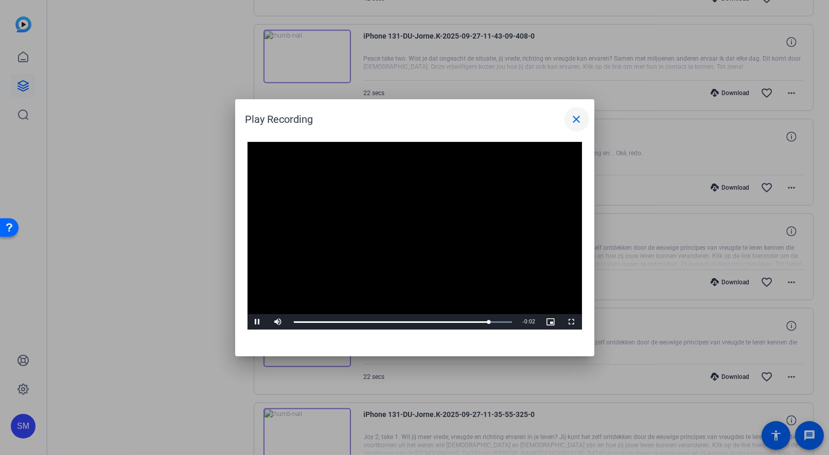
click at [577, 116] on mat-icon "close" at bounding box center [577, 119] width 12 height 12
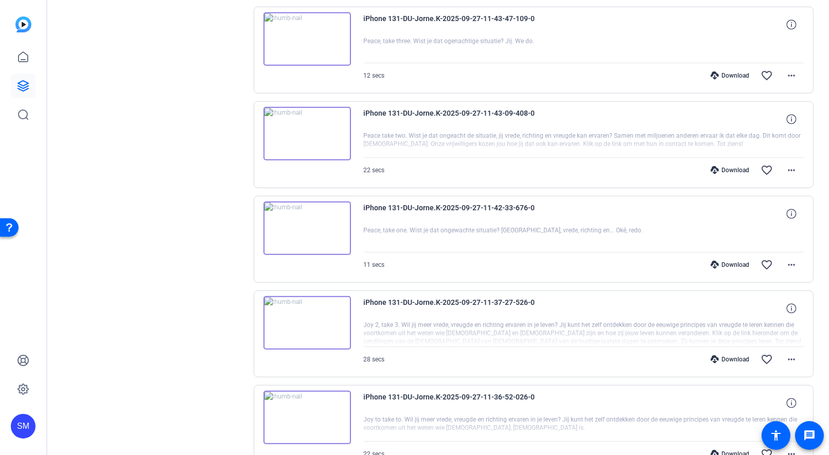
scroll to position [1646, 0]
click at [301, 308] on img at bounding box center [306, 325] width 87 height 54
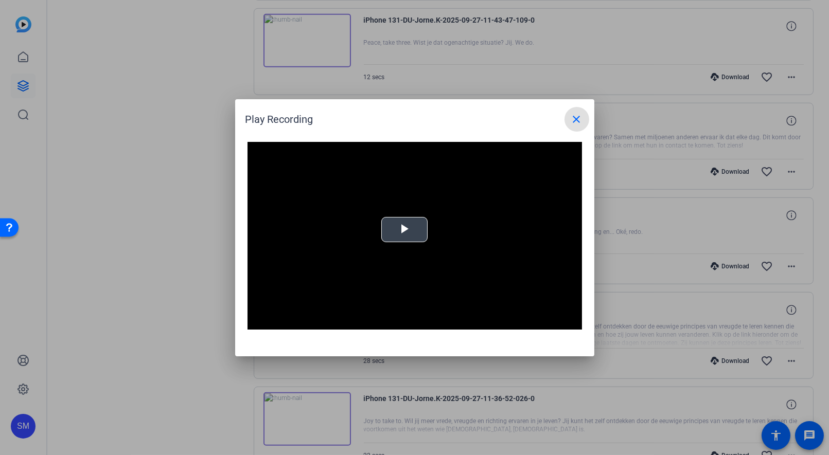
click at [405, 230] on span "Video Player" at bounding box center [405, 230] width 0 height 0
click at [577, 118] on mat-icon "close" at bounding box center [577, 119] width 12 height 12
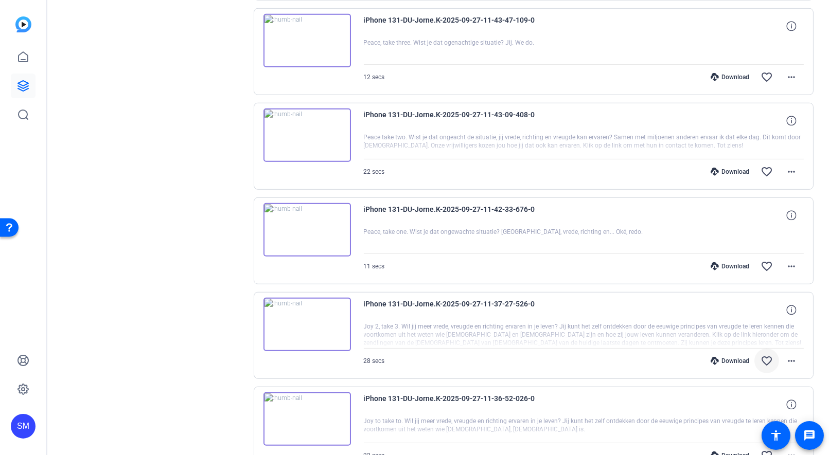
click at [775, 349] on span at bounding box center [766, 361] width 25 height 25
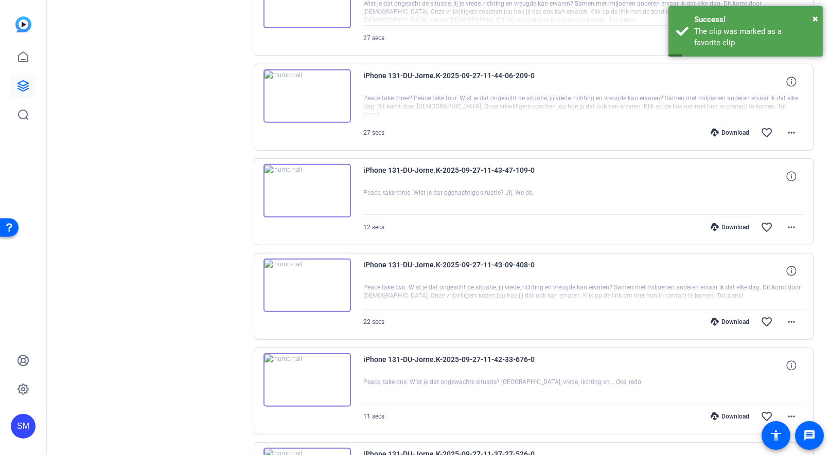
scroll to position [1506, 0]
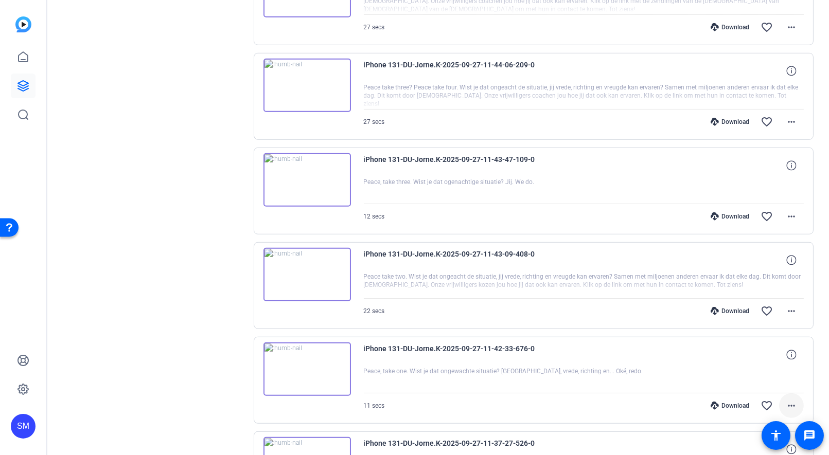
click at [788, 400] on mat-icon "more_horiz" at bounding box center [791, 406] width 12 height 12
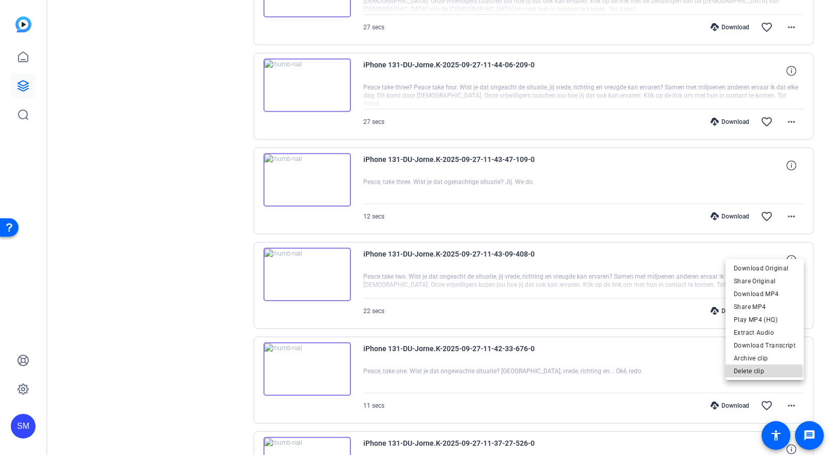
click at [735, 375] on span "Delete clip" at bounding box center [765, 371] width 62 height 12
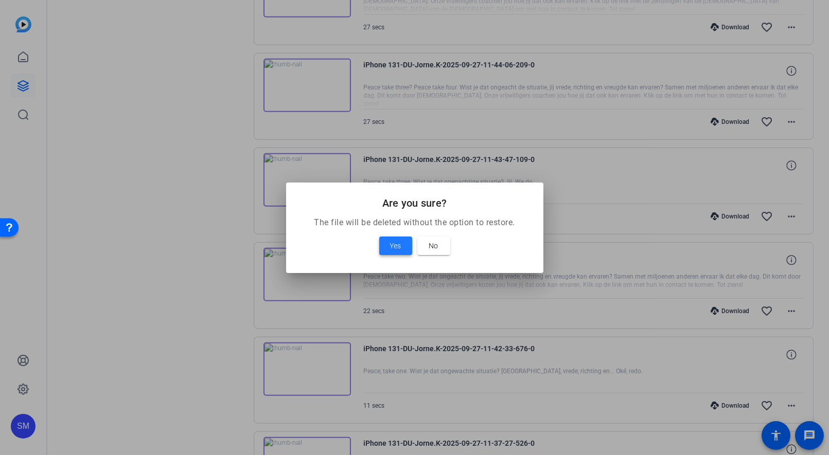
click at [394, 248] on span "Yes" at bounding box center [395, 246] width 11 height 12
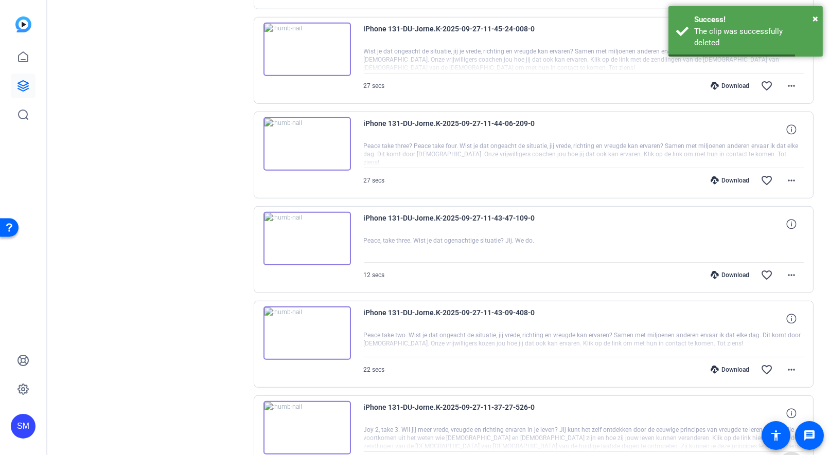
scroll to position [1444, 0]
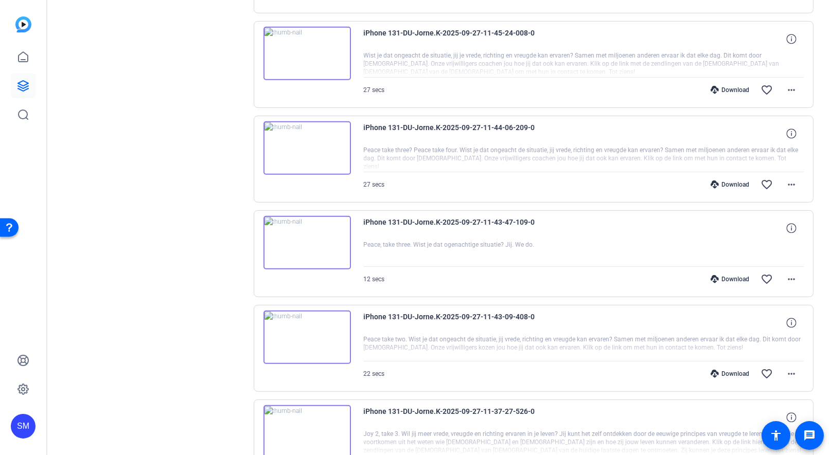
click at [301, 320] on img at bounding box center [306, 338] width 87 height 54
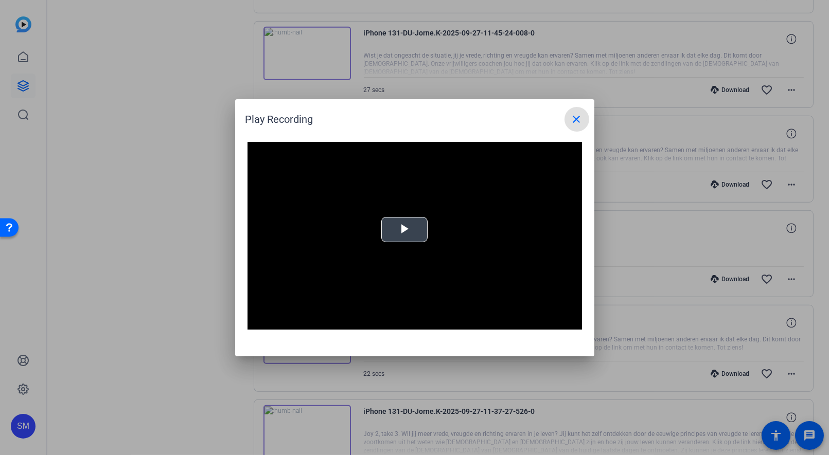
click at [405, 230] on span "Video Player" at bounding box center [405, 230] width 0 height 0
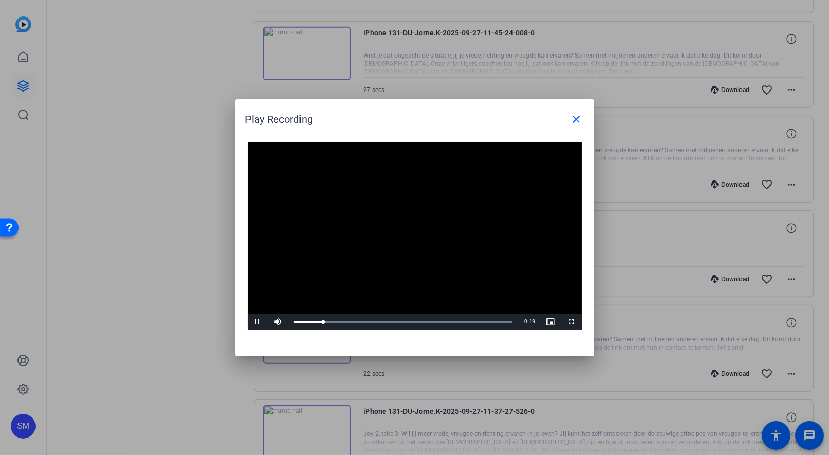
click at [390, 260] on video "Video Player" at bounding box center [415, 236] width 335 height 188
click at [256, 322] on span "Video Player" at bounding box center [258, 322] width 21 height 0
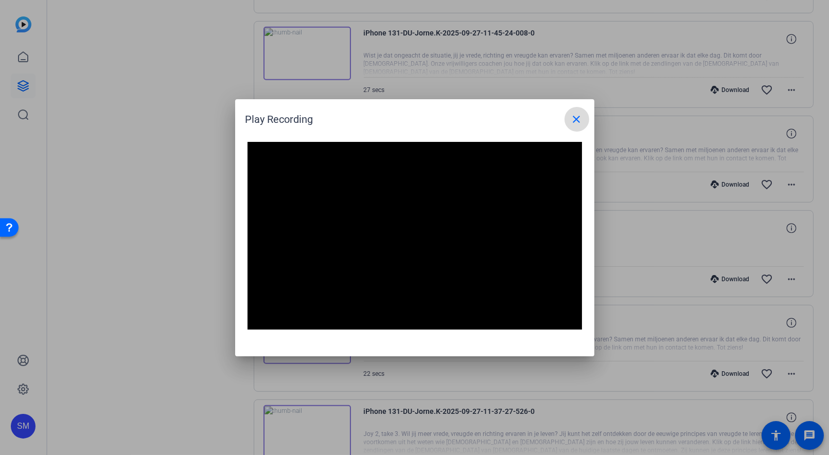
click at [573, 118] on mat-icon "close" at bounding box center [577, 119] width 12 height 12
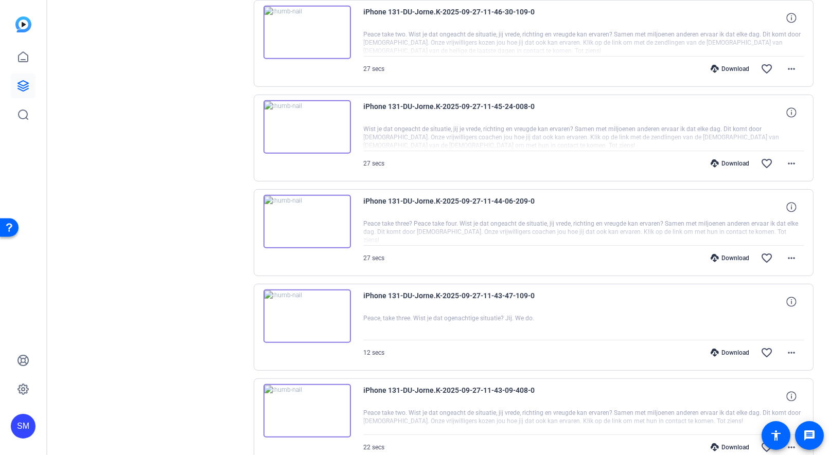
scroll to position [1354, 0]
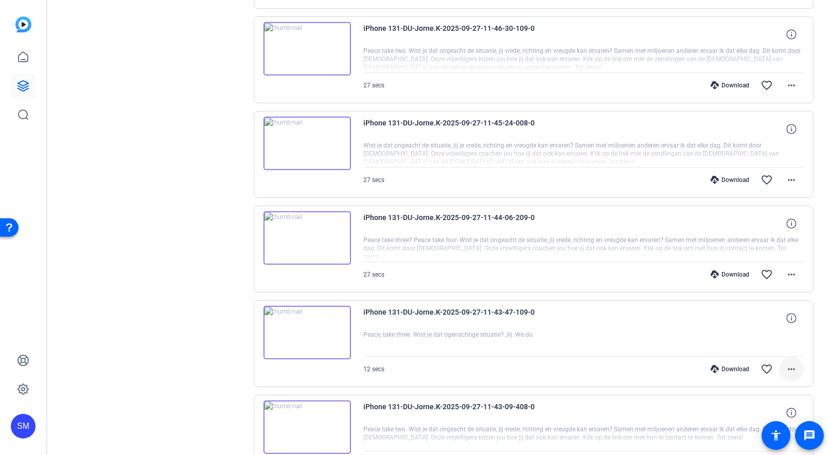
click at [790, 363] on mat-icon "more_horiz" at bounding box center [791, 369] width 12 height 12
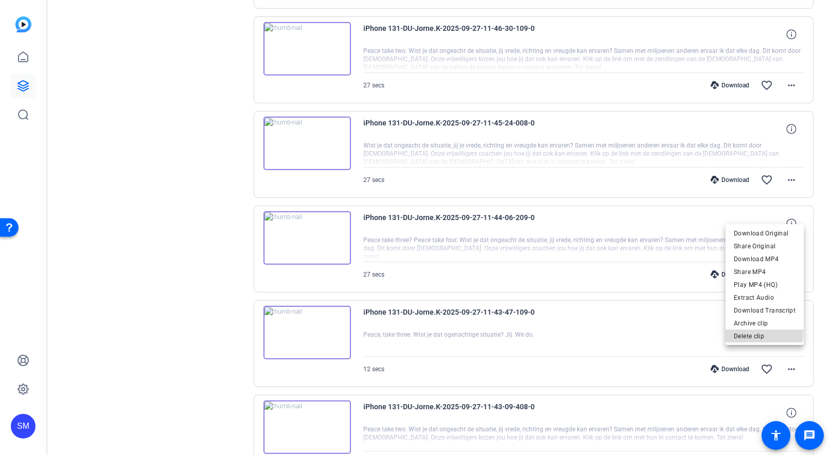
click at [747, 333] on span "Delete clip" at bounding box center [765, 336] width 62 height 12
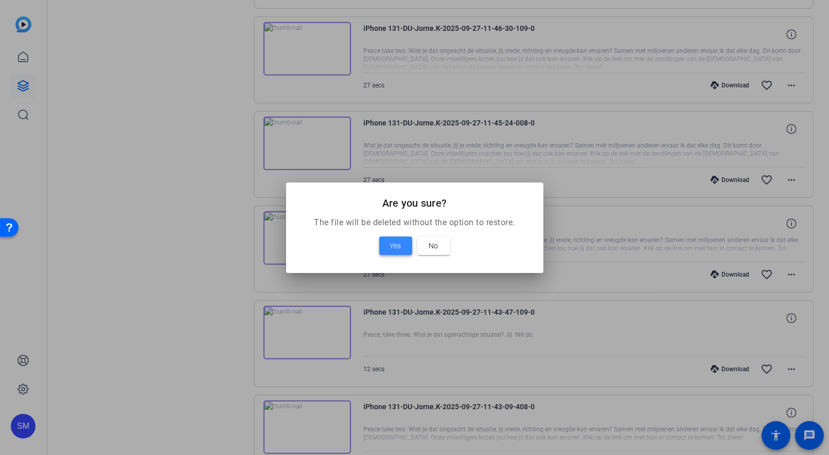
click at [388, 244] on span at bounding box center [395, 246] width 33 height 25
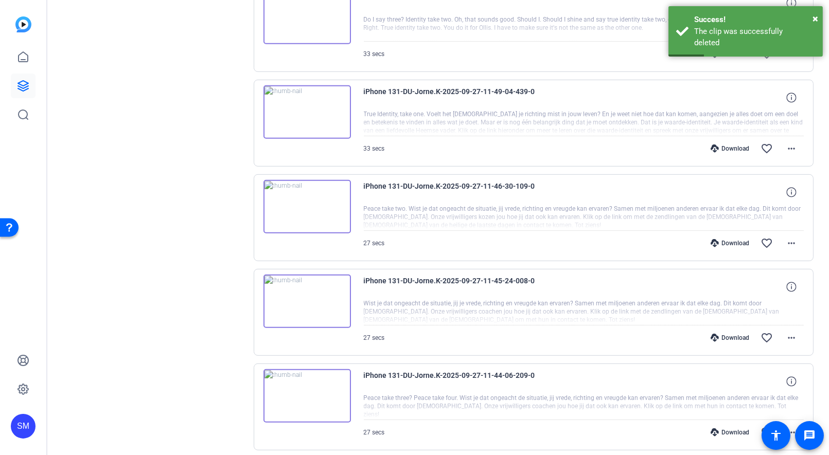
scroll to position [1192, 0]
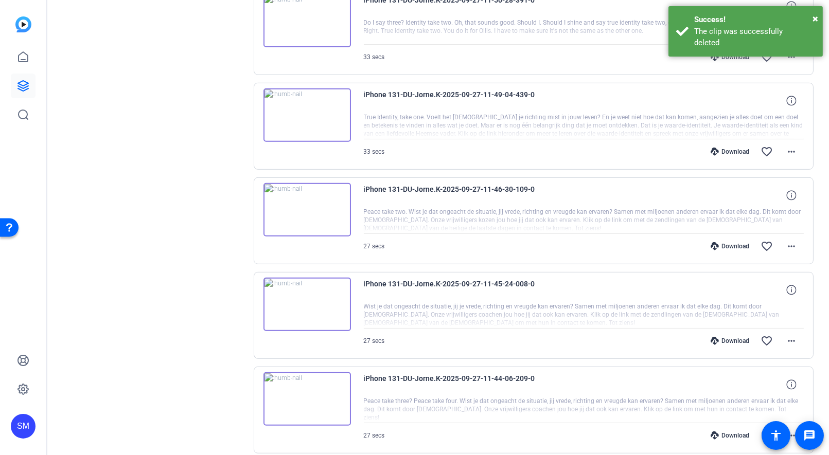
click at [305, 382] on img at bounding box center [306, 400] width 87 height 54
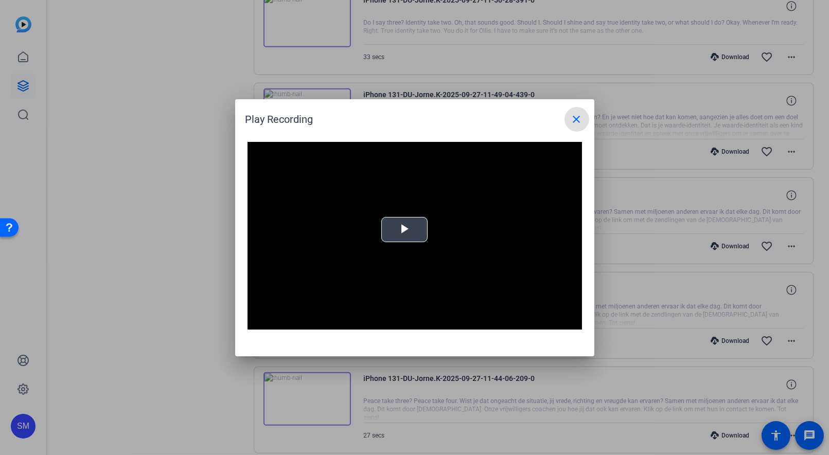
click at [405, 230] on span "Video Player" at bounding box center [405, 230] width 0 height 0
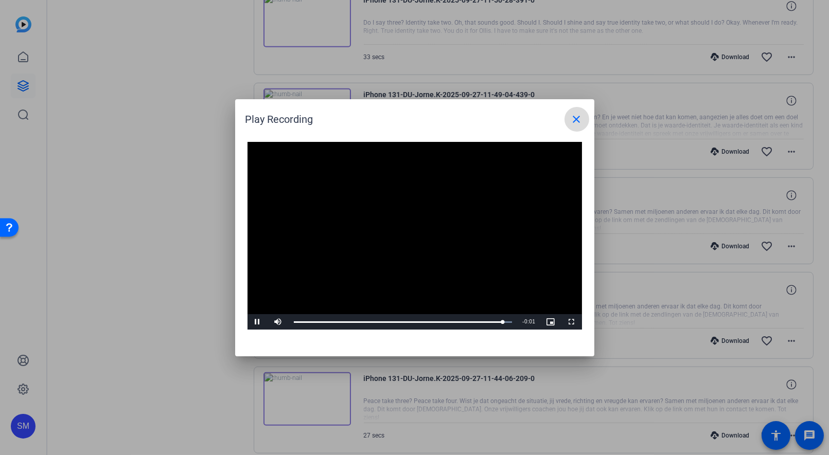
click at [581, 120] on mat-icon "close" at bounding box center [577, 119] width 12 height 12
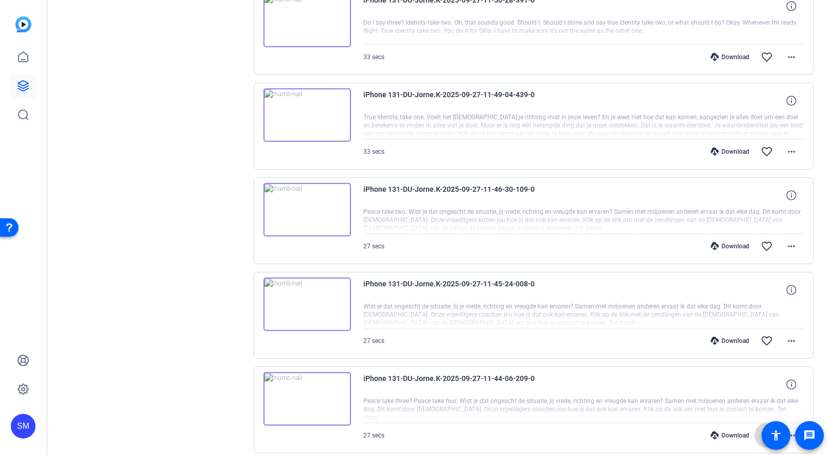
click at [762, 430] on mat-icon "favorite_border" at bounding box center [767, 436] width 12 height 12
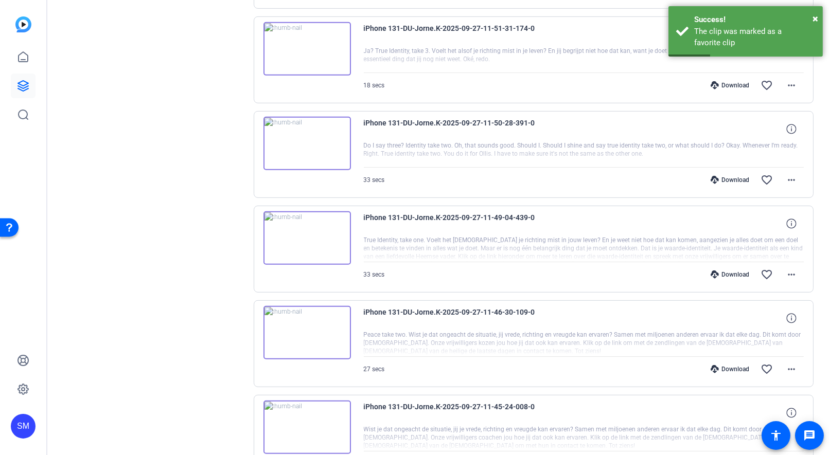
scroll to position [1068, 0]
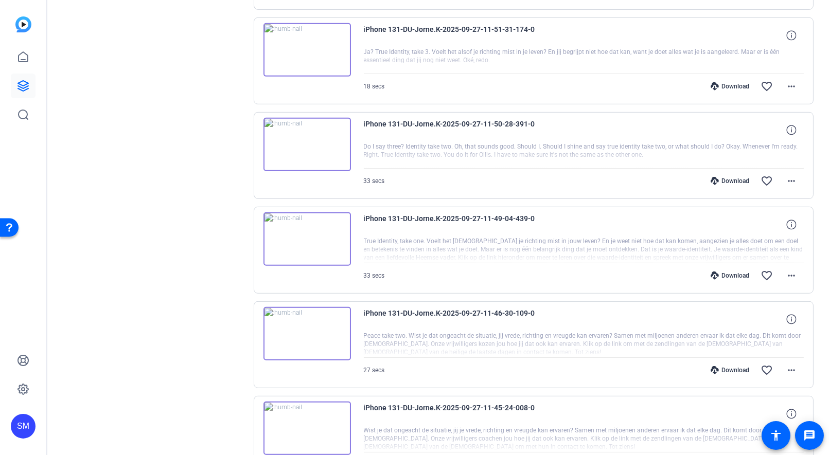
click at [305, 414] on img at bounding box center [306, 429] width 87 height 54
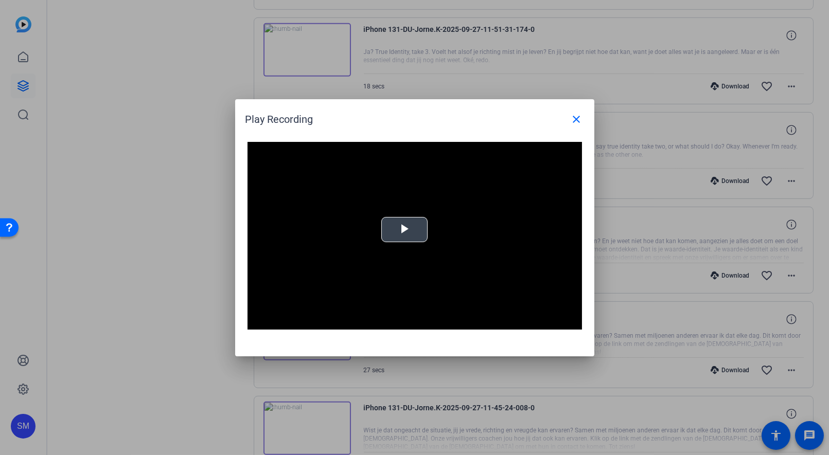
click at [405, 230] on span "Video Player" at bounding box center [405, 230] width 0 height 0
click at [576, 119] on mat-icon "close" at bounding box center [577, 119] width 12 height 12
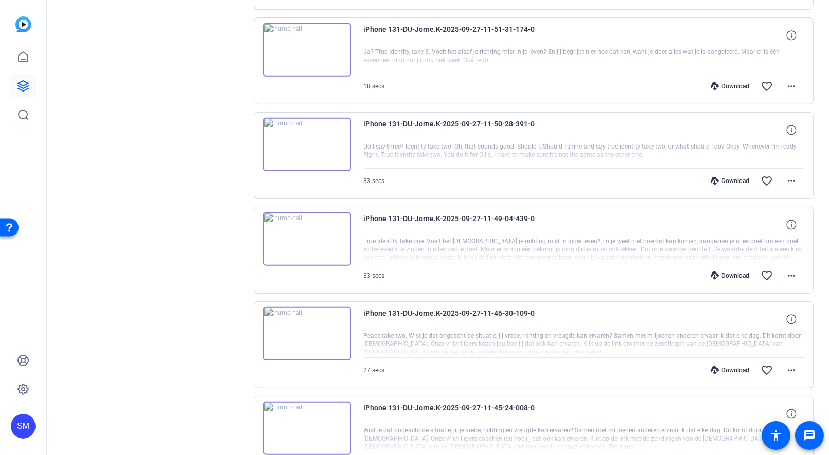
click at [305, 320] on img at bounding box center [306, 334] width 87 height 54
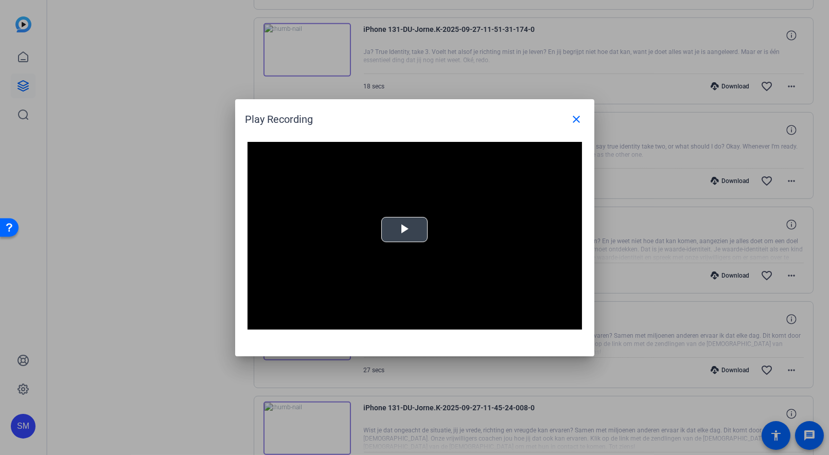
click at [405, 230] on span "Video Player" at bounding box center [405, 230] width 0 height 0
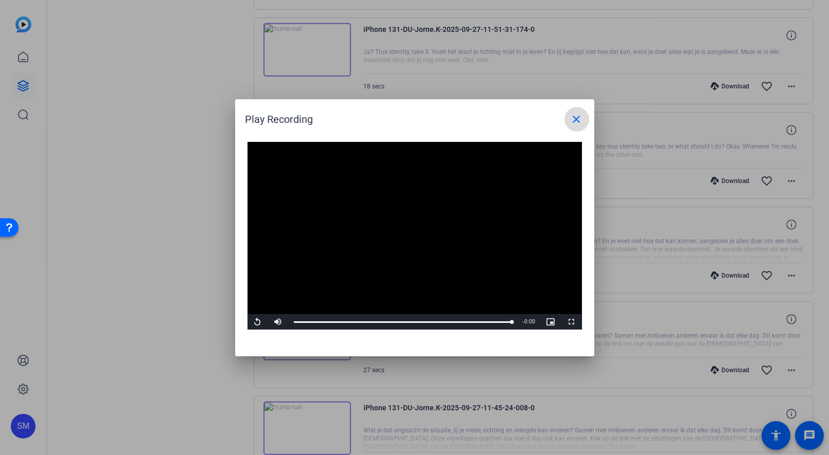
click at [574, 119] on mat-icon "close" at bounding box center [577, 119] width 12 height 12
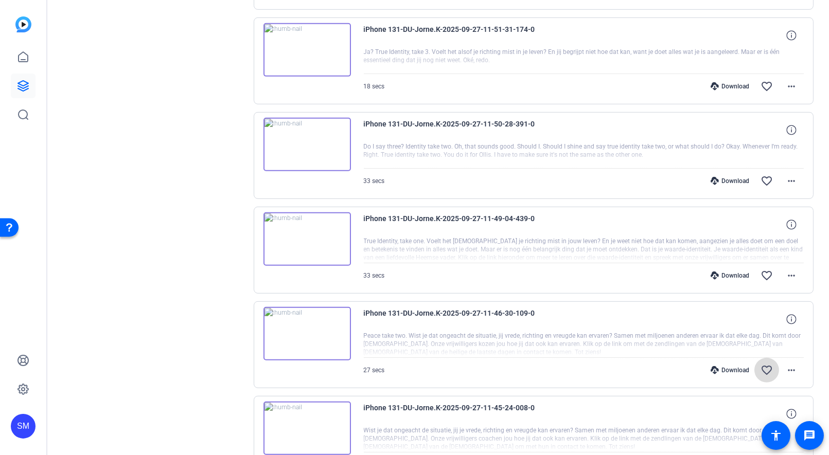
click at [776, 361] on span at bounding box center [766, 370] width 25 height 25
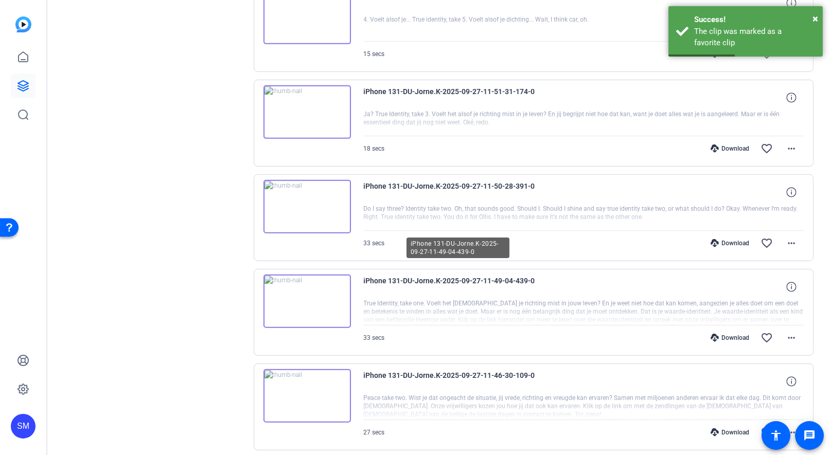
scroll to position [992, 0]
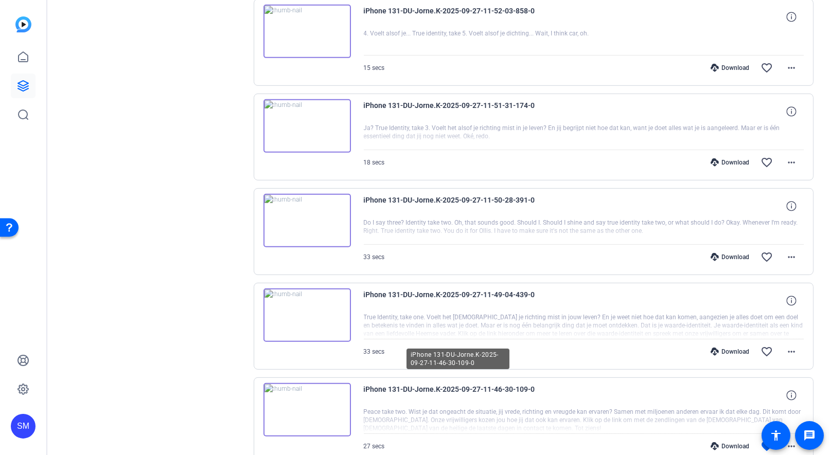
drag, startPoint x: 540, startPoint y: 379, endPoint x: 362, endPoint y: 380, distance: 177.6
click at [362, 380] on div "iPhone 131-DU-Jorne.K-2025-09-27-11-46-30-109-0 Peace take two. Wist je dat ong…" at bounding box center [534, 421] width 560 height 87
copy span "iPhone 131-DU-Jorne.K-2025-09-27-11-46-30-109-0"
click at [456, 383] on span "iPhone 131-DU-Jorne.K-2025-09-27-11-46-30-109-0" at bounding box center [459, 395] width 190 height 25
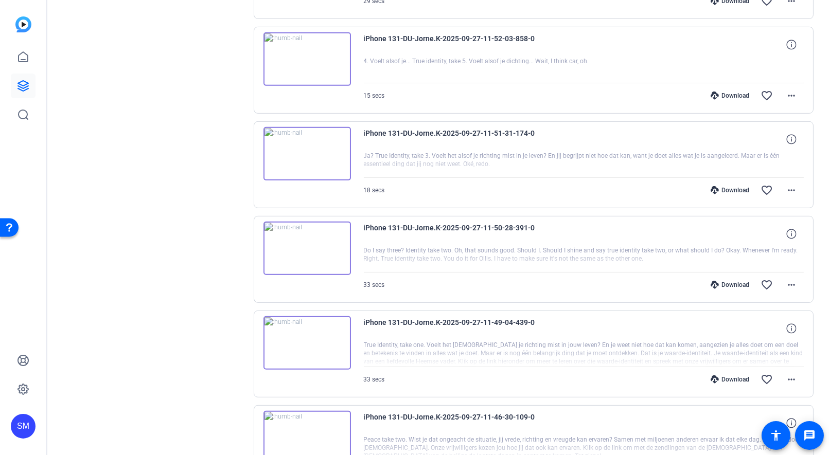
scroll to position [959, 0]
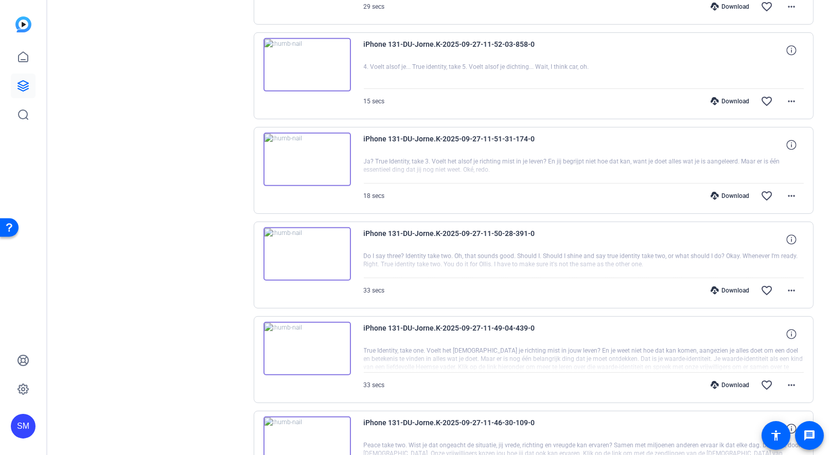
click at [306, 337] on img at bounding box center [306, 349] width 87 height 54
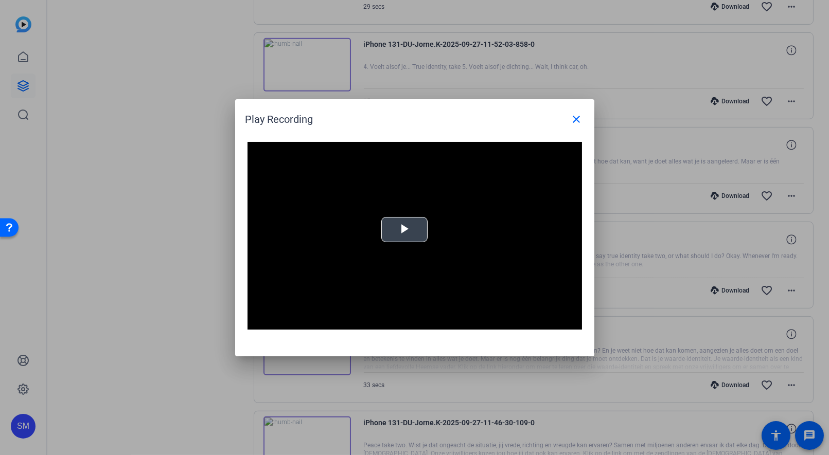
click at [405, 230] on span "Video Player" at bounding box center [405, 230] width 0 height 0
click at [579, 121] on mat-icon "close" at bounding box center [577, 119] width 12 height 12
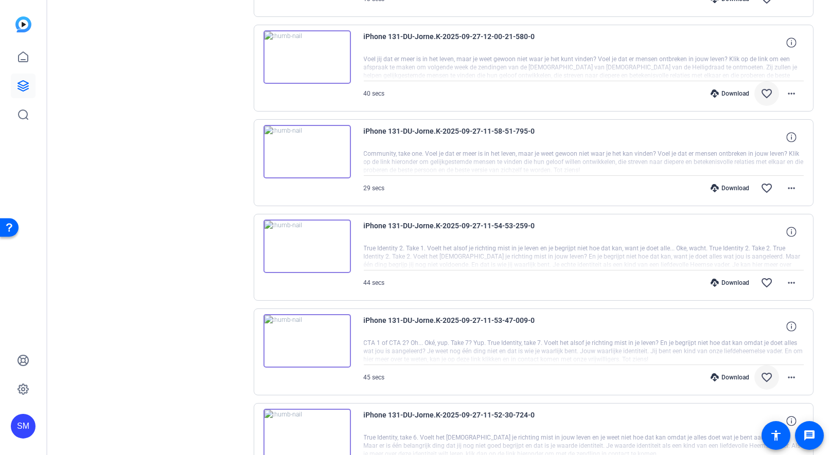
scroll to position [505, 0]
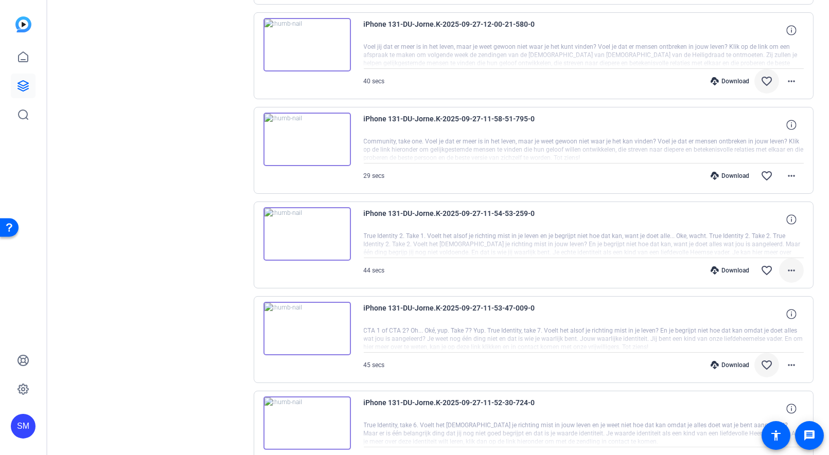
click at [794, 271] on mat-icon "more_horiz" at bounding box center [791, 271] width 12 height 12
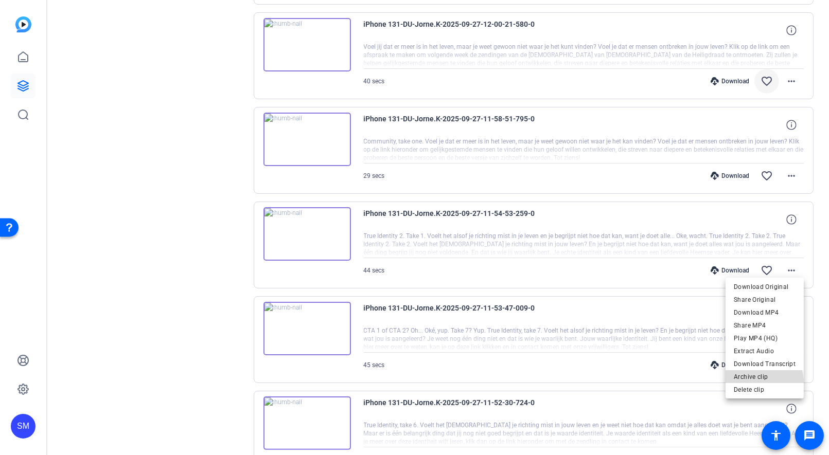
click at [763, 383] on span "Archive clip" at bounding box center [765, 377] width 62 height 12
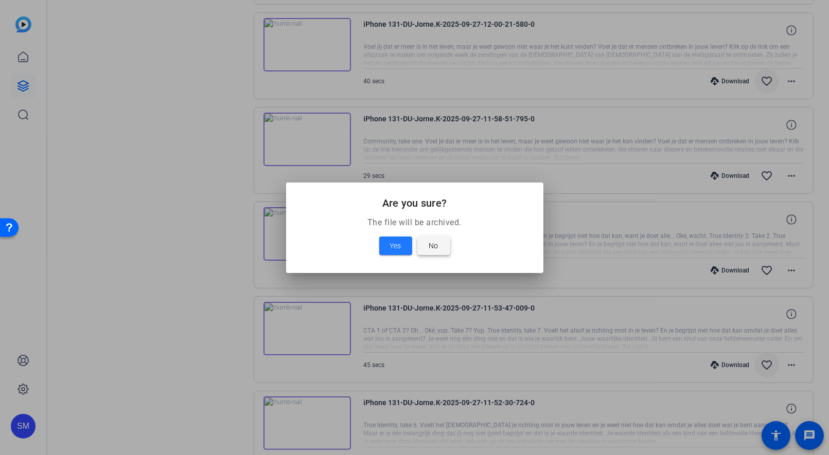
click at [434, 244] on span "No" at bounding box center [433, 246] width 9 height 12
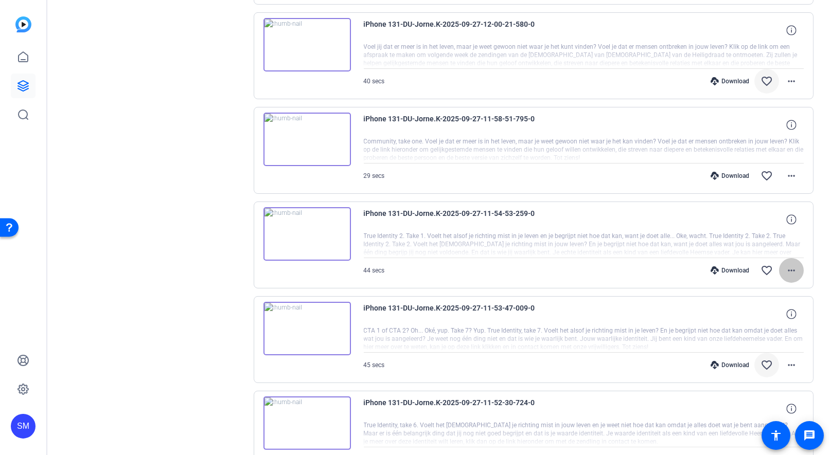
click at [795, 265] on mat-icon "more_horiz" at bounding box center [791, 271] width 12 height 12
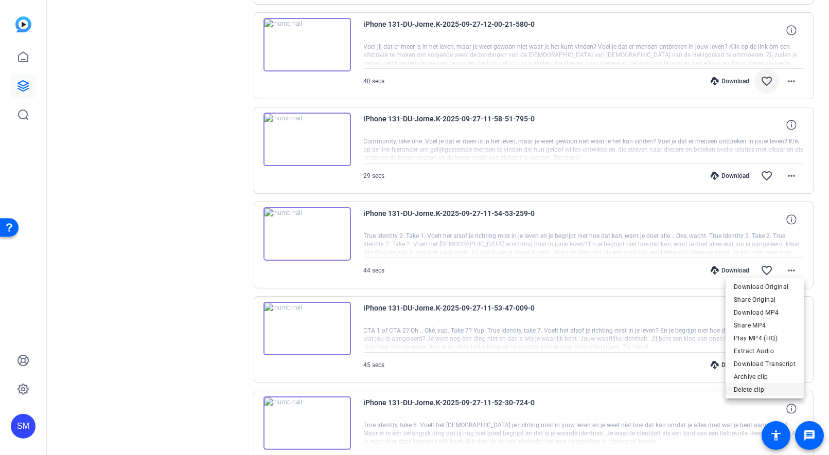
click at [745, 389] on span "Delete clip" at bounding box center [765, 390] width 62 height 12
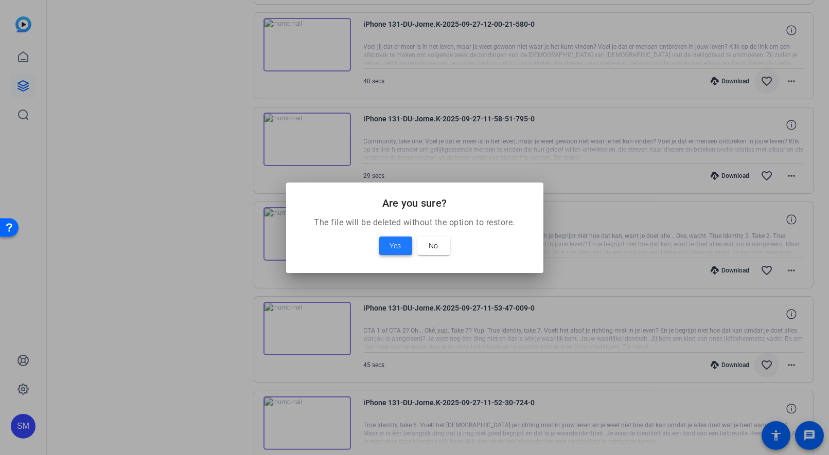
click at [392, 244] on span "Yes" at bounding box center [395, 246] width 11 height 12
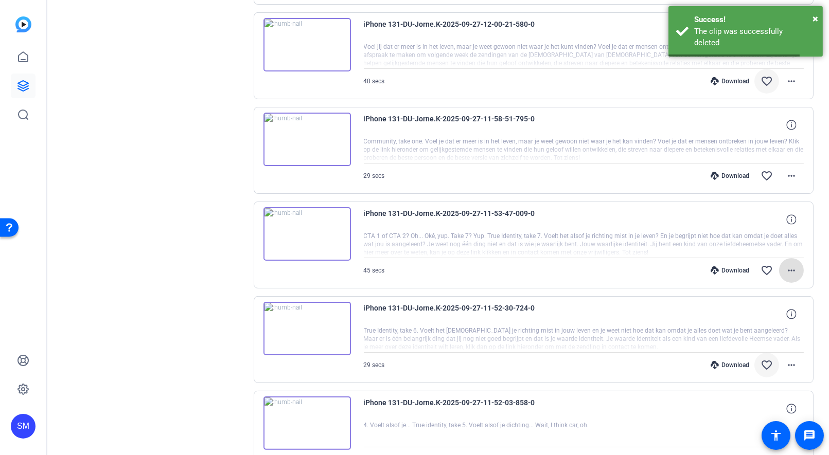
click at [796, 265] on mat-icon "more_horiz" at bounding box center [791, 271] width 12 height 12
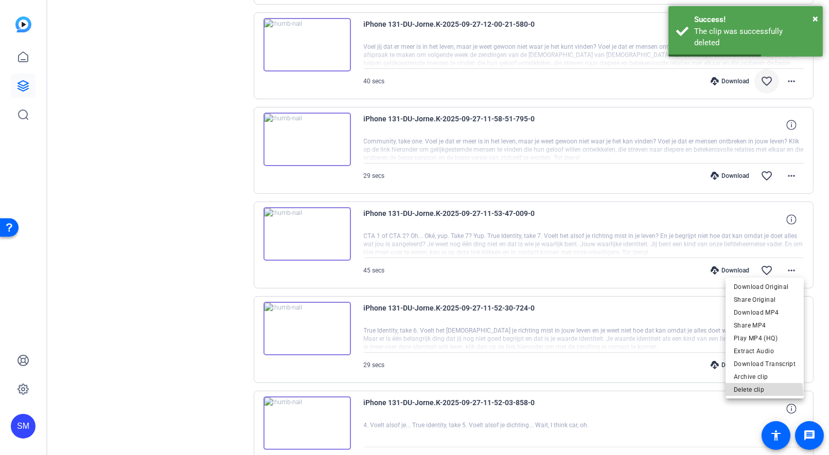
click at [749, 395] on span "Delete clip" at bounding box center [765, 390] width 62 height 12
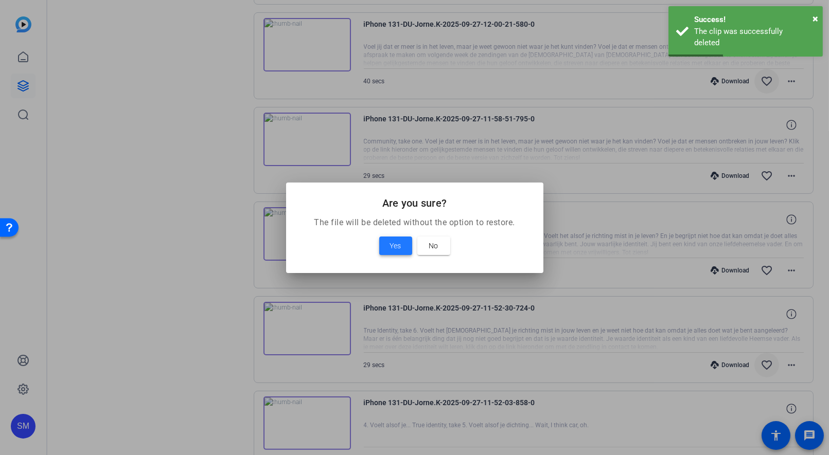
click at [391, 243] on span "Yes" at bounding box center [395, 246] width 11 height 12
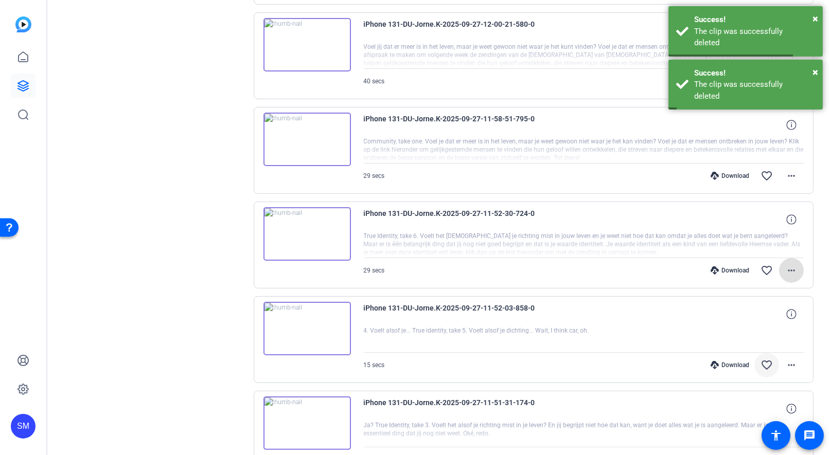
click at [791, 269] on mat-icon "more_horiz" at bounding box center [791, 271] width 12 height 12
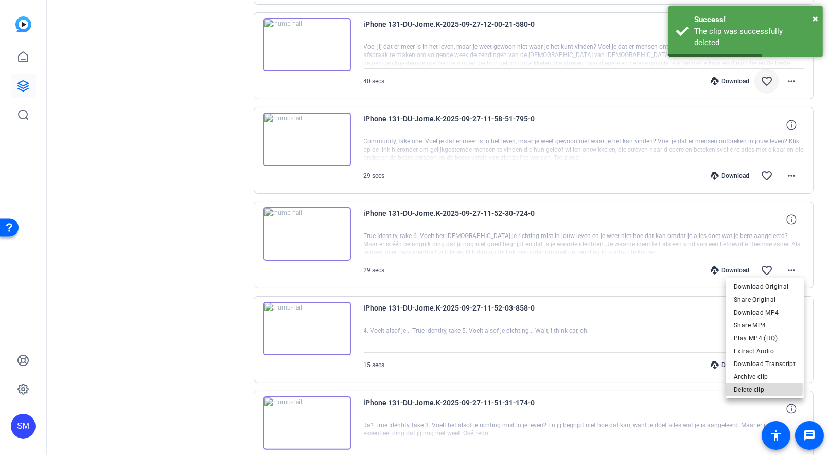
click at [748, 390] on span "Delete clip" at bounding box center [765, 390] width 62 height 12
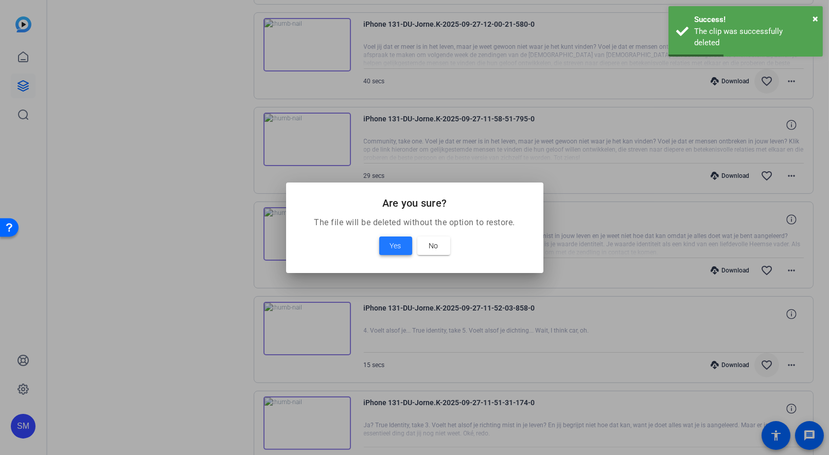
click at [397, 246] on span "Yes" at bounding box center [395, 246] width 11 height 12
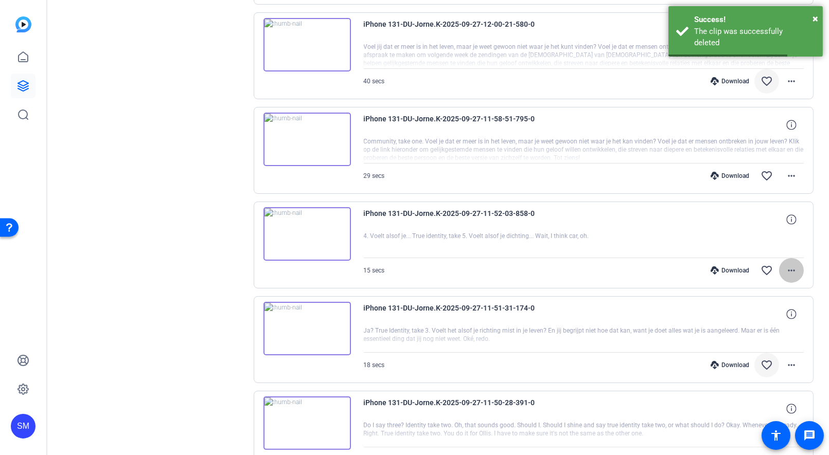
click at [795, 270] on mat-icon "more_horiz" at bounding box center [791, 271] width 12 height 12
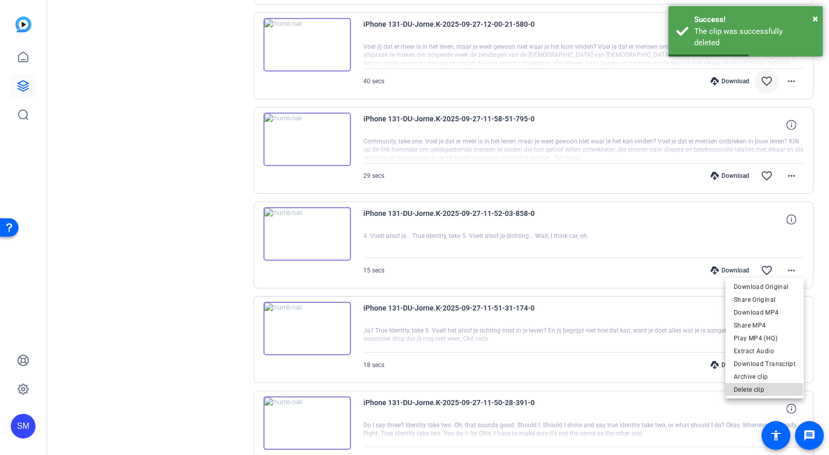
click at [747, 392] on span "Delete clip" at bounding box center [765, 390] width 62 height 12
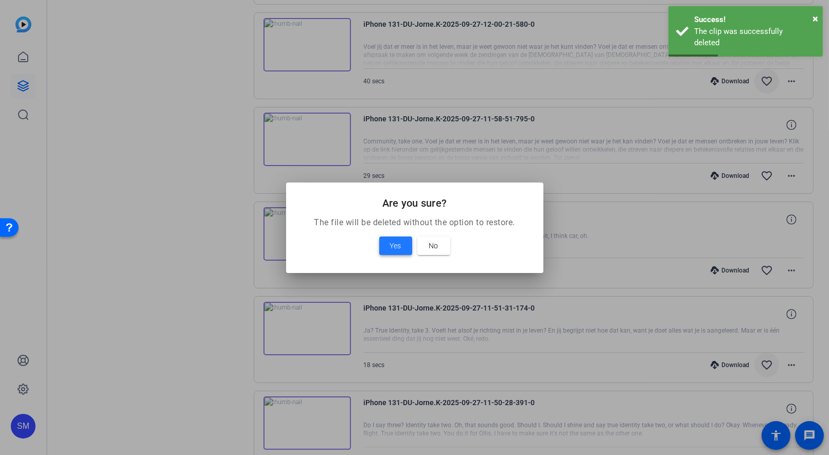
click at [382, 251] on span at bounding box center [395, 246] width 33 height 25
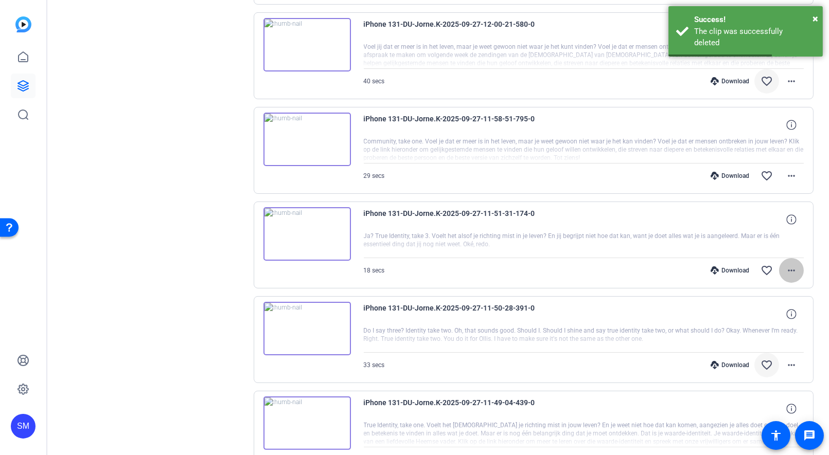
click at [801, 267] on span at bounding box center [791, 270] width 25 height 25
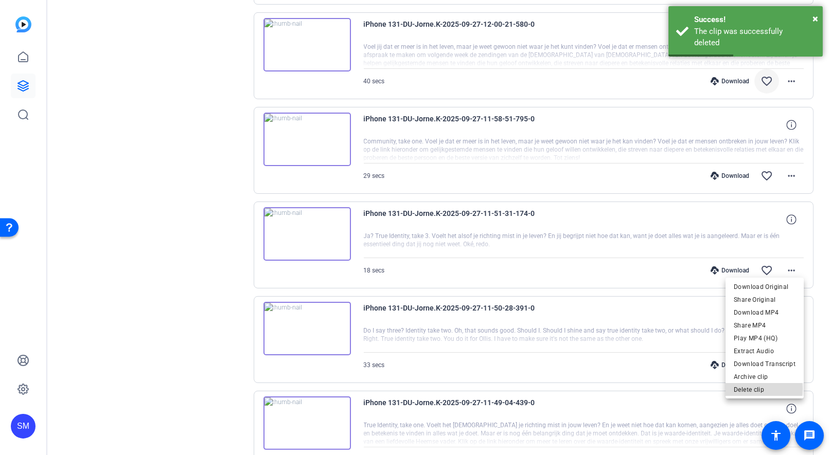
click at [741, 389] on span "Delete clip" at bounding box center [765, 390] width 62 height 12
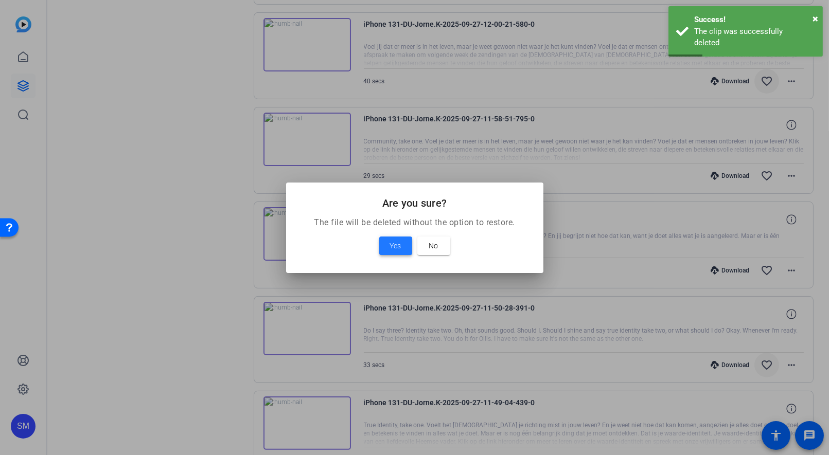
click at [394, 247] on span "Yes" at bounding box center [395, 246] width 11 height 12
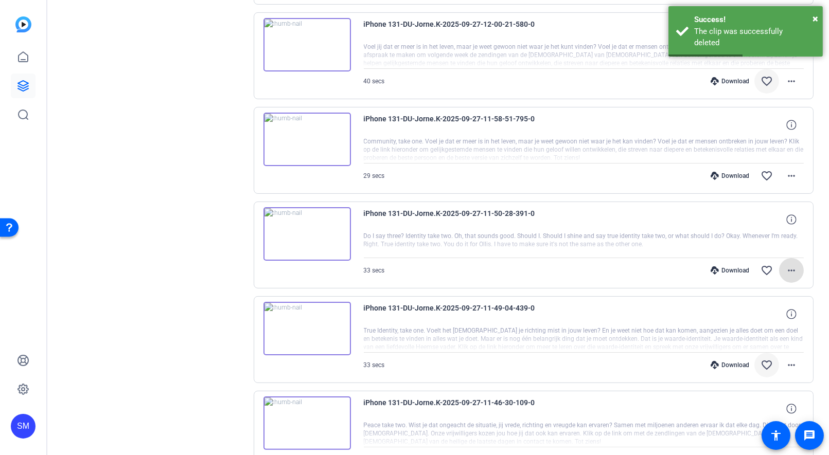
click at [790, 265] on mat-icon "more_horiz" at bounding box center [791, 271] width 12 height 12
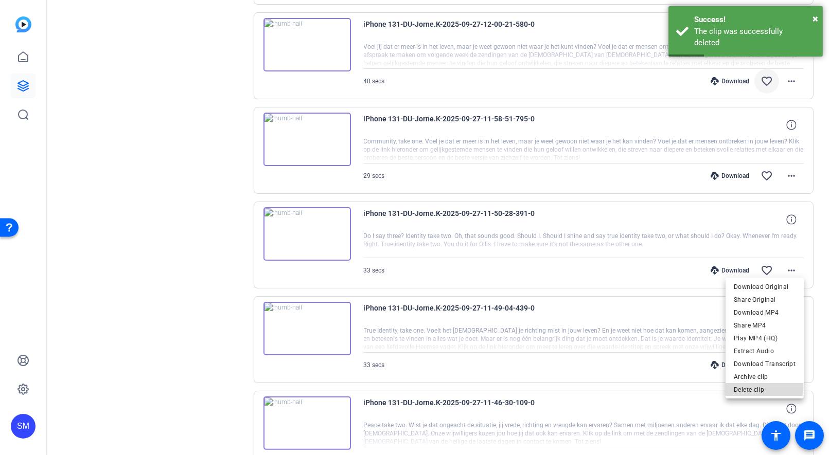
click at [740, 386] on span "Delete clip" at bounding box center [765, 390] width 62 height 12
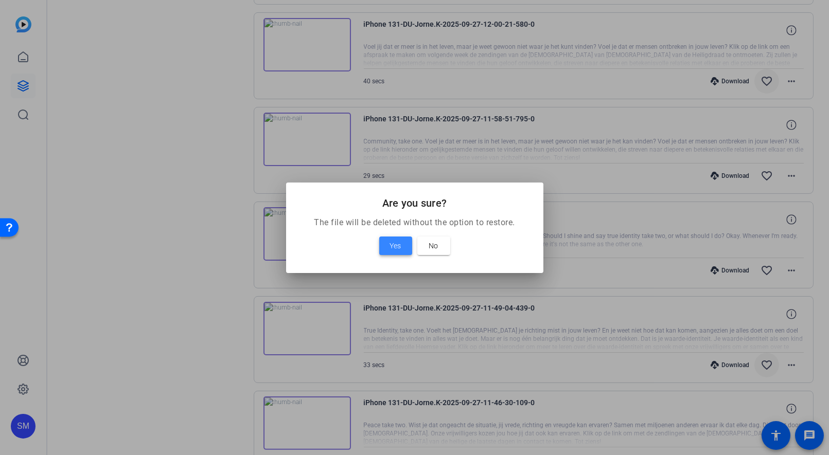
click at [393, 249] on span "Yes" at bounding box center [395, 246] width 11 height 12
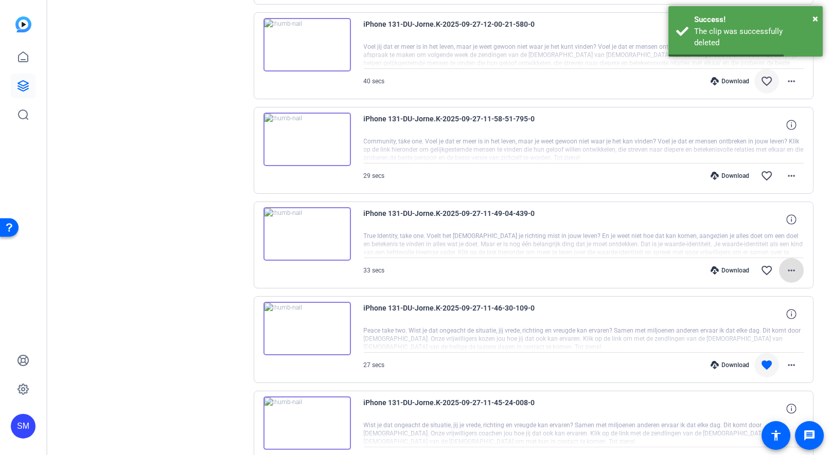
click at [800, 263] on span at bounding box center [791, 270] width 25 height 25
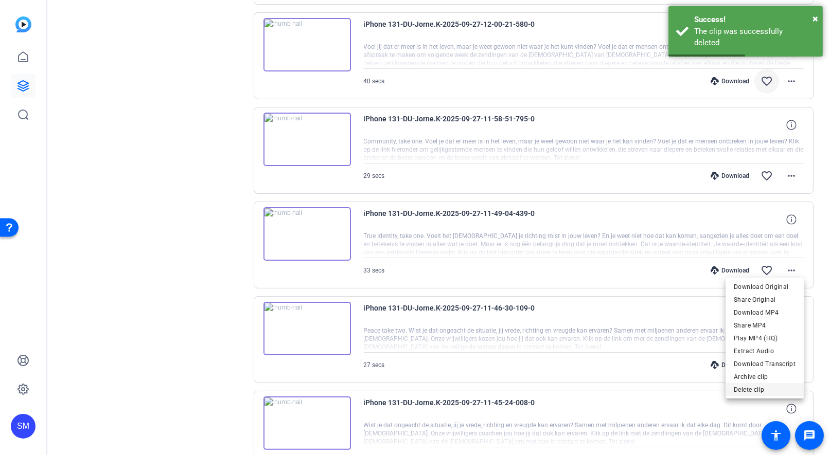
click at [763, 393] on span "Delete clip" at bounding box center [765, 390] width 62 height 12
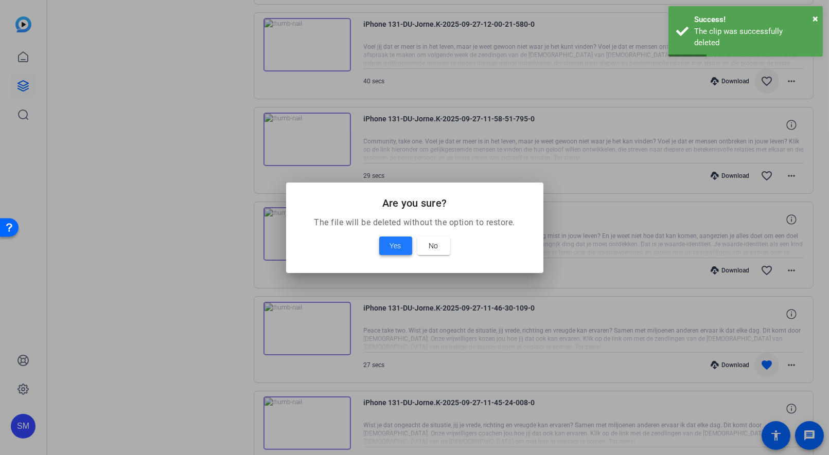
click at [384, 243] on span at bounding box center [395, 246] width 33 height 25
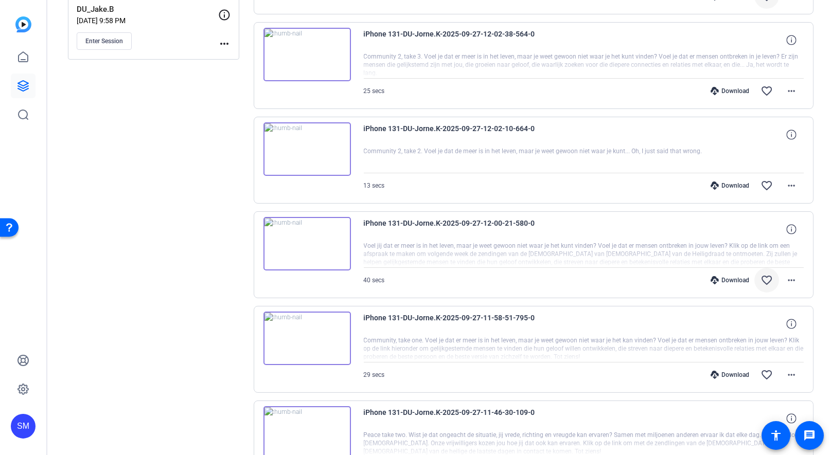
scroll to position [307, 0]
click at [303, 334] on img at bounding box center [306, 338] width 87 height 54
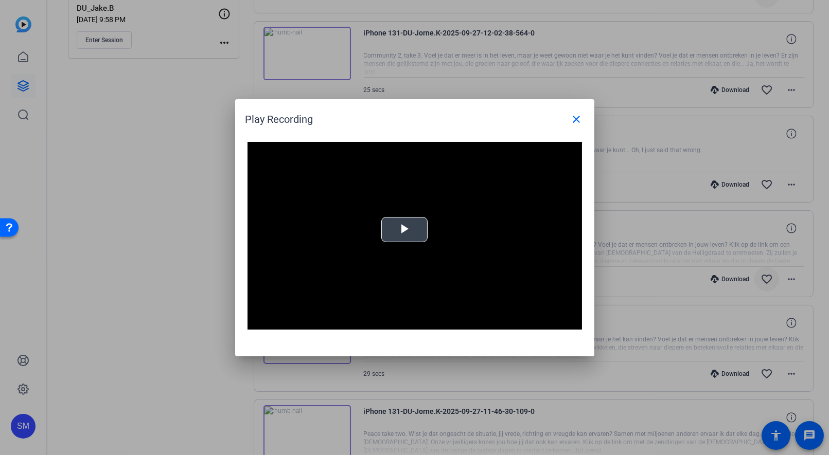
click at [405, 230] on span "Video Player" at bounding box center [405, 230] width 0 height 0
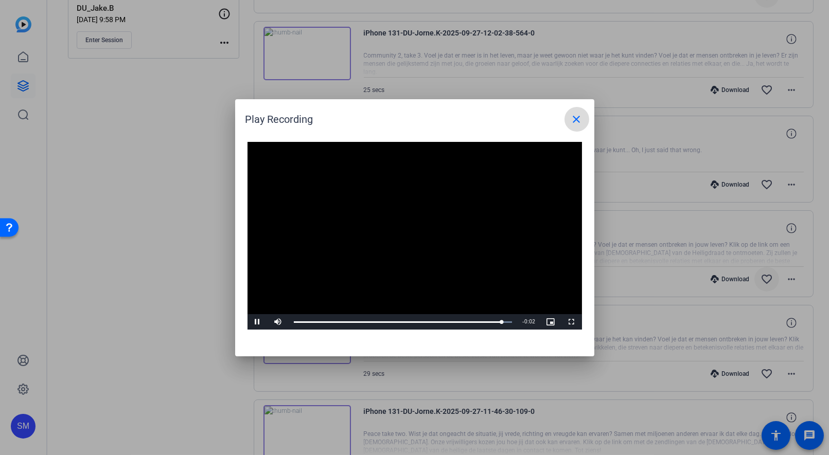
click at [575, 124] on mat-icon "close" at bounding box center [577, 119] width 12 height 12
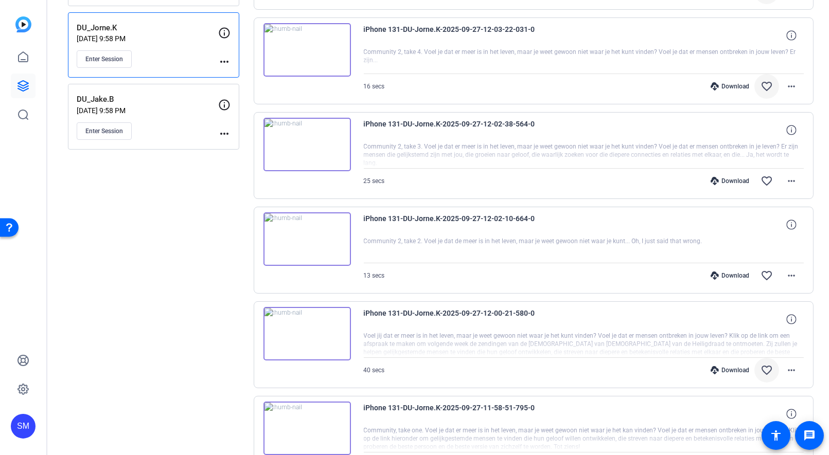
scroll to position [215, 0]
click at [308, 326] on img at bounding box center [306, 335] width 87 height 54
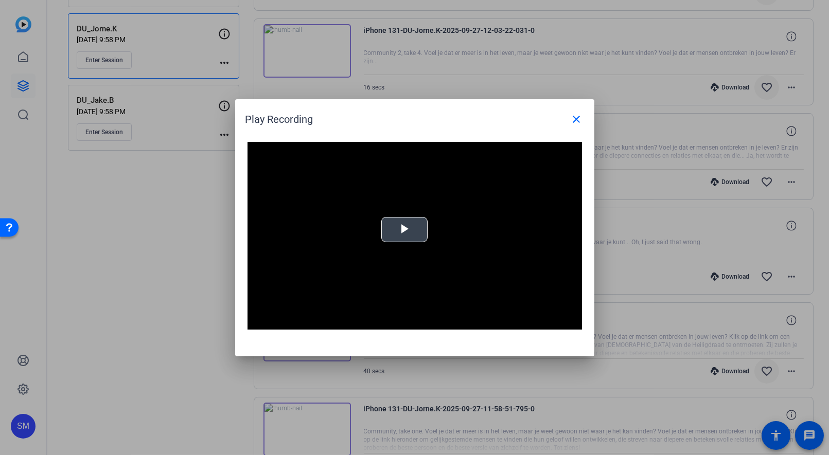
click at [405, 230] on span "Video Player" at bounding box center [405, 230] width 0 height 0
click at [577, 125] on mat-icon "close" at bounding box center [577, 119] width 12 height 12
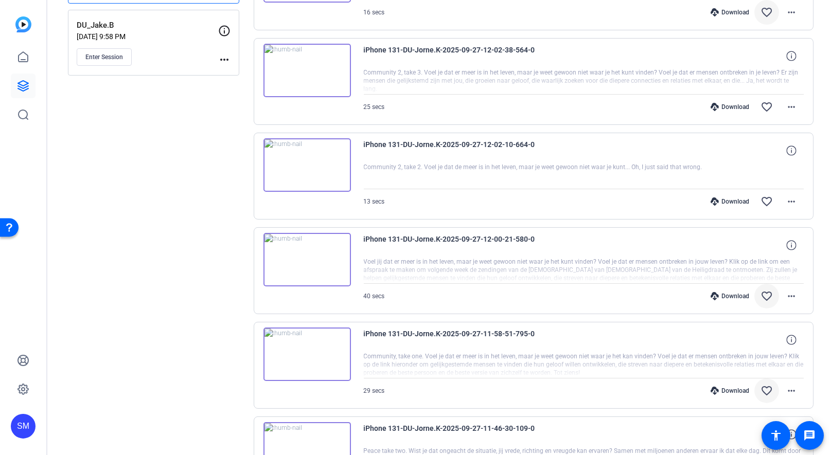
scroll to position [294, 0]
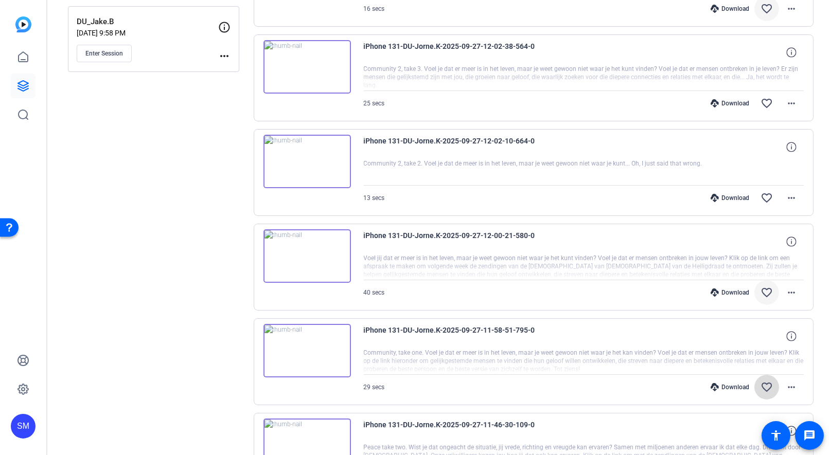
click at [767, 381] on mat-icon "favorite_border" at bounding box center [767, 387] width 12 height 12
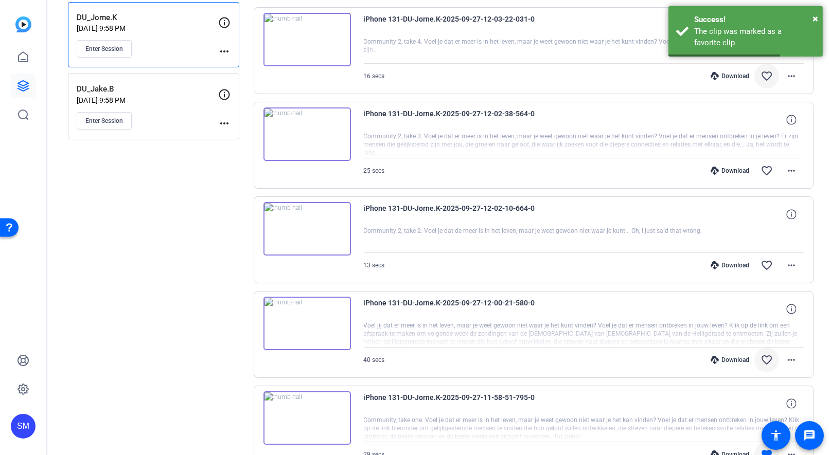
scroll to position [199, 0]
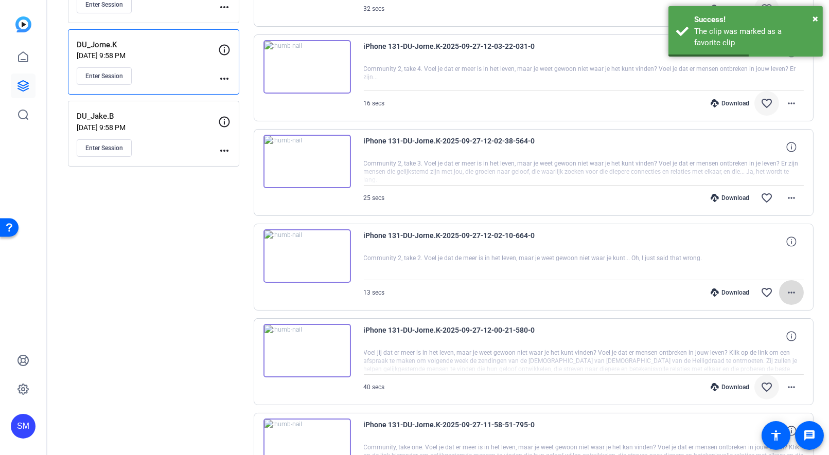
click at [799, 287] on span at bounding box center [791, 292] width 25 height 25
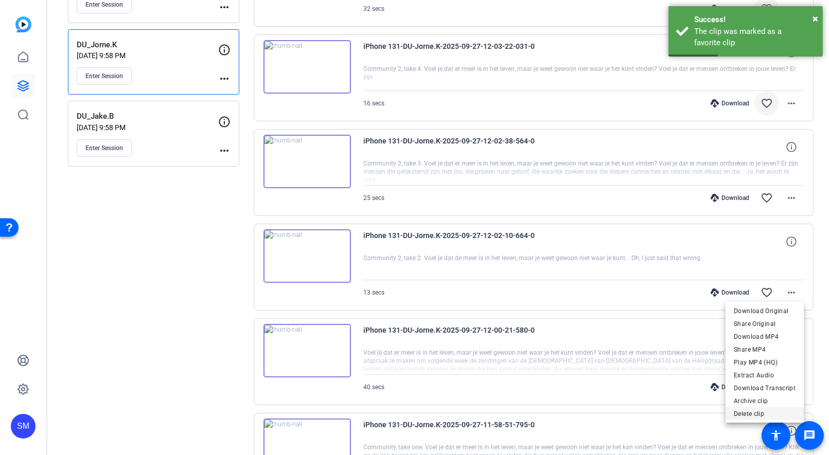
click at [750, 411] on span "Delete clip" at bounding box center [765, 414] width 62 height 12
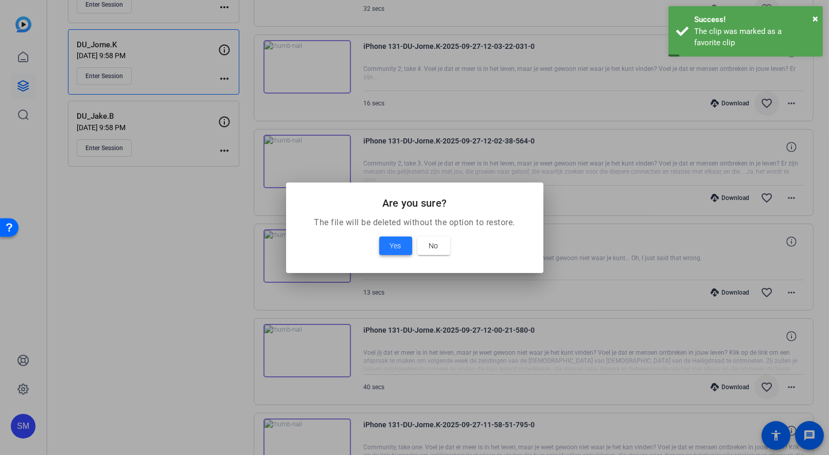
click at [400, 250] on span "Yes" at bounding box center [395, 246] width 11 height 12
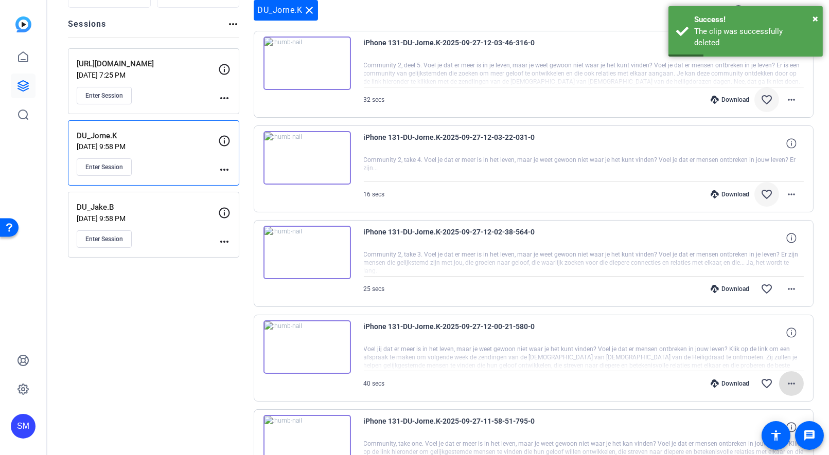
scroll to position [106, 0]
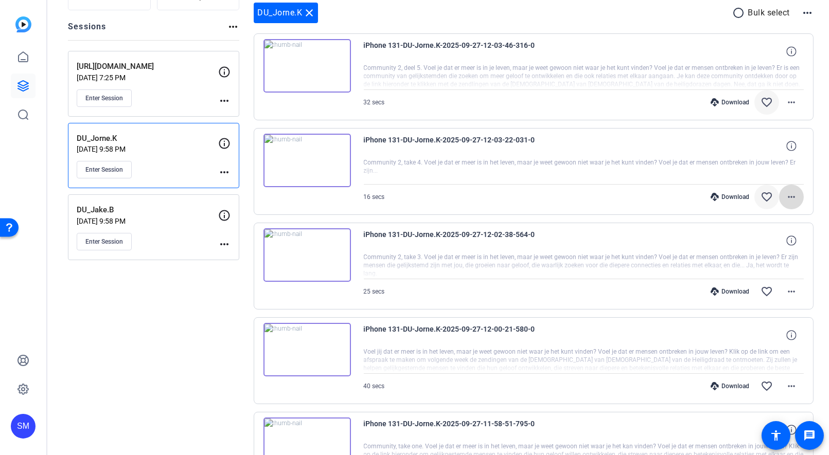
click at [796, 200] on mat-icon "more_horiz" at bounding box center [791, 197] width 12 height 12
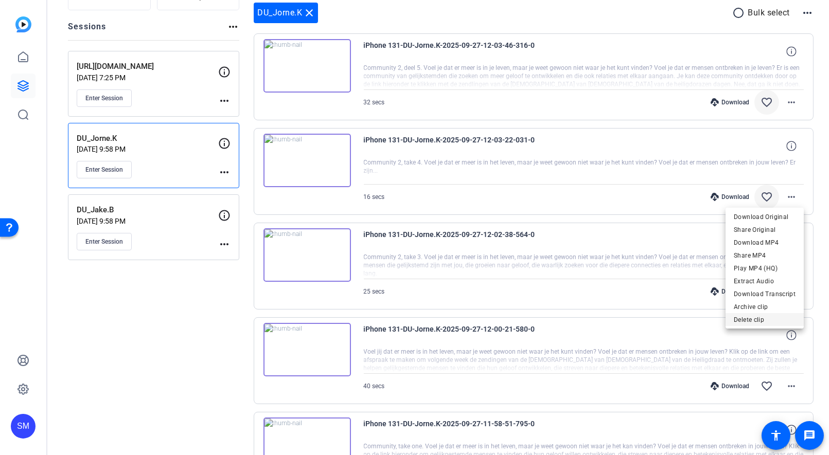
click at [765, 319] on span "Delete clip" at bounding box center [765, 319] width 62 height 12
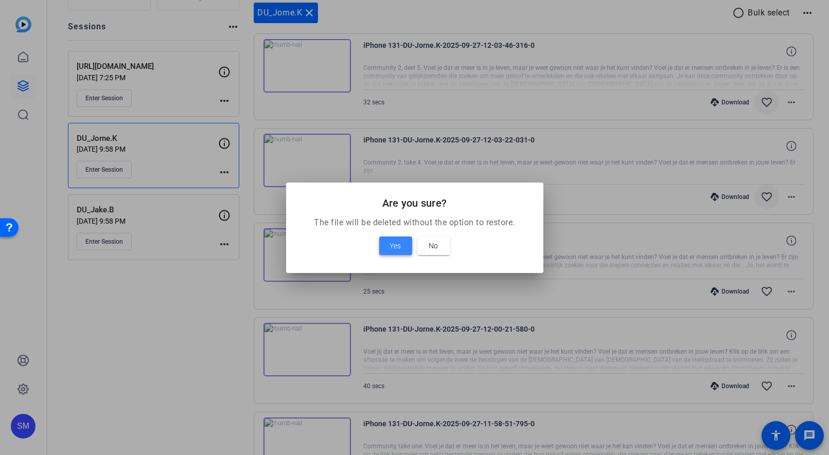
click at [400, 243] on span "Yes" at bounding box center [395, 246] width 11 height 12
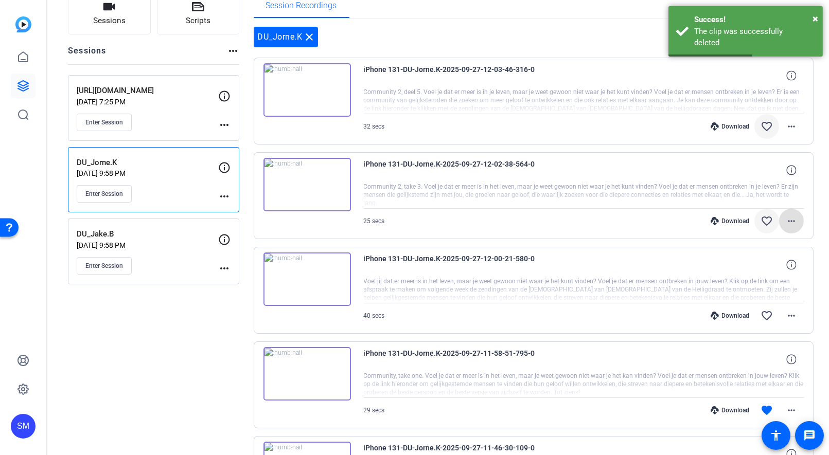
scroll to position [68, 0]
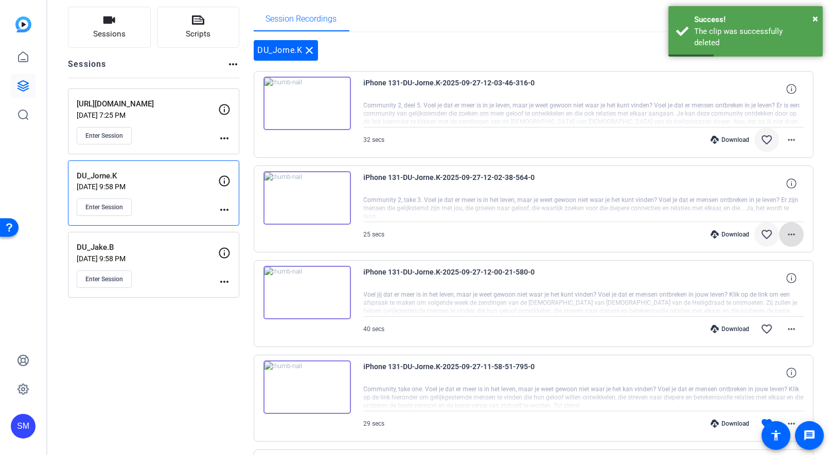
click at [307, 288] on img at bounding box center [306, 293] width 87 height 54
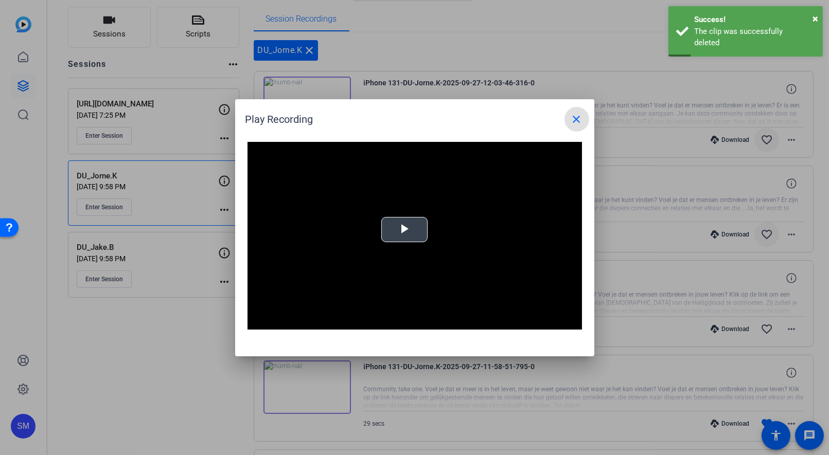
click at [405, 230] on span "Video Player" at bounding box center [405, 230] width 0 height 0
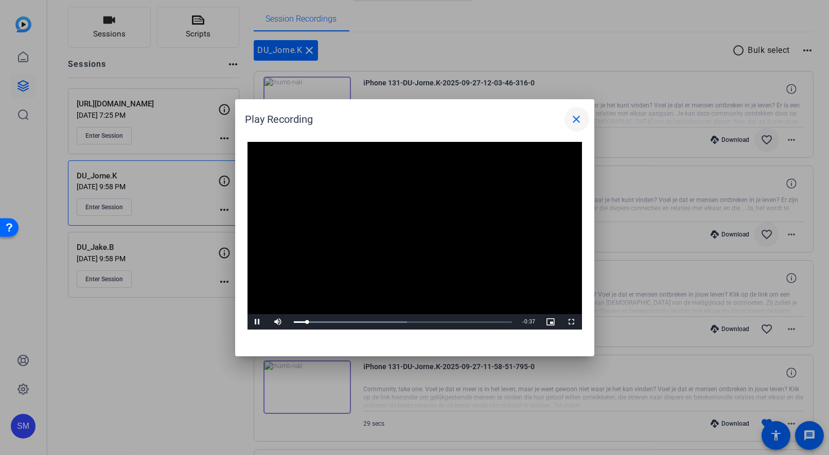
click at [573, 117] on mat-icon "close" at bounding box center [577, 119] width 12 height 12
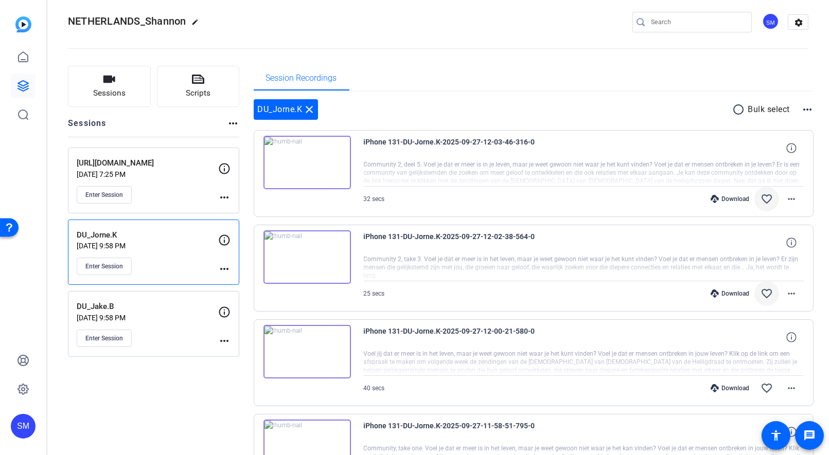
scroll to position [0, 0]
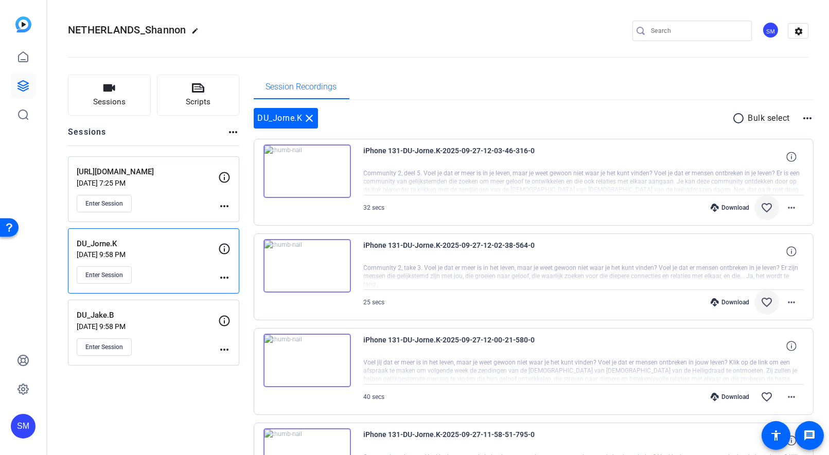
click at [303, 265] on img at bounding box center [306, 266] width 87 height 54
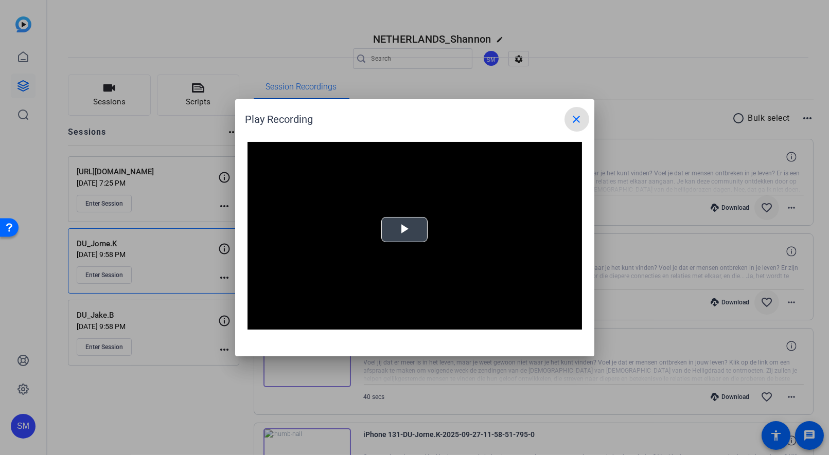
click at [405, 230] on span "Video Player" at bounding box center [405, 230] width 0 height 0
click at [577, 119] on mat-icon "close" at bounding box center [577, 119] width 12 height 12
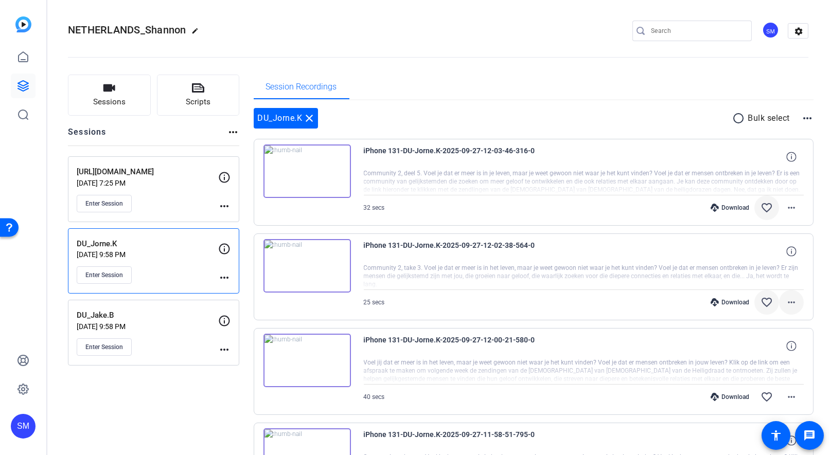
click at [795, 303] on mat-icon "more_horiz" at bounding box center [791, 302] width 12 height 12
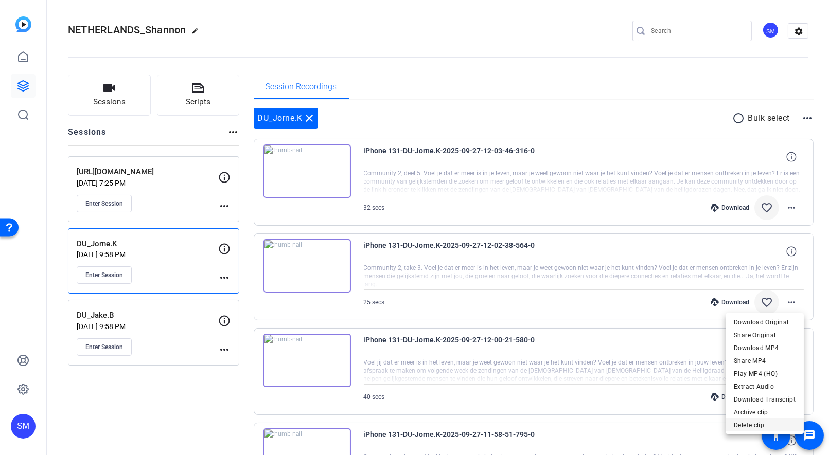
click at [740, 428] on span "Delete clip" at bounding box center [765, 425] width 62 height 12
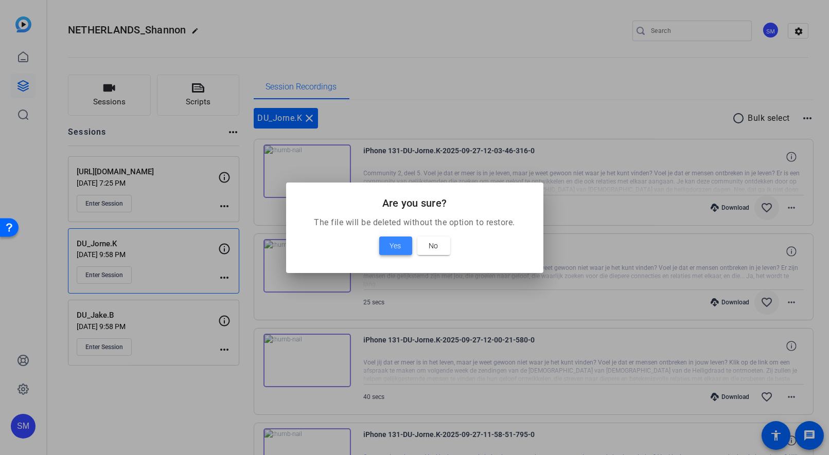
click at [388, 248] on span at bounding box center [395, 246] width 33 height 25
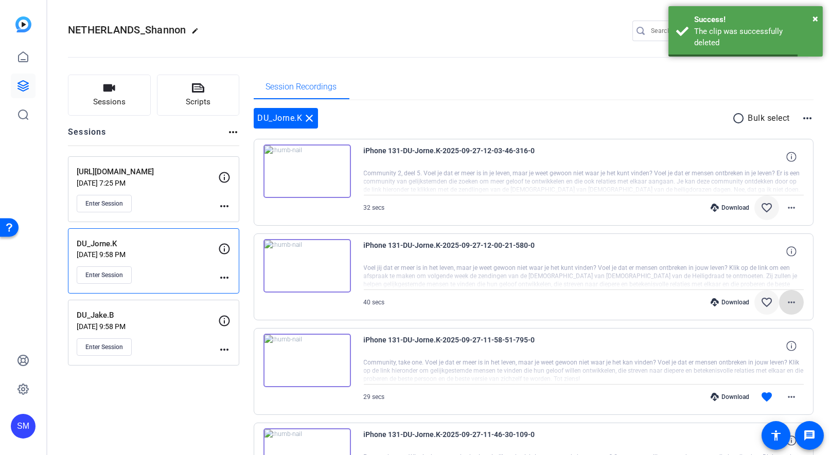
click at [301, 172] on img at bounding box center [306, 172] width 87 height 54
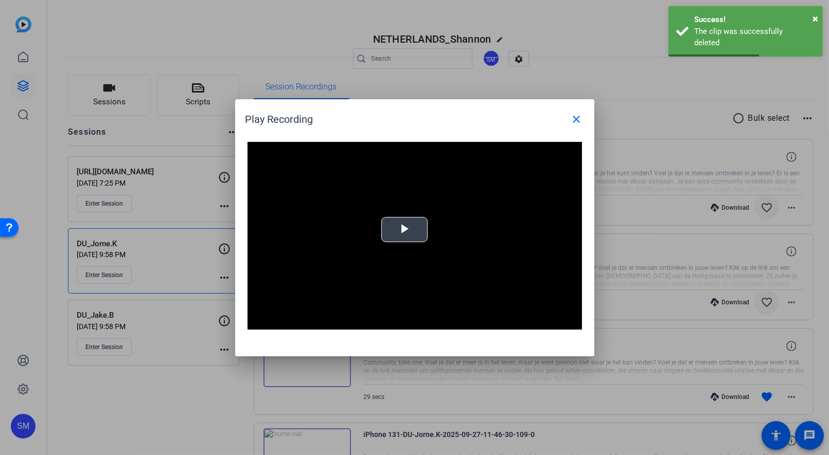
click at [405, 230] on span "Video Player" at bounding box center [405, 230] width 0 height 0
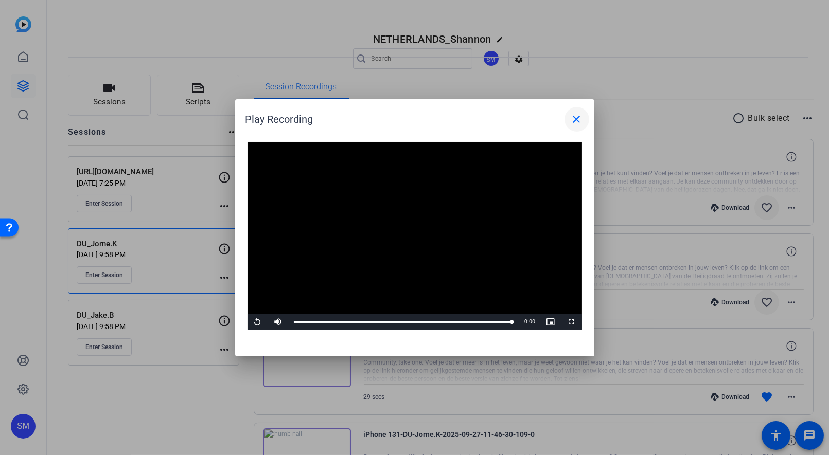
click at [576, 122] on mat-icon "close" at bounding box center [577, 119] width 12 height 12
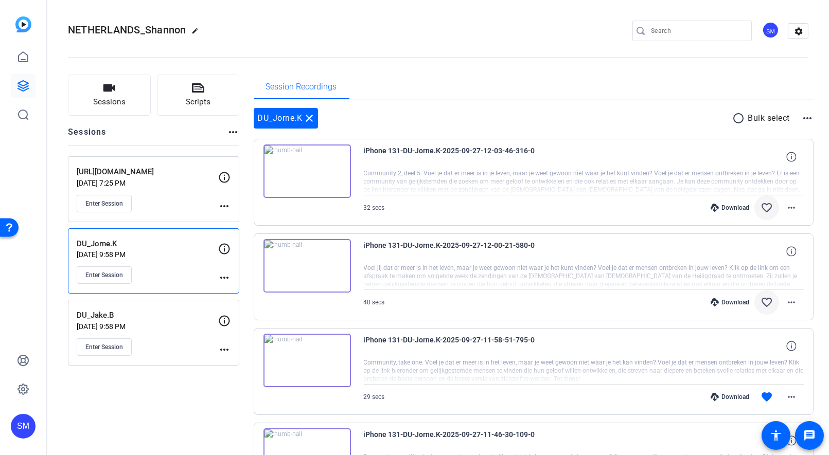
click at [770, 302] on mat-icon "favorite_border" at bounding box center [767, 302] width 12 height 12
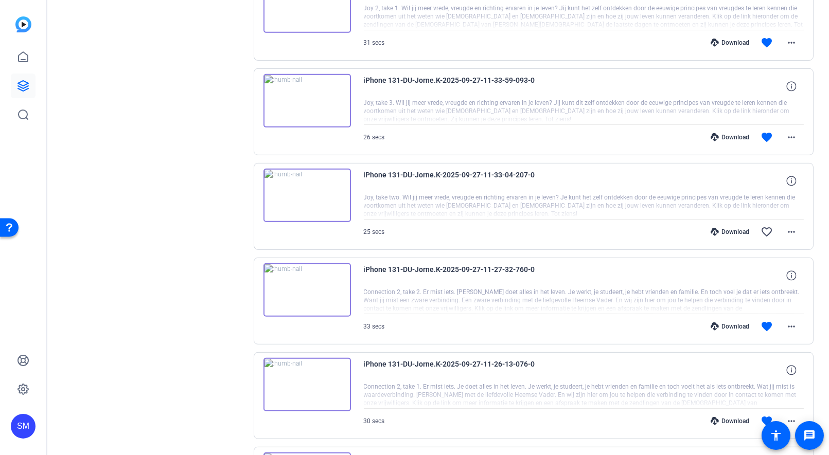
scroll to position [1507, 0]
